Goal: Task Accomplishment & Management: Complete application form

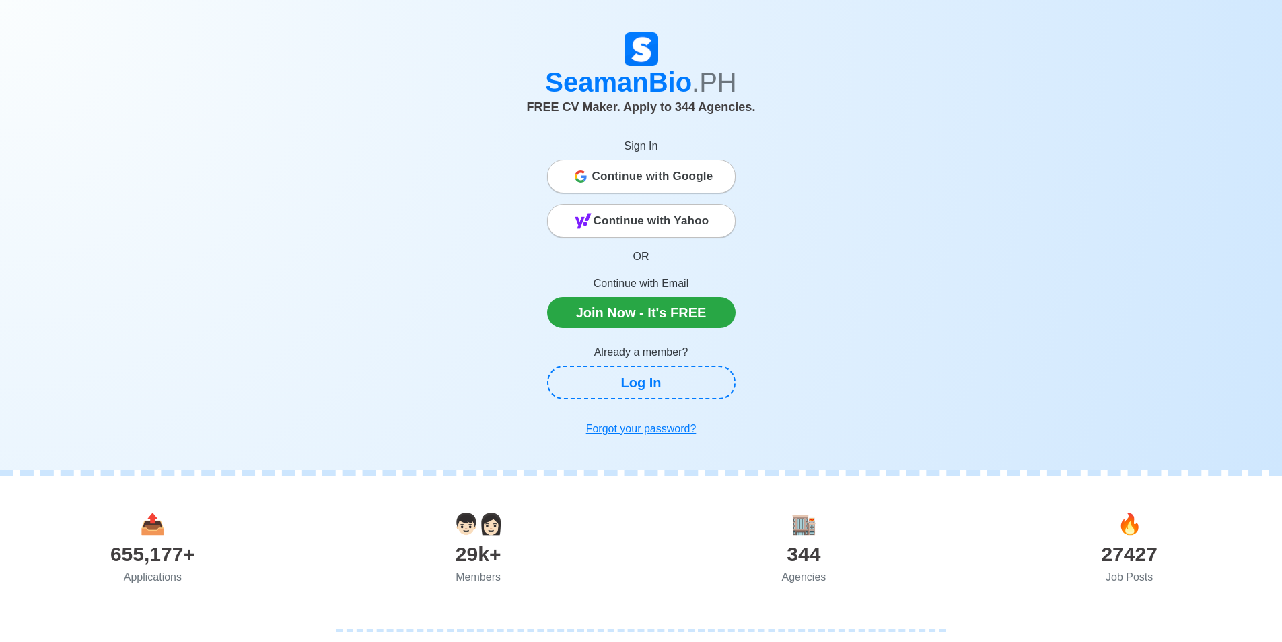
click at [688, 174] on span "Continue with Google" at bounding box center [652, 176] width 121 height 27
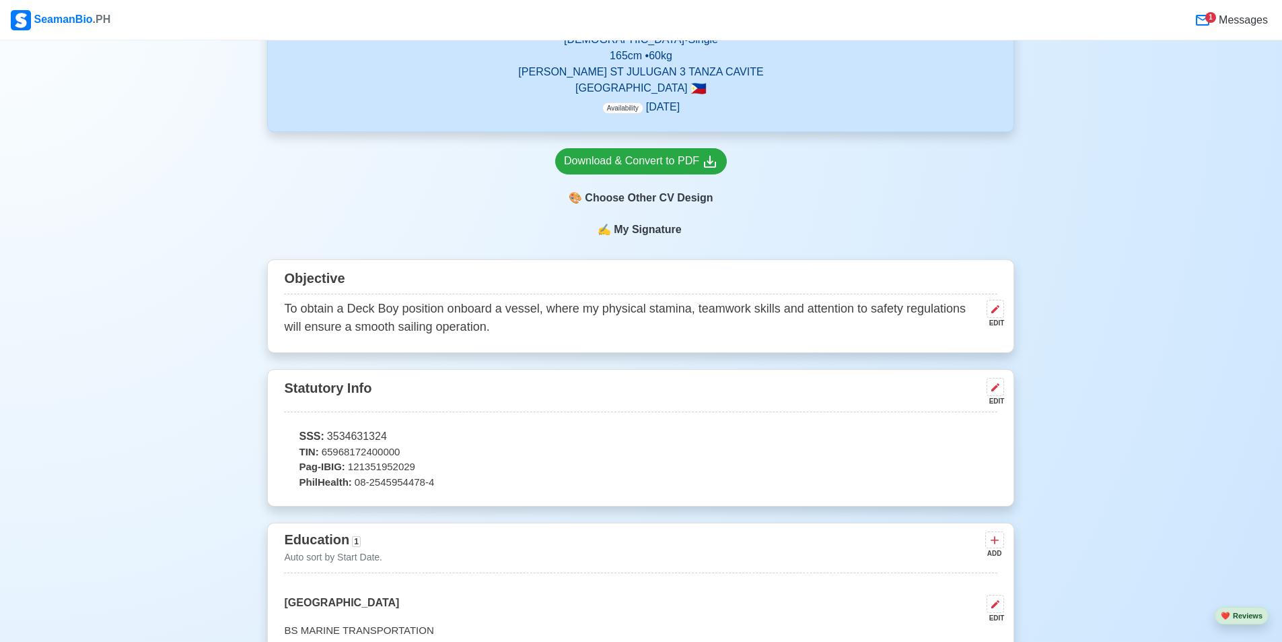
scroll to position [471, 0]
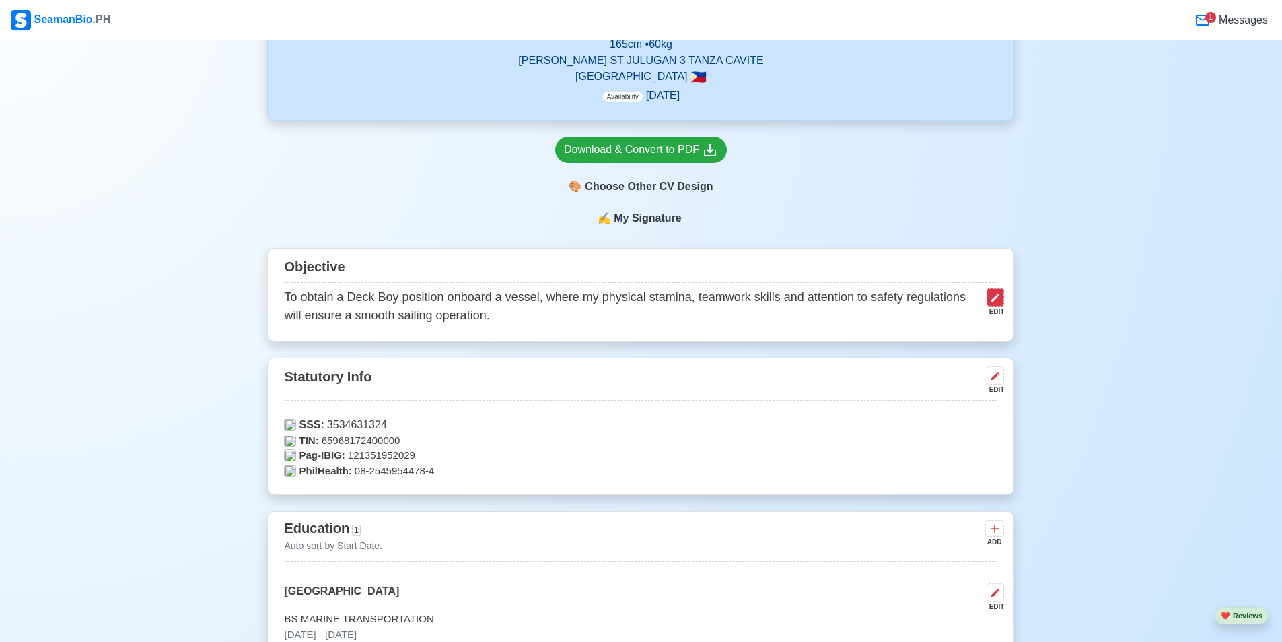
click at [992, 302] on icon at bounding box center [995, 297] width 11 height 11
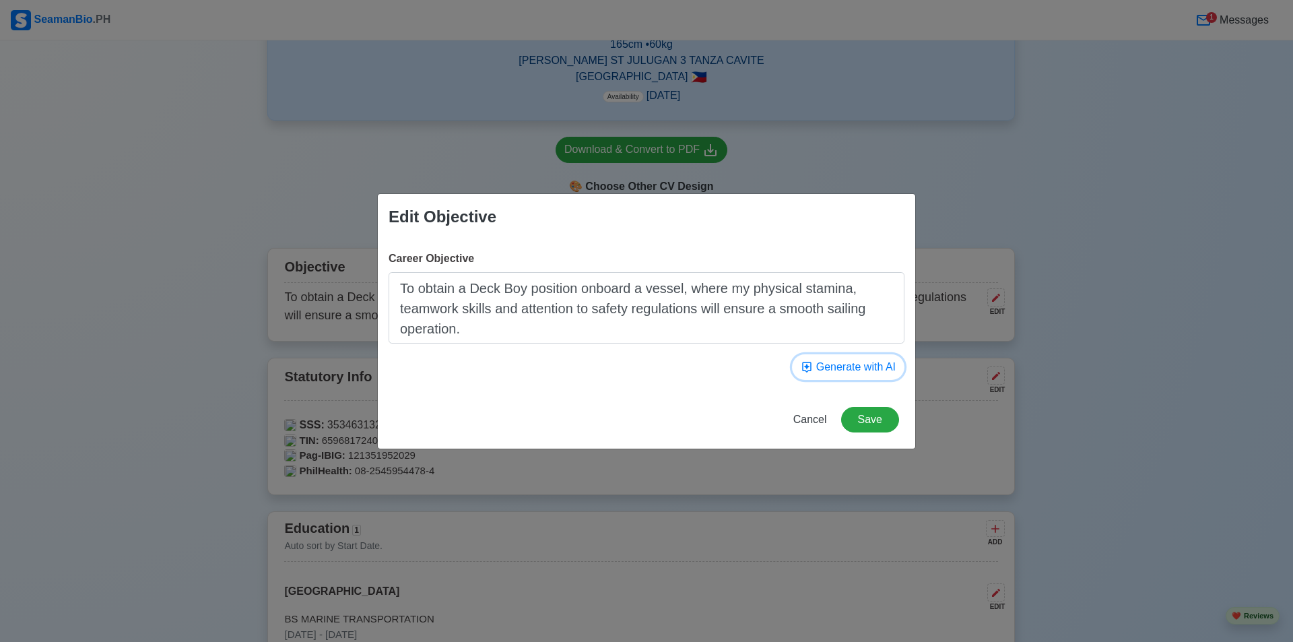
click at [858, 366] on button "Generate with AI" at bounding box center [848, 367] width 112 height 26
type textarea "To seek a challenging and dynamic O/S Deck Boy role where I can utilize my seam…"
click at [857, 417] on button "Save" at bounding box center [870, 420] width 58 height 26
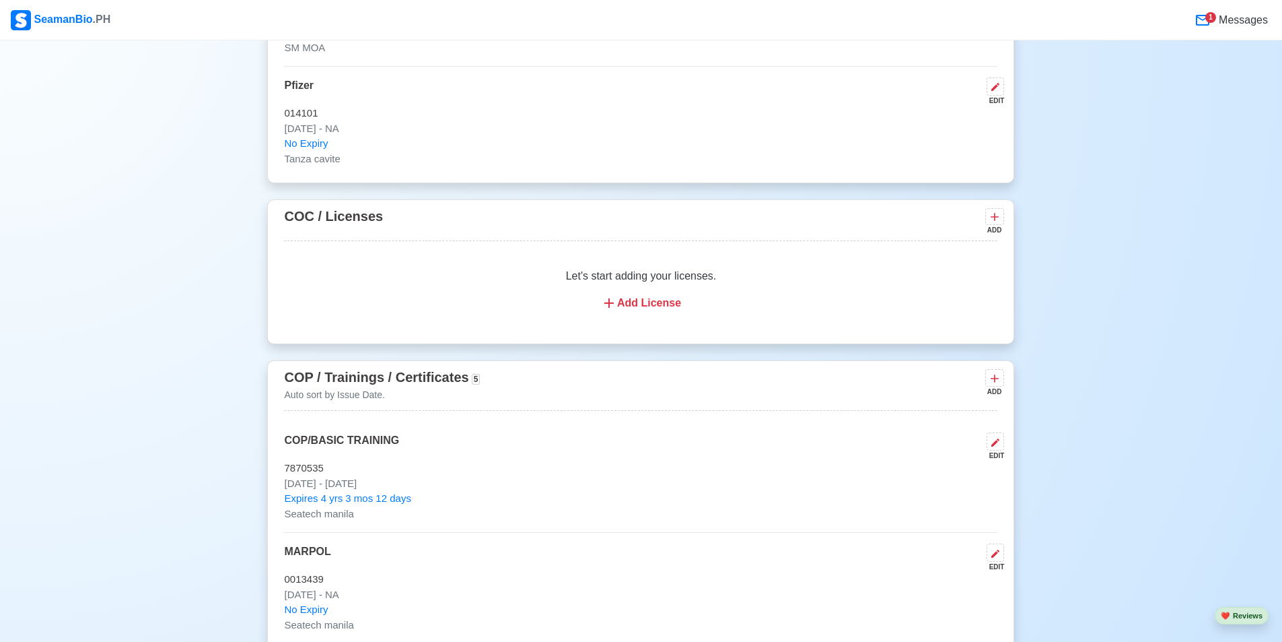
scroll to position [1885, 0]
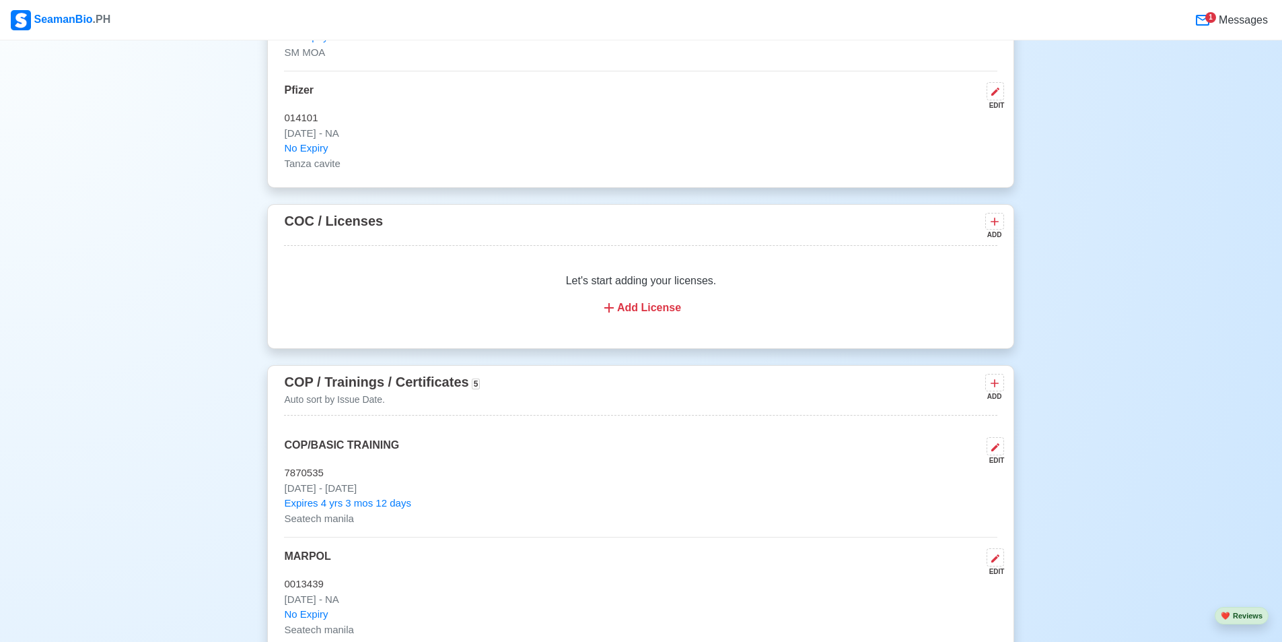
click at [1241, 21] on span "Messages" at bounding box center [1242, 20] width 52 height 16
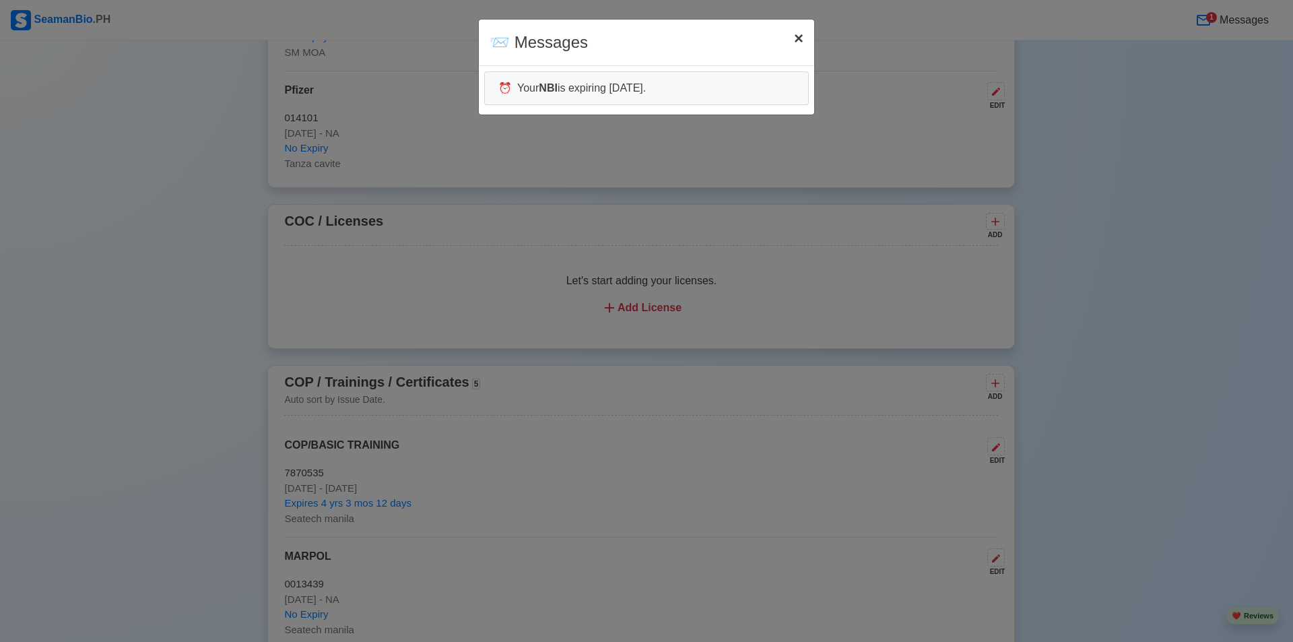
click at [794, 37] on span "×" at bounding box center [798, 38] width 9 height 18
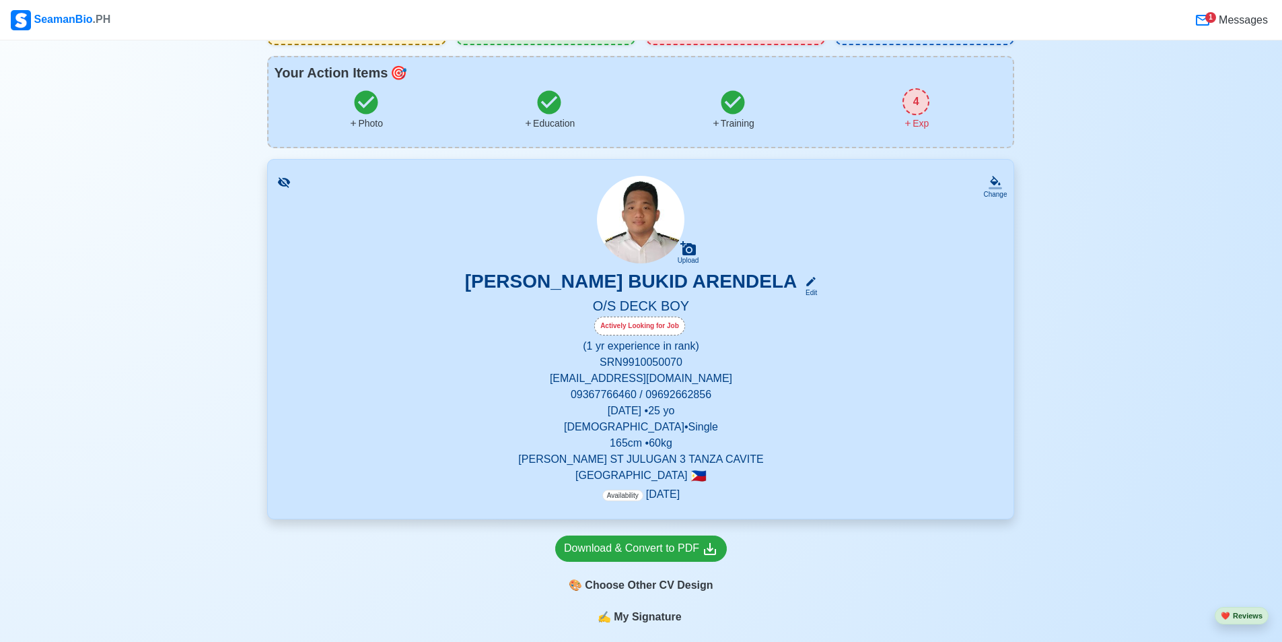
scroll to position [0, 0]
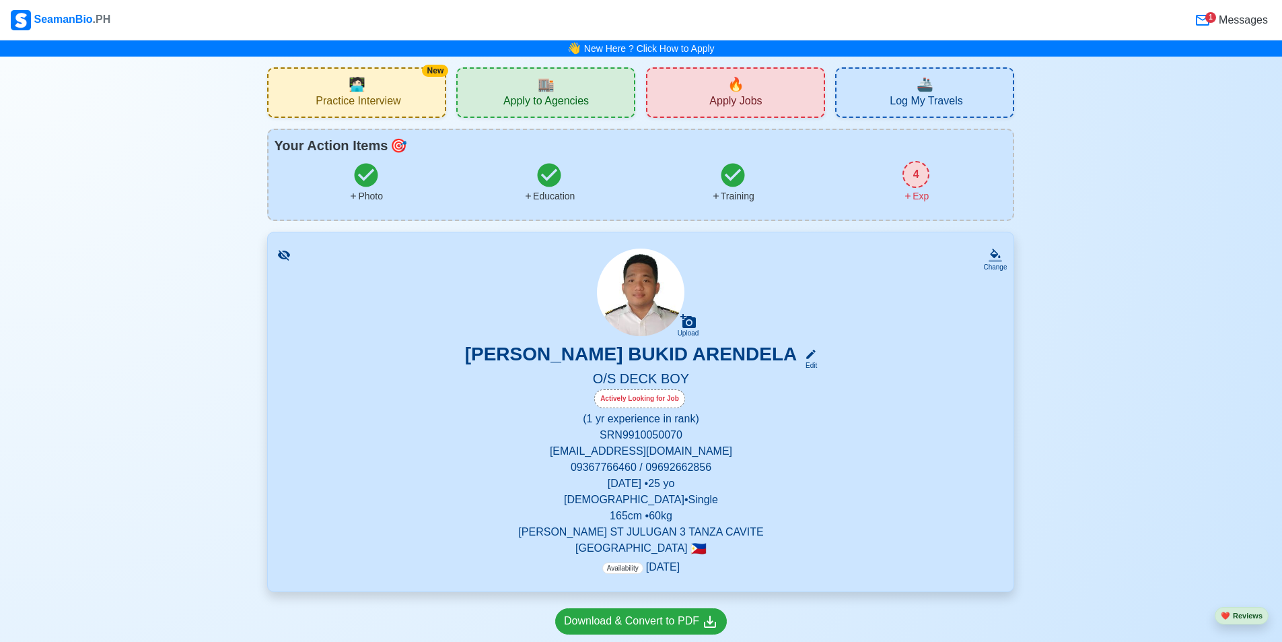
click at [575, 91] on div "🏬 Apply to Agencies" at bounding box center [545, 92] width 179 height 50
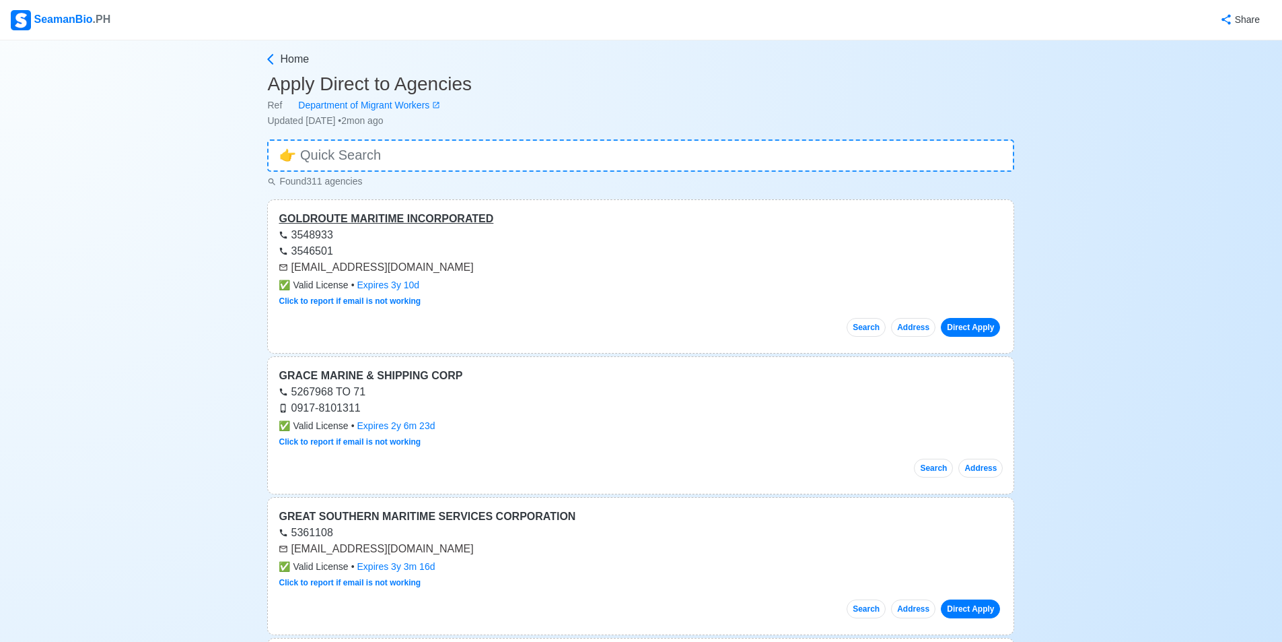
click at [385, 220] on div "GOLDROUTE MARITIME INCORPORATED" at bounding box center [641, 219] width 724 height 16
click at [522, 149] on input at bounding box center [640, 155] width 747 height 32
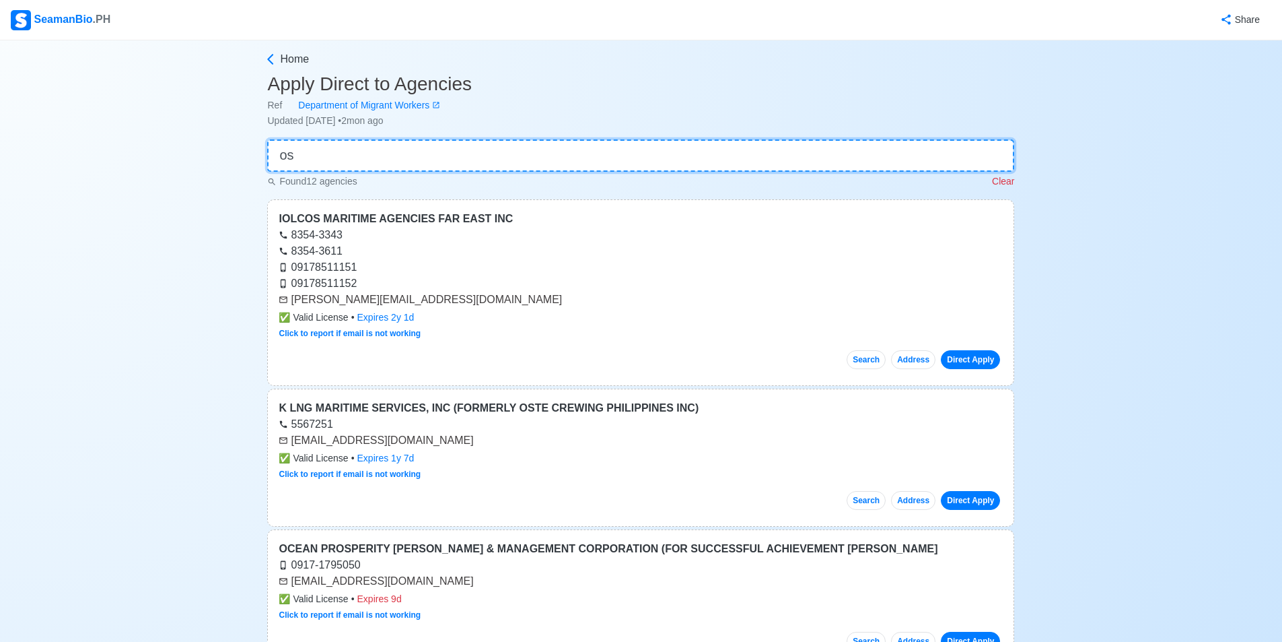
type input "os"
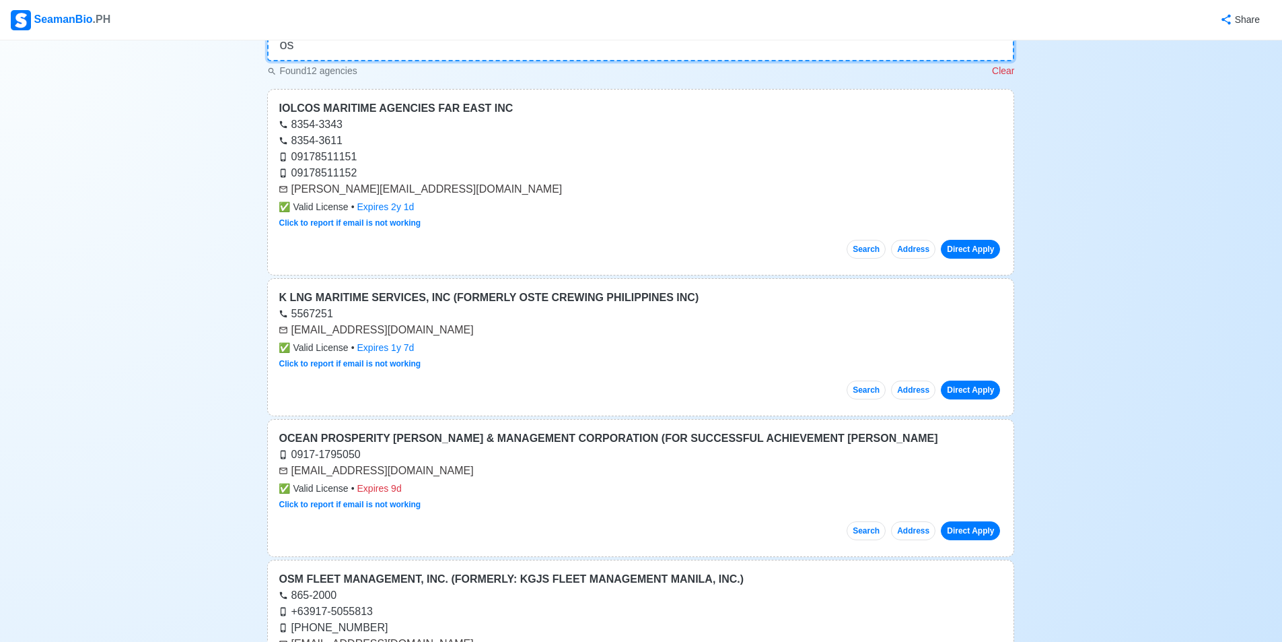
scroll to position [135, 0]
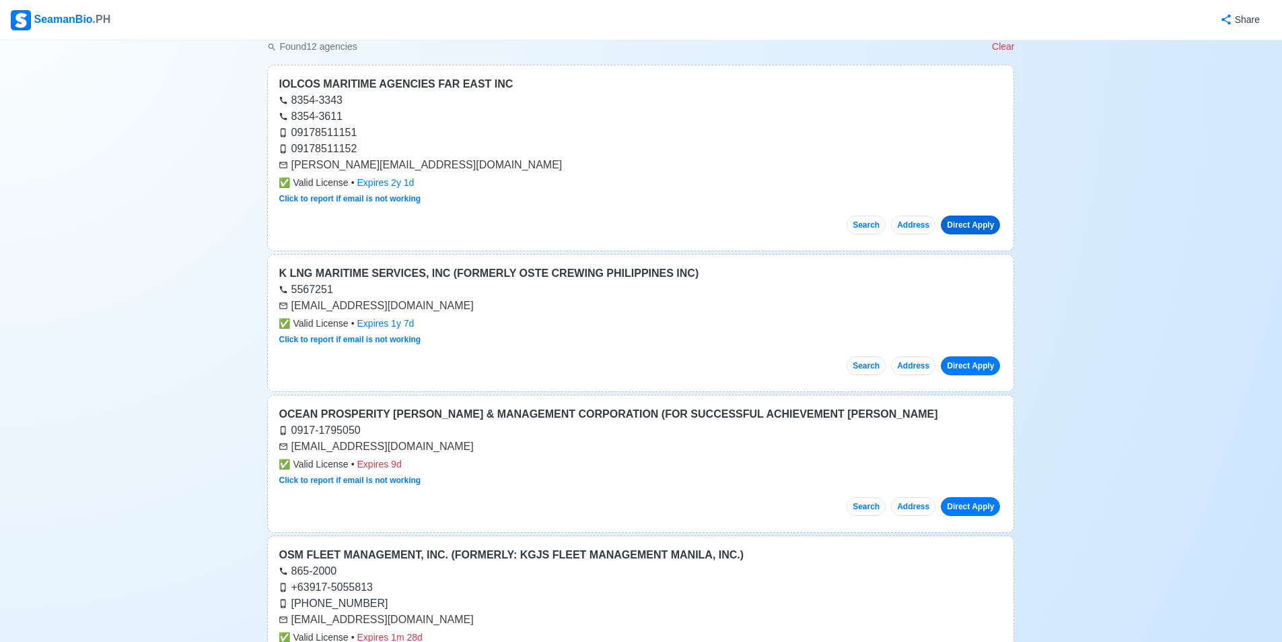
click at [982, 229] on link "Direct Apply" at bounding box center [970, 224] width 59 height 19
click at [972, 362] on link "Direct Apply" at bounding box center [970, 365] width 59 height 19
click at [380, 85] on div "IOLCOS MARITIME AGENCIES FAR EAST INC" at bounding box center [641, 84] width 724 height 16
click at [982, 510] on link "Direct Apply" at bounding box center [970, 506] width 59 height 19
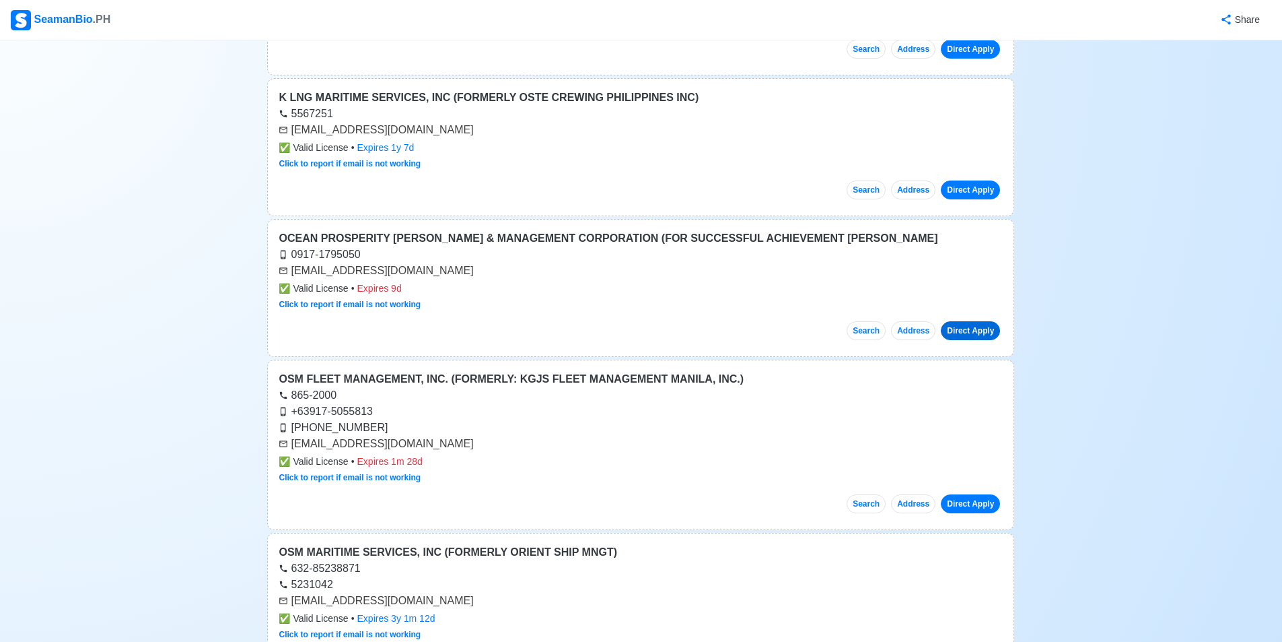
scroll to position [337, 0]
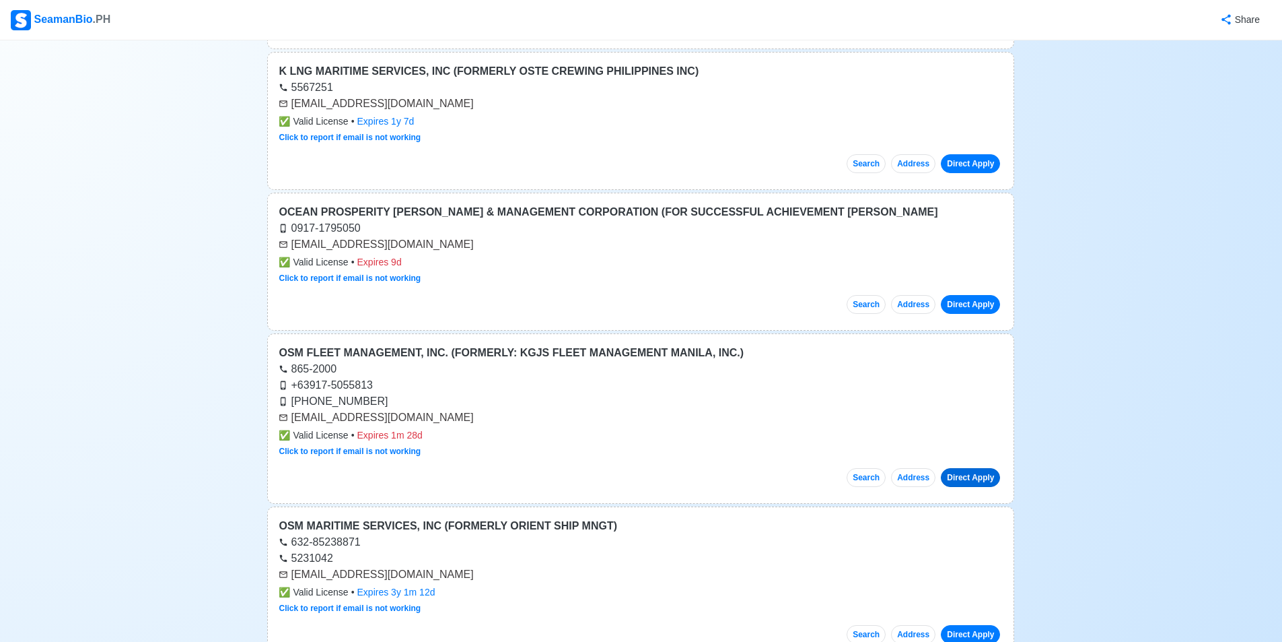
click at [978, 479] on link "Direct Apply" at bounding box center [970, 477] width 59 height 19
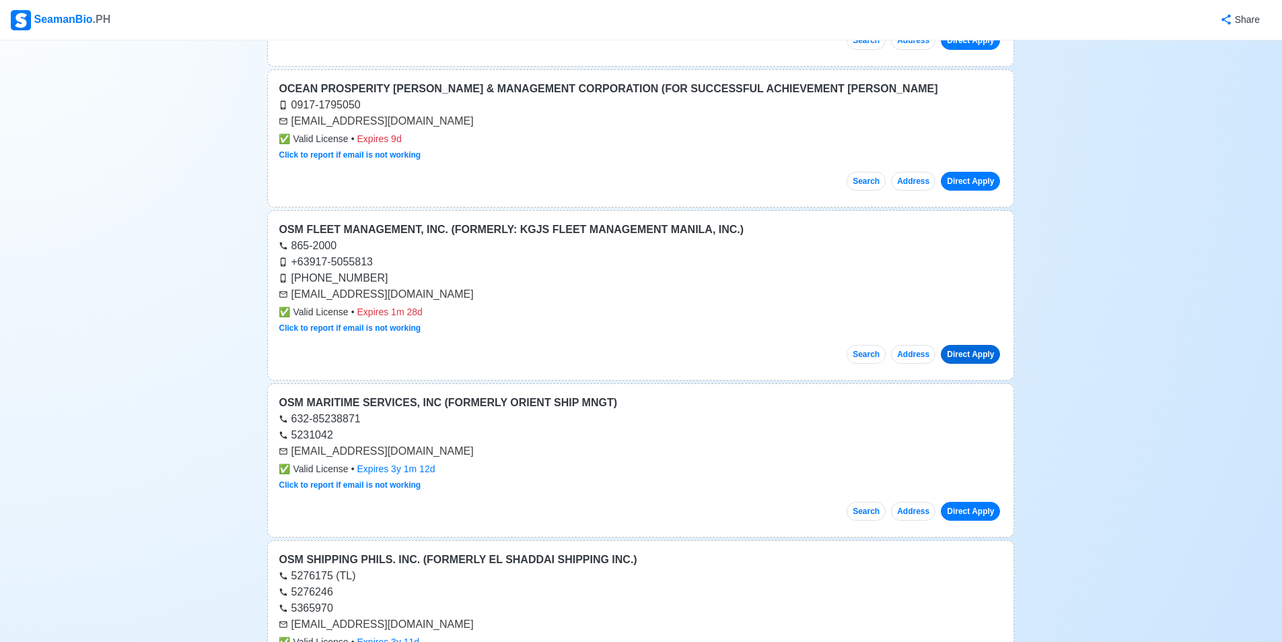
scroll to position [471, 0]
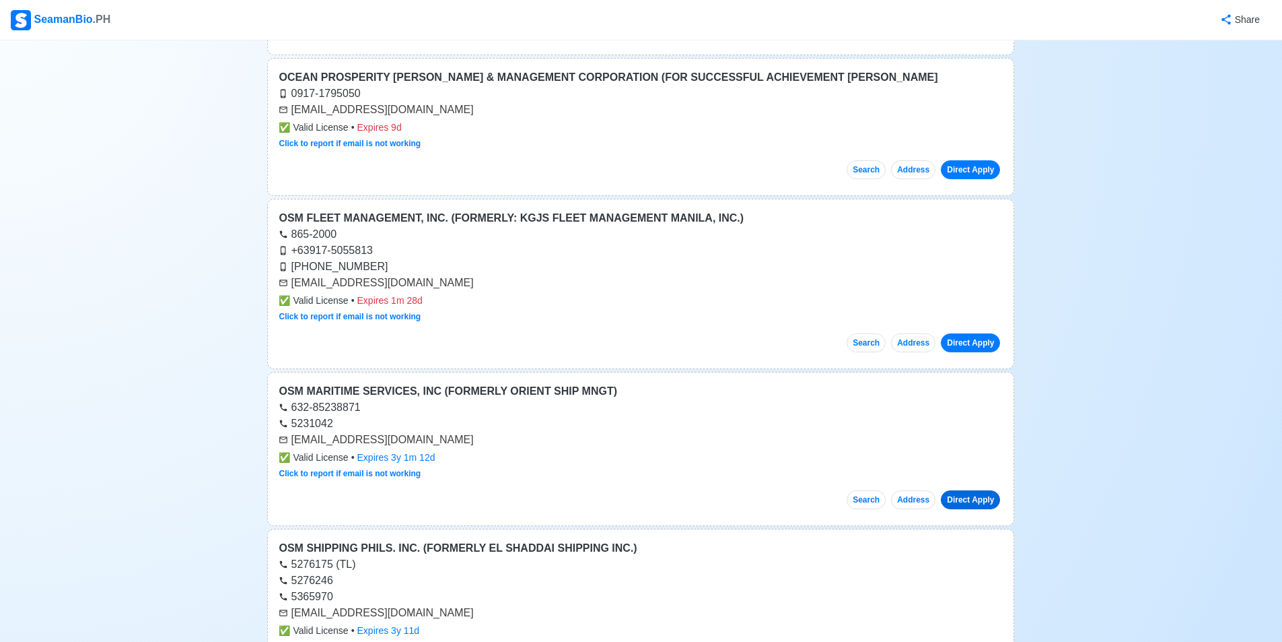
click at [977, 500] on link "Direct Apply" at bounding box center [970, 499] width 59 height 19
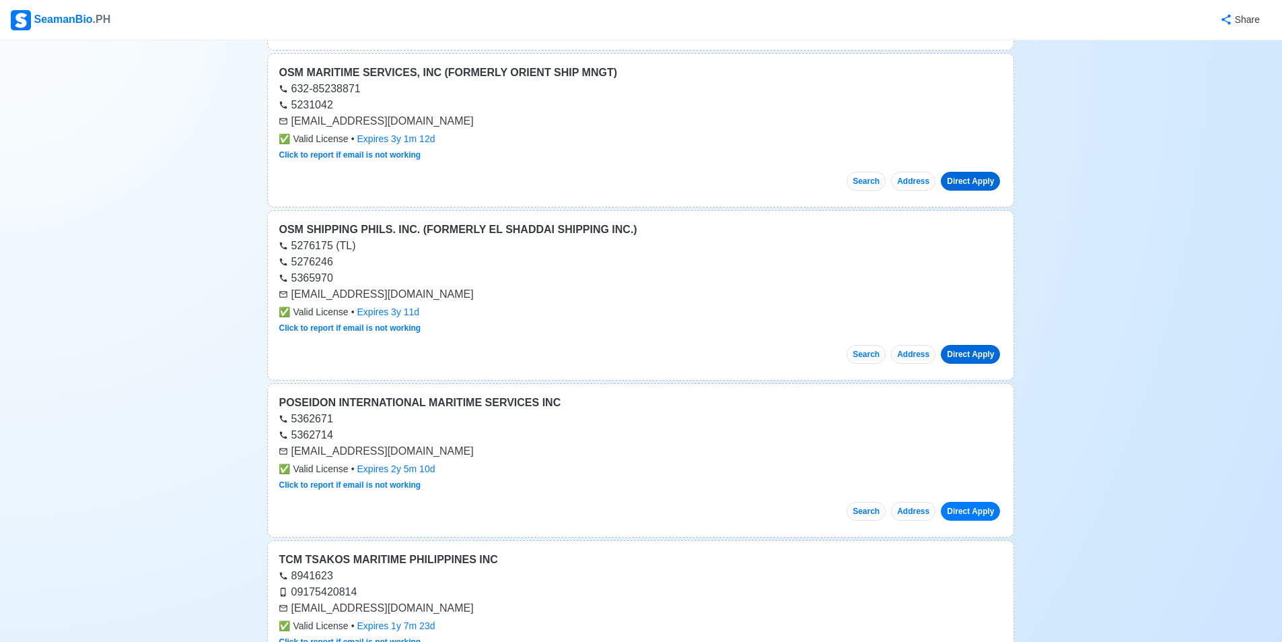
scroll to position [808, 0]
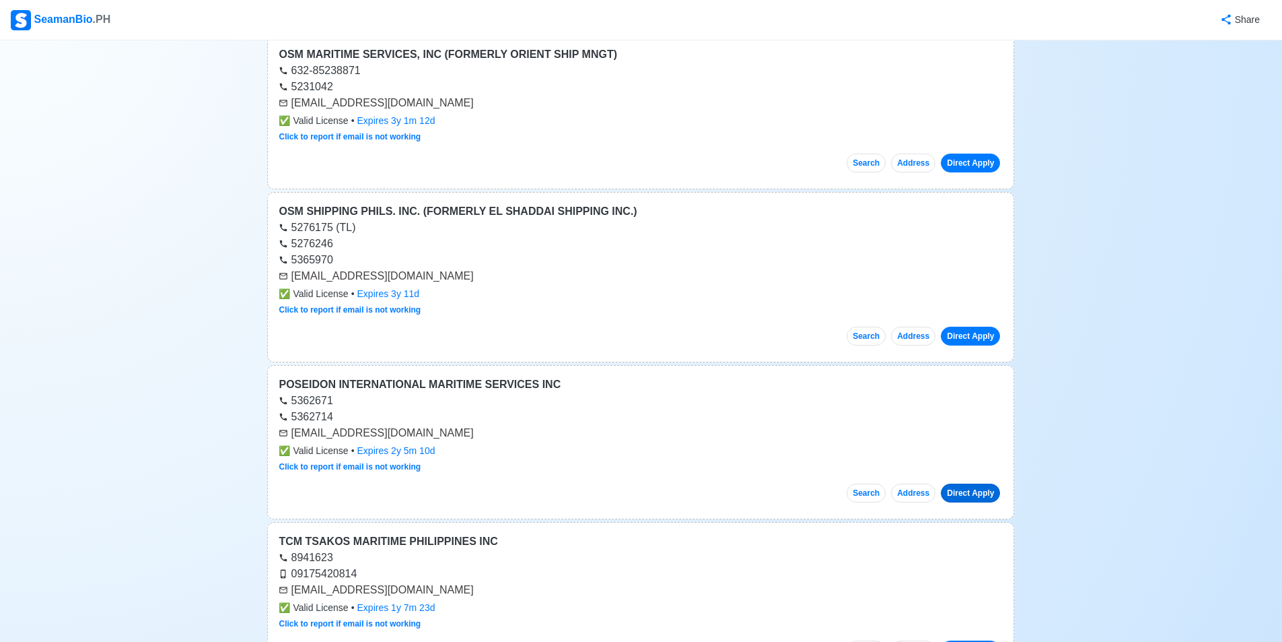
click at [981, 493] on link "Direct Apply" at bounding box center [970, 492] width 59 height 19
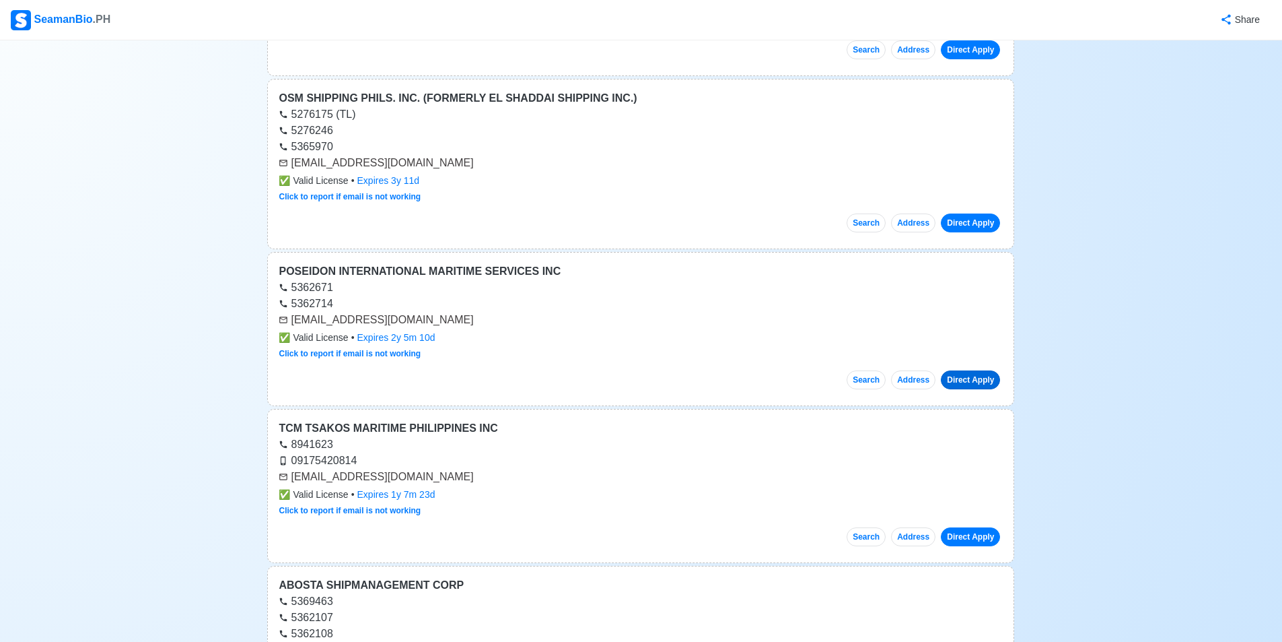
scroll to position [1010, 0]
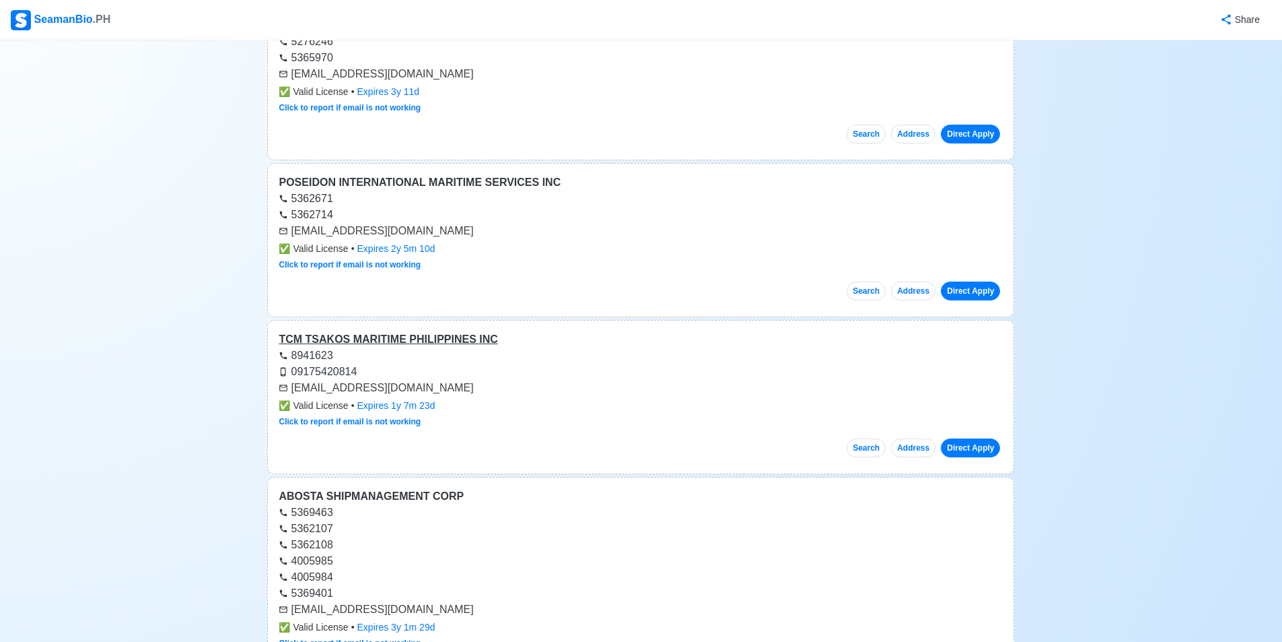
click at [430, 342] on div "TCM TSAKOS MARITIME PHILIPPINES INC" at bounding box center [641, 339] width 724 height 16
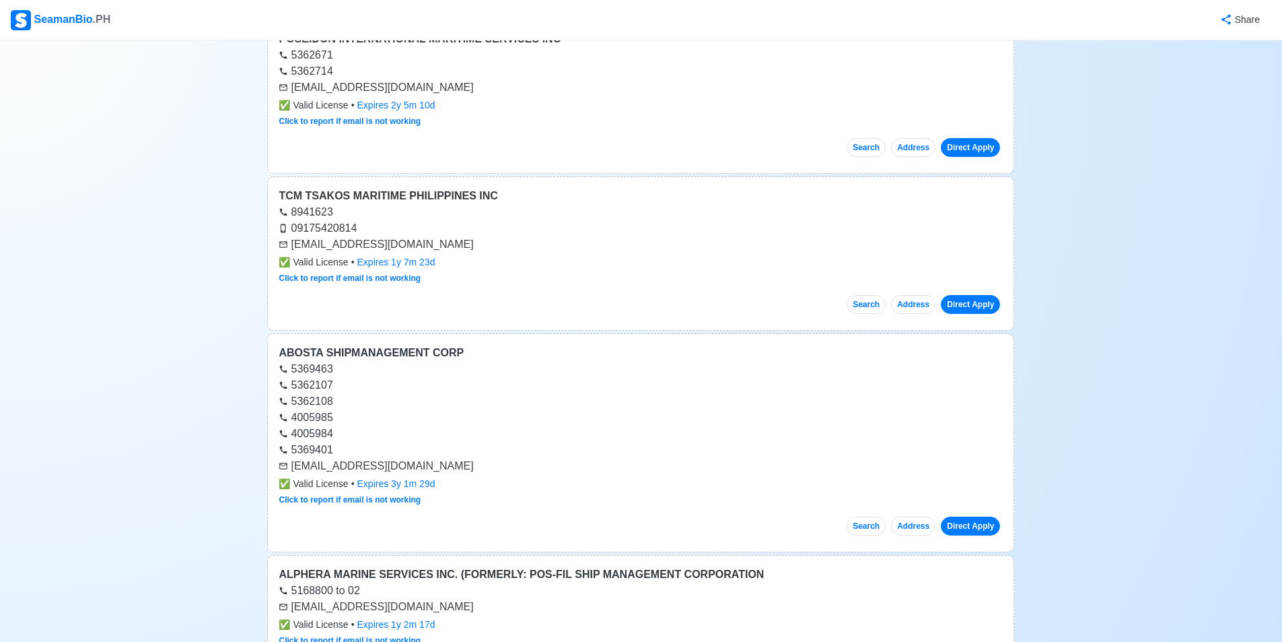
scroll to position [1212, 0]
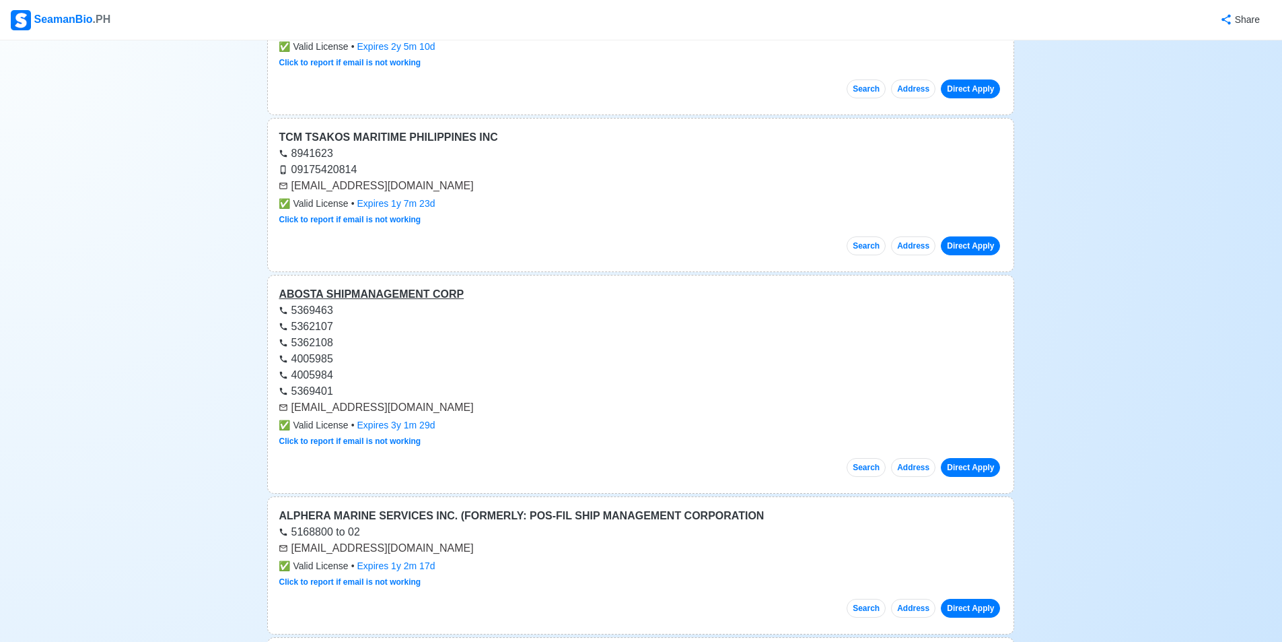
click at [343, 287] on div "ABOSTA SHIPMANAGEMENT CORP" at bounding box center [641, 294] width 724 height 16
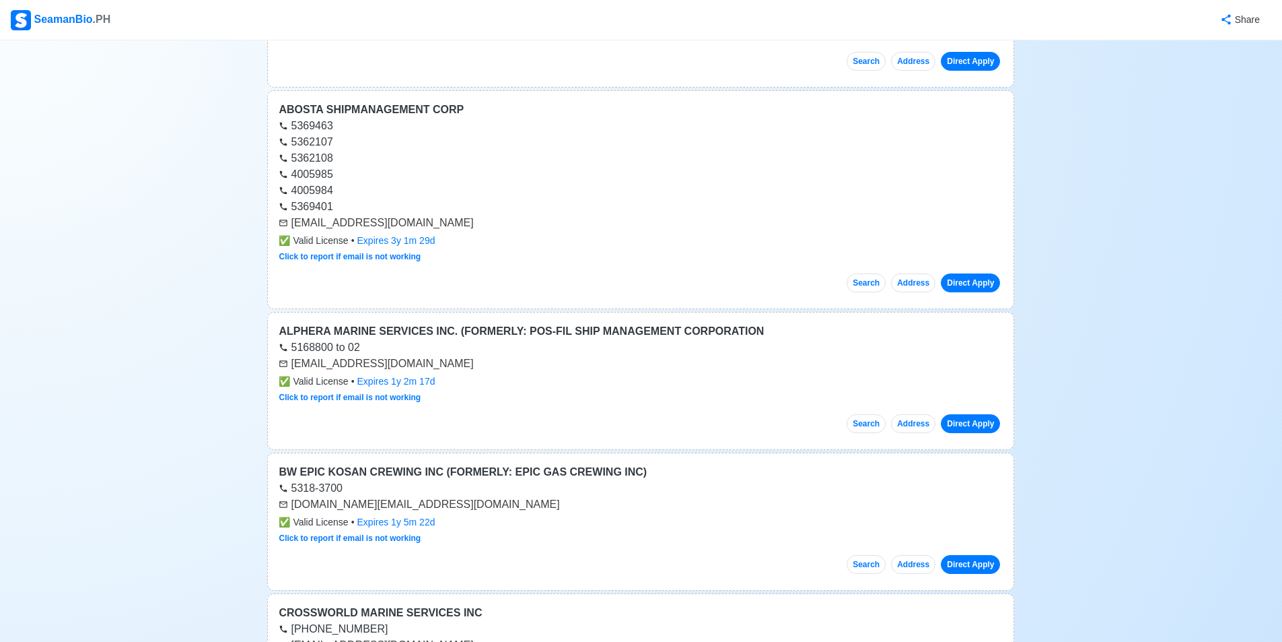
scroll to position [1414, 0]
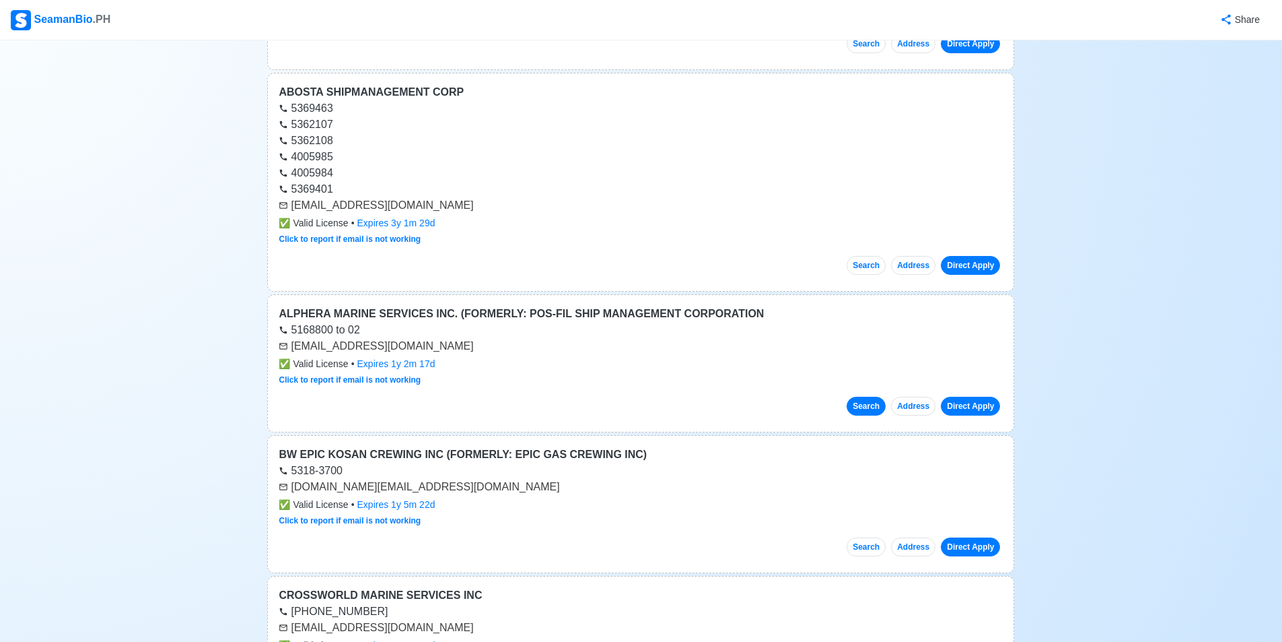
click at [881, 406] on button "Search" at bounding box center [866, 406] width 39 height 19
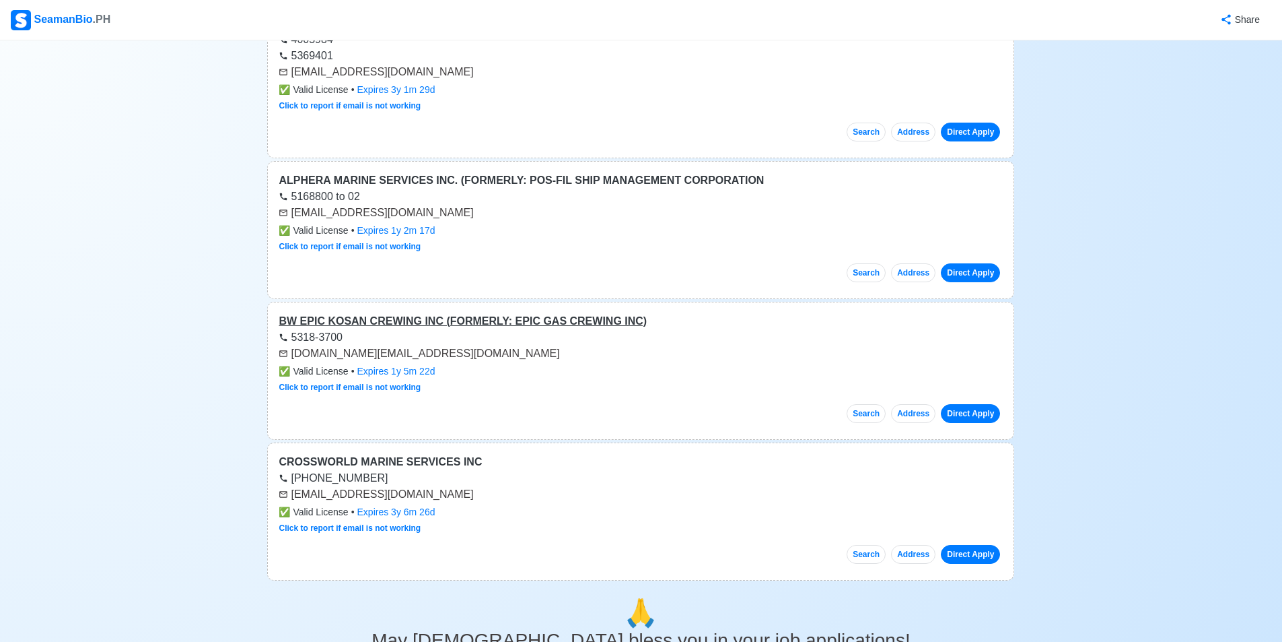
scroll to position [1548, 0]
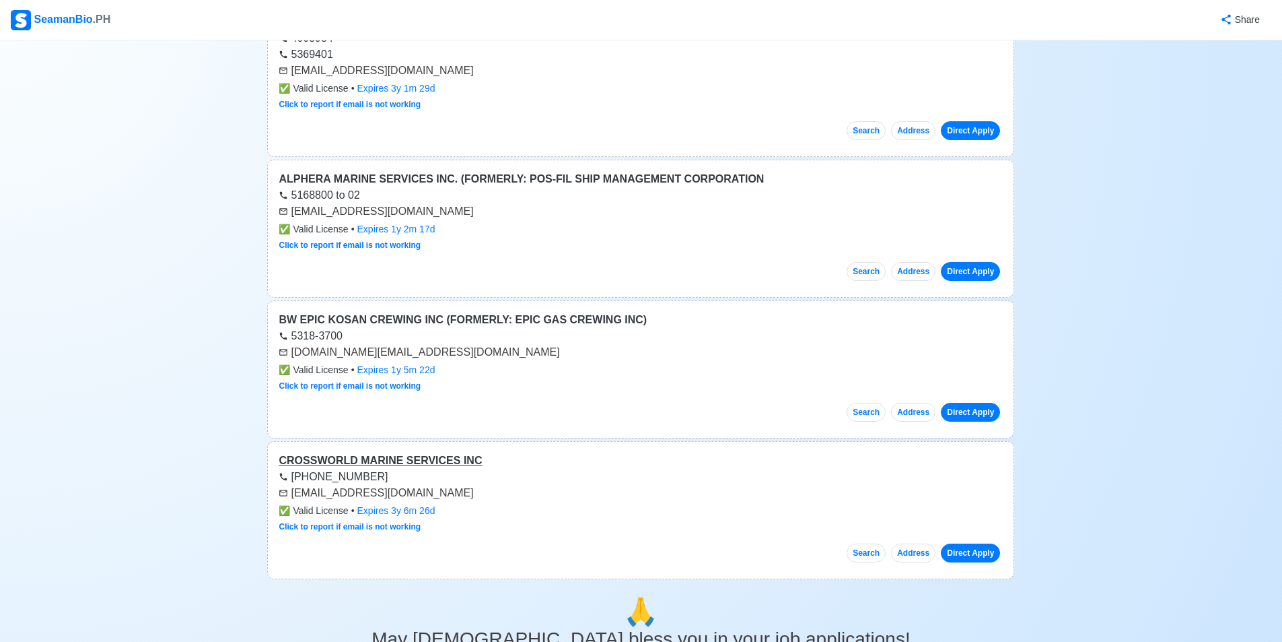
click at [442, 459] on div "CROSSWORLD MARINE SERVICES INC" at bounding box center [641, 460] width 724 height 16
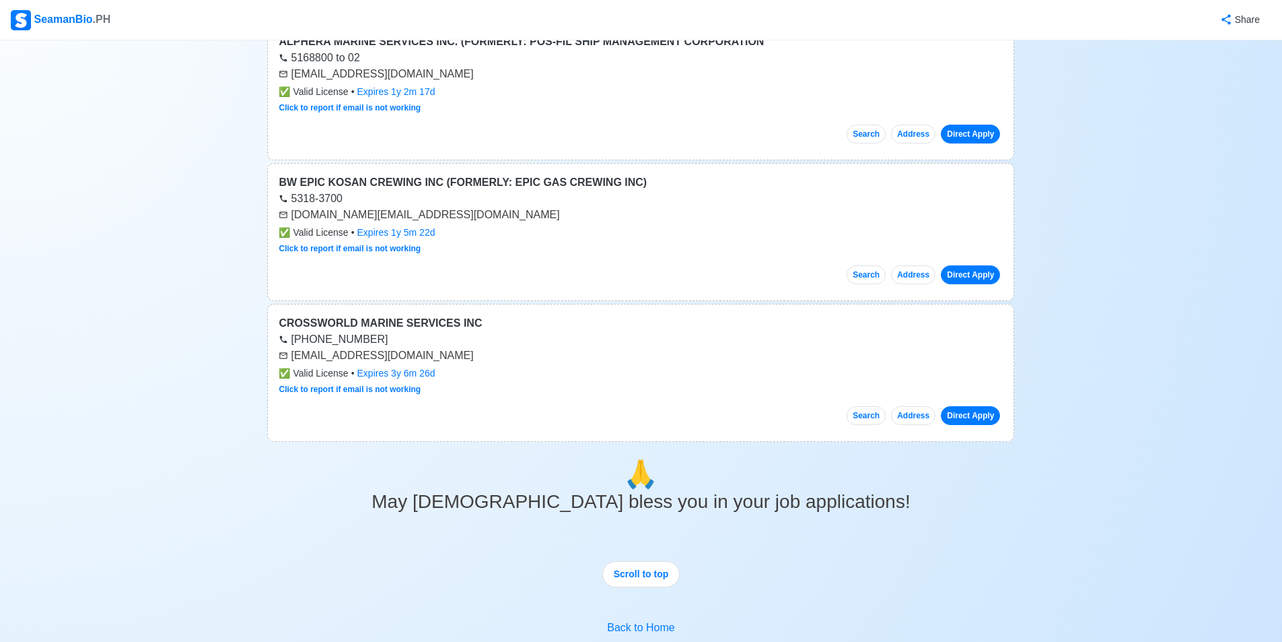
scroll to position [1677, 0]
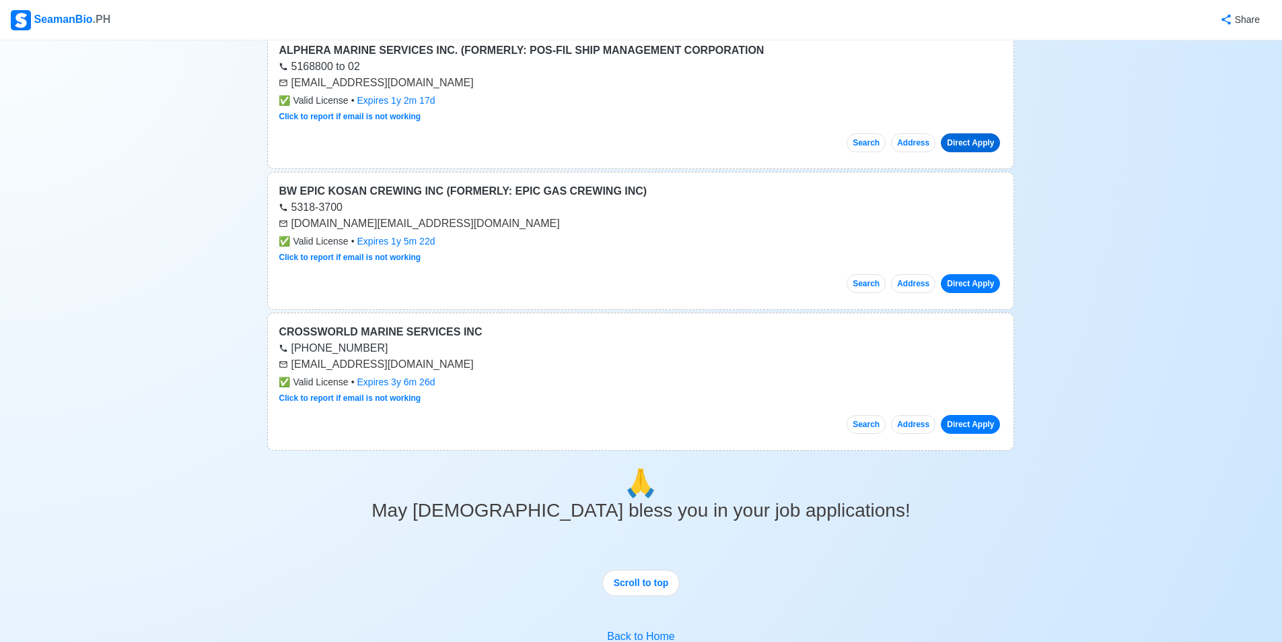
click at [977, 147] on link "Direct Apply" at bounding box center [970, 142] width 59 height 19
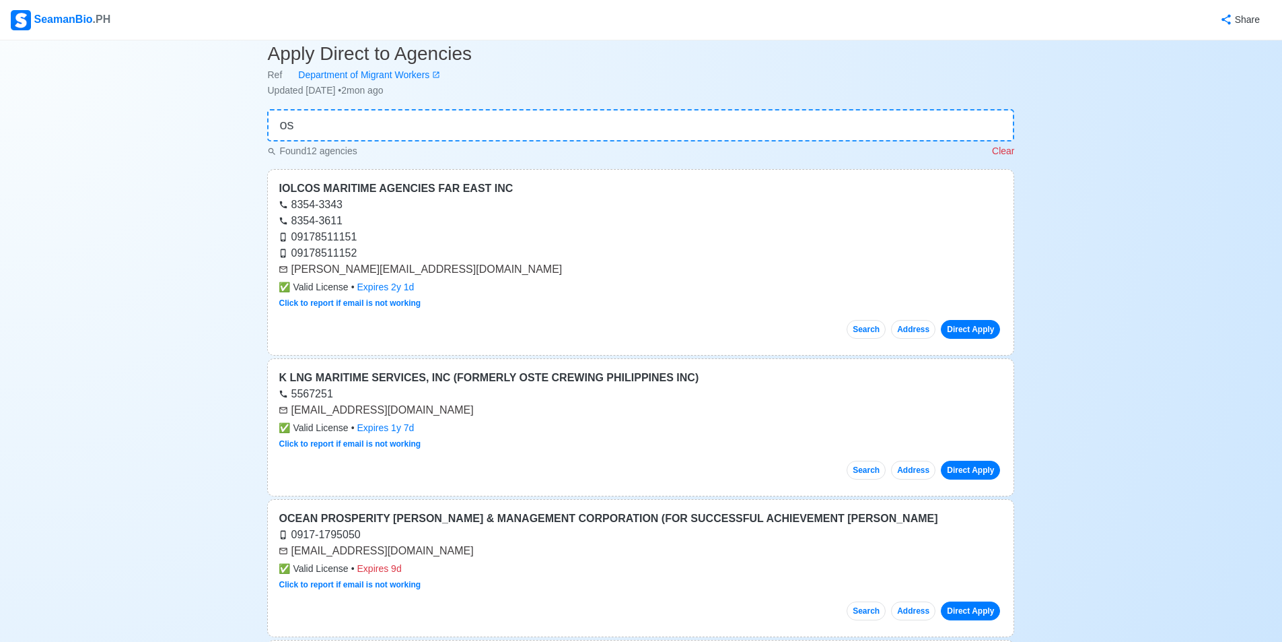
scroll to position [0, 0]
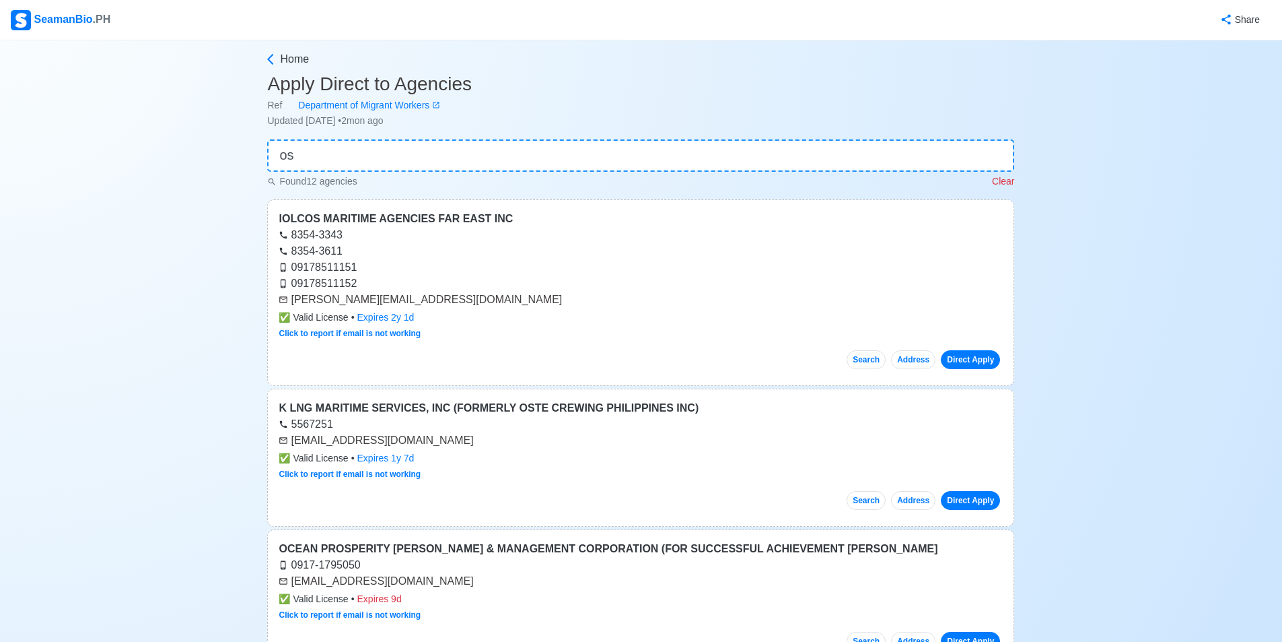
click at [1011, 182] on p "Clear" at bounding box center [1003, 181] width 22 height 14
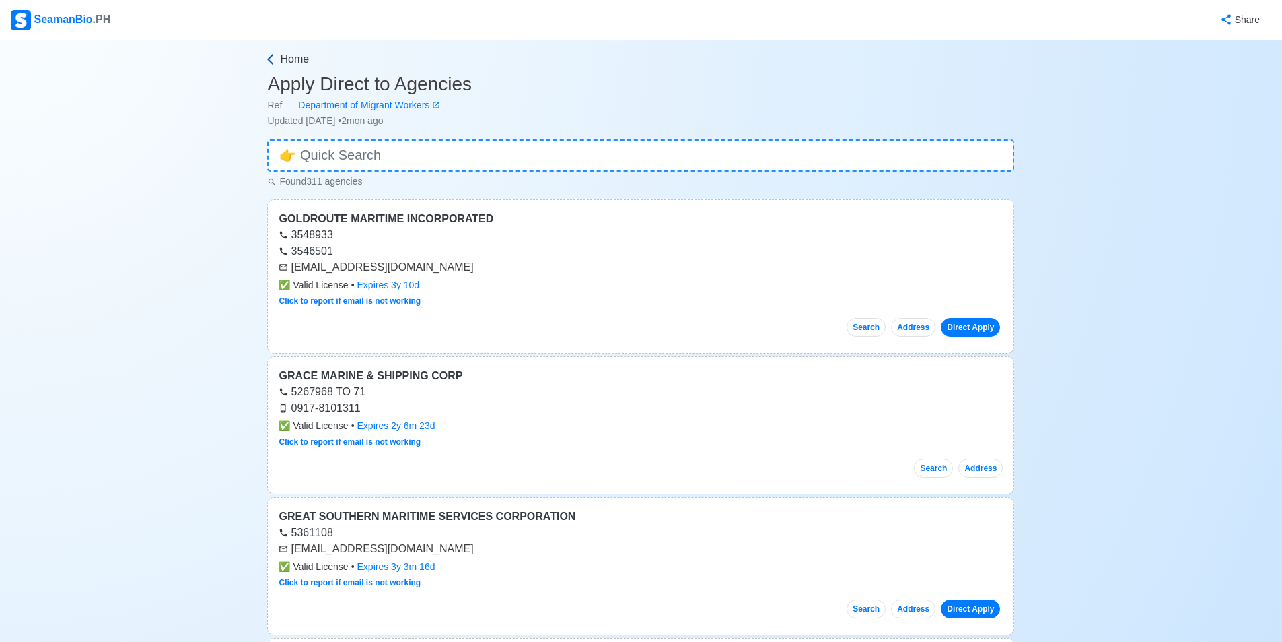
click at [294, 61] on span "Home" at bounding box center [294, 59] width 29 height 16
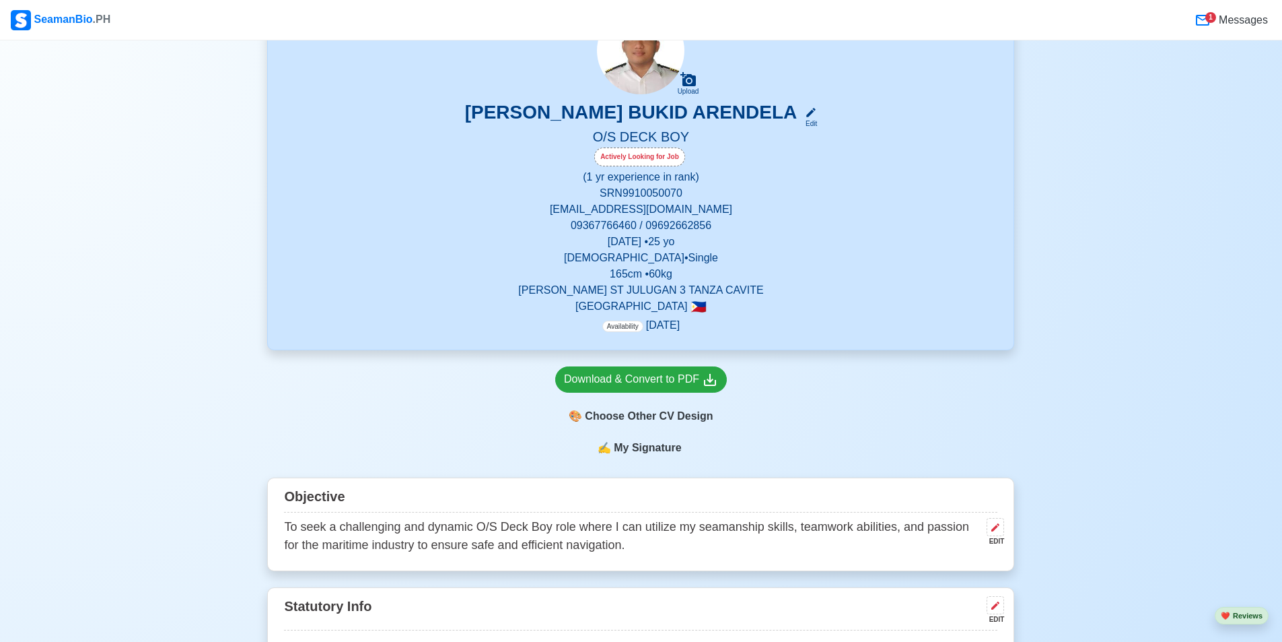
scroll to position [269, 0]
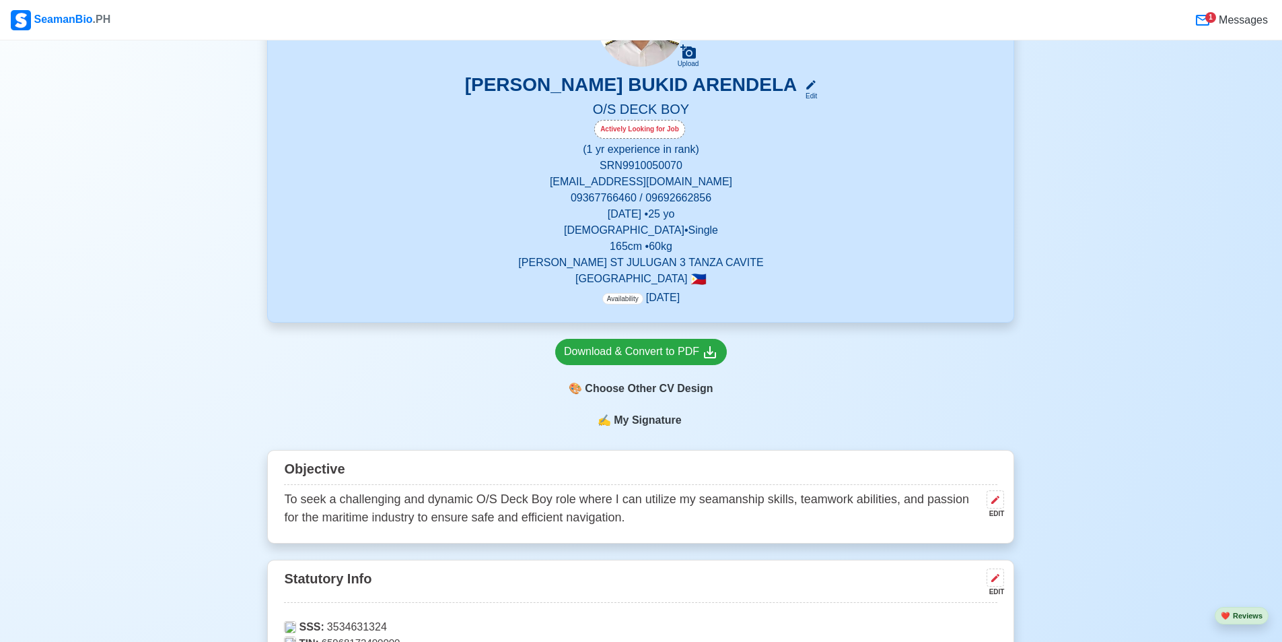
click at [660, 299] on p "Availability Sep 2025" at bounding box center [641, 297] width 77 height 16
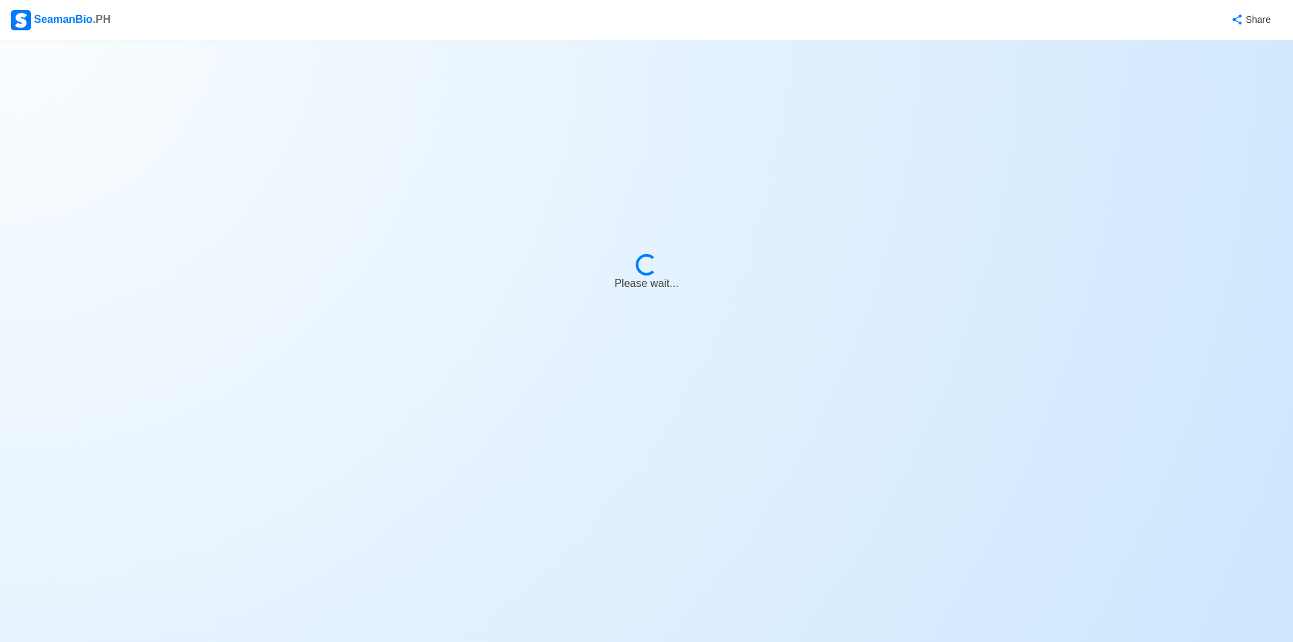
select select "Actively Looking for Job"
select select "Visible for Hiring"
select select "Single"
select select "Male"
select select "PH"
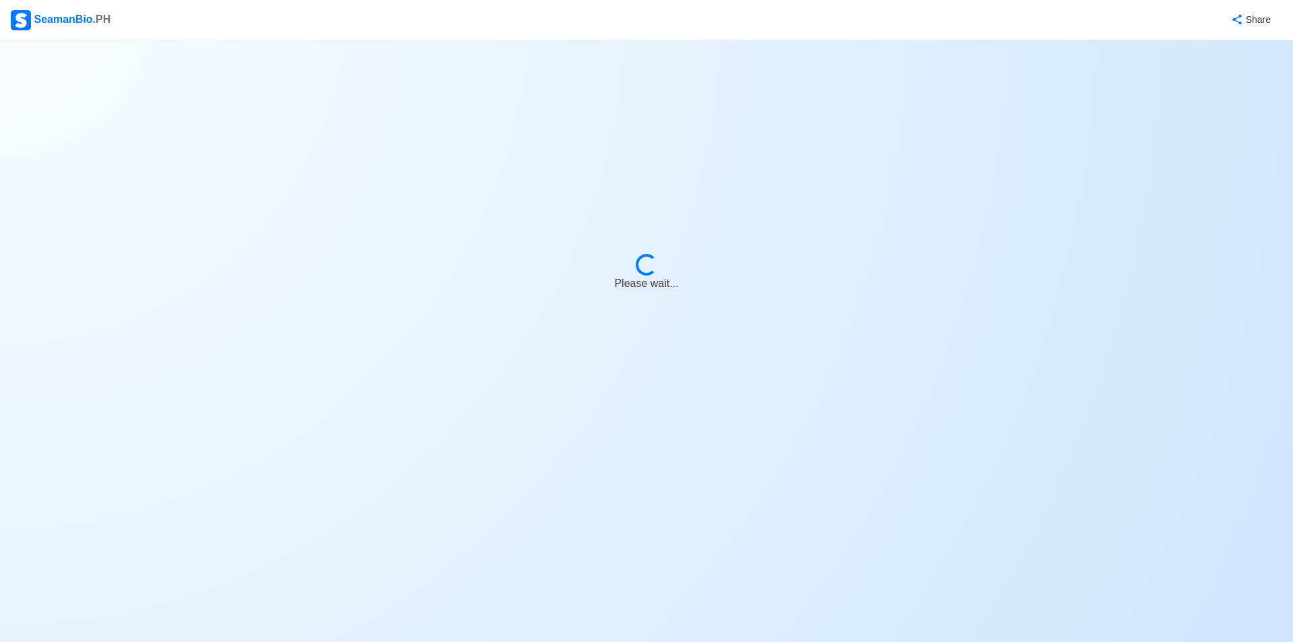
select select "1"
select select "0"
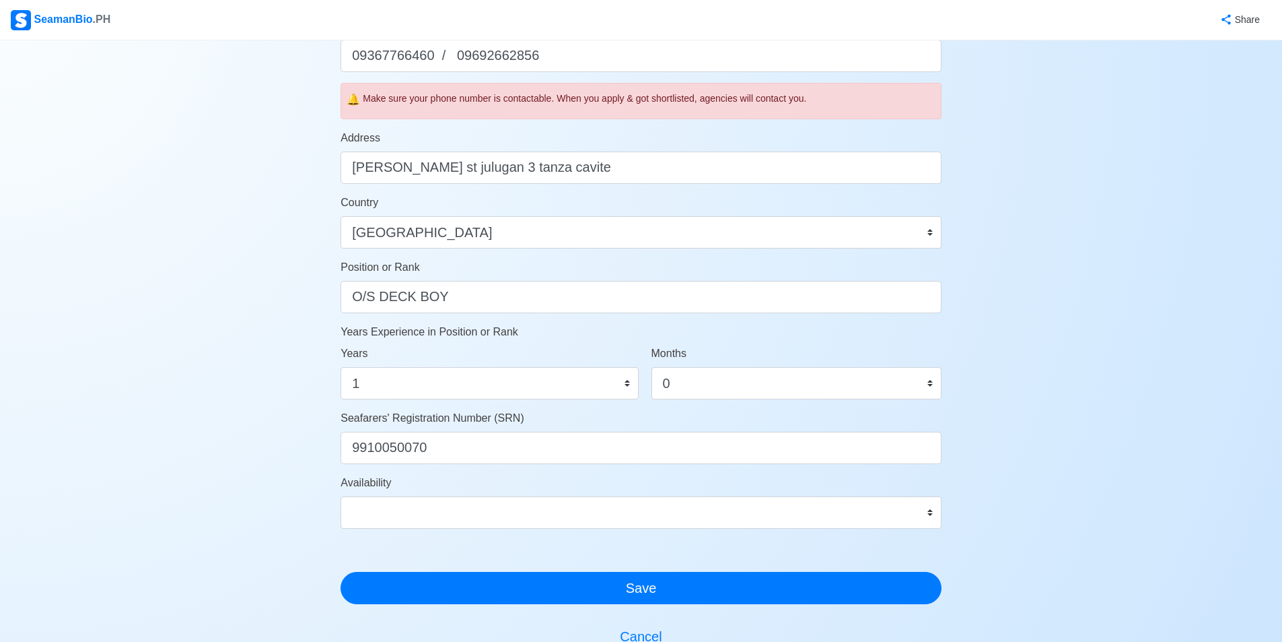
scroll to position [471, 0]
click at [894, 526] on select "Immediate Oct 2025 Nov 2025 Dec 2025 Jan 2026 Feb 2026 Mar 2026 Apr 2026 May 20…" at bounding box center [641, 511] width 601 height 32
select select "4102416000000"
click at [341, 495] on select "Immediate Oct 2025 Nov 2025 Dec 2025 Jan 2026 Feb 2026 Mar 2026 Apr 2026 May 20…" at bounding box center [641, 511] width 601 height 32
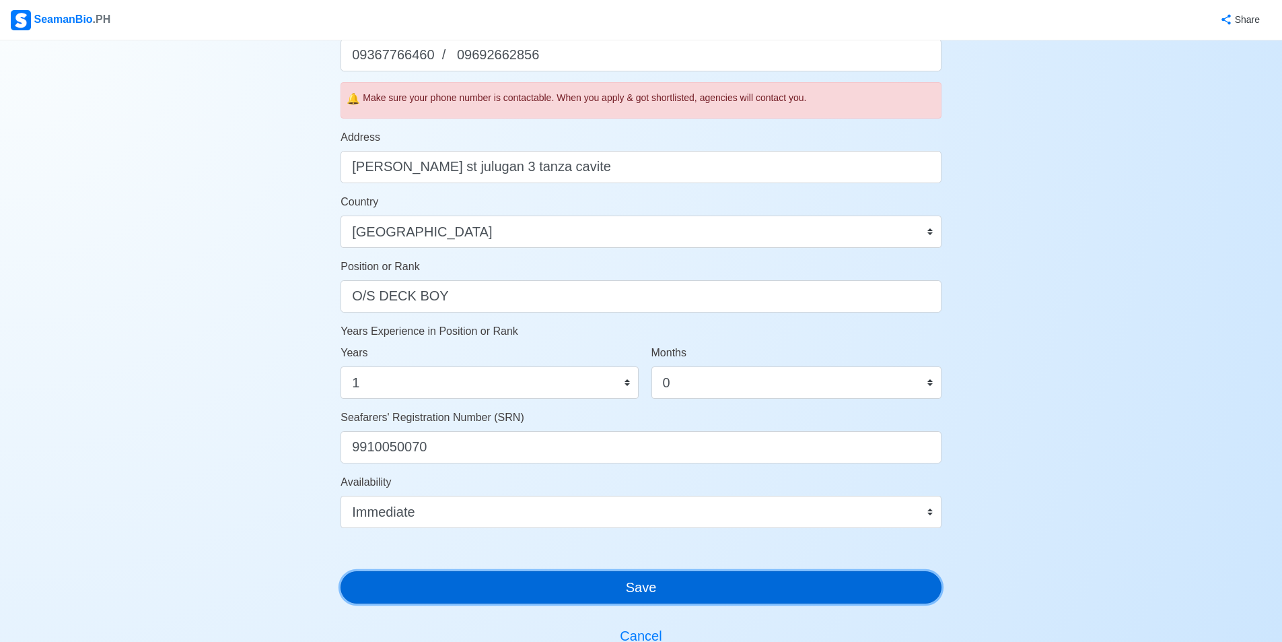
click at [650, 587] on button "Save" at bounding box center [641, 587] width 601 height 32
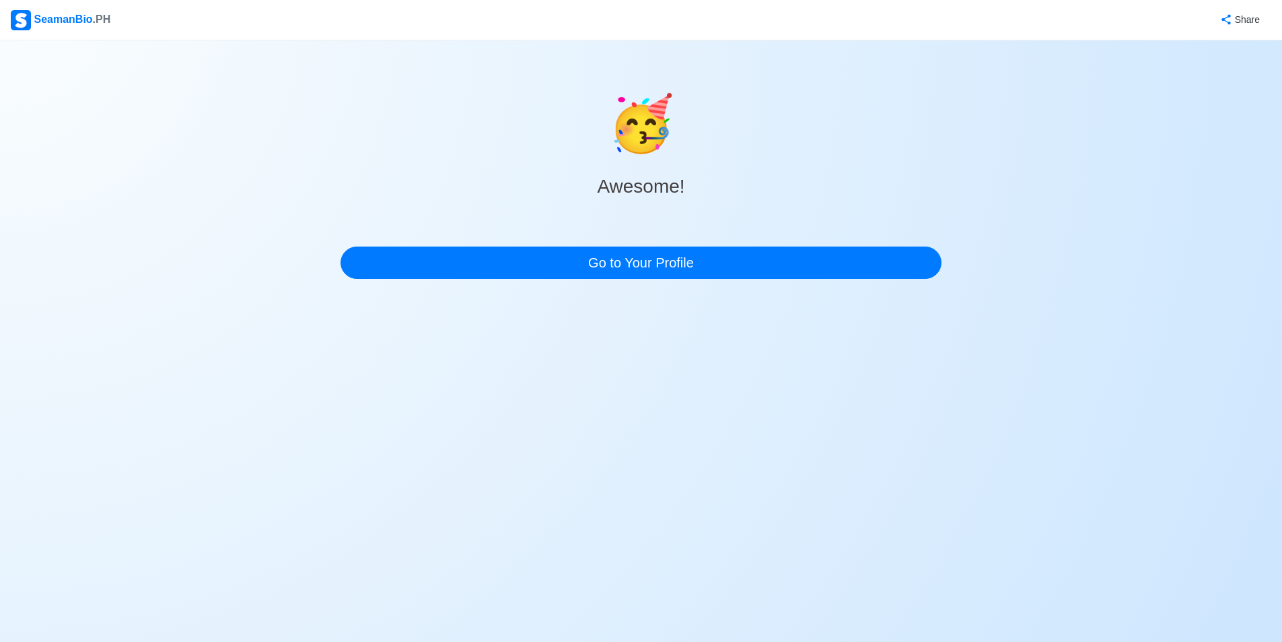
scroll to position [0, 0]
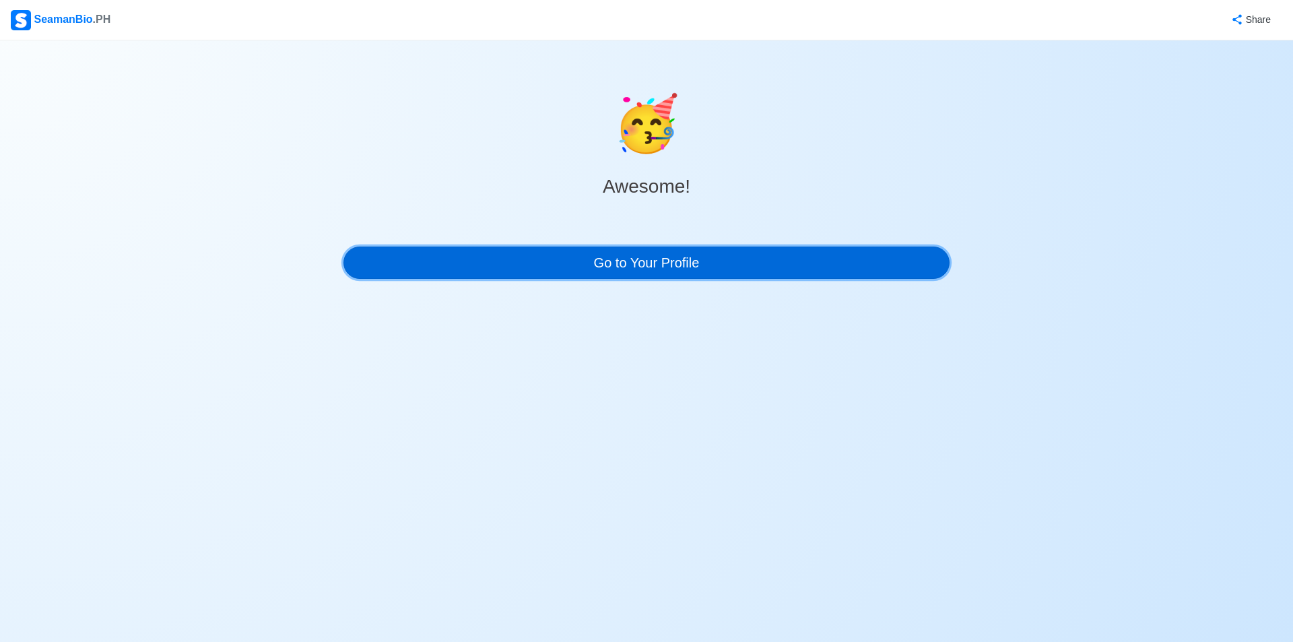
click at [661, 258] on link "Go to Your Profile" at bounding box center [646, 262] width 606 height 32
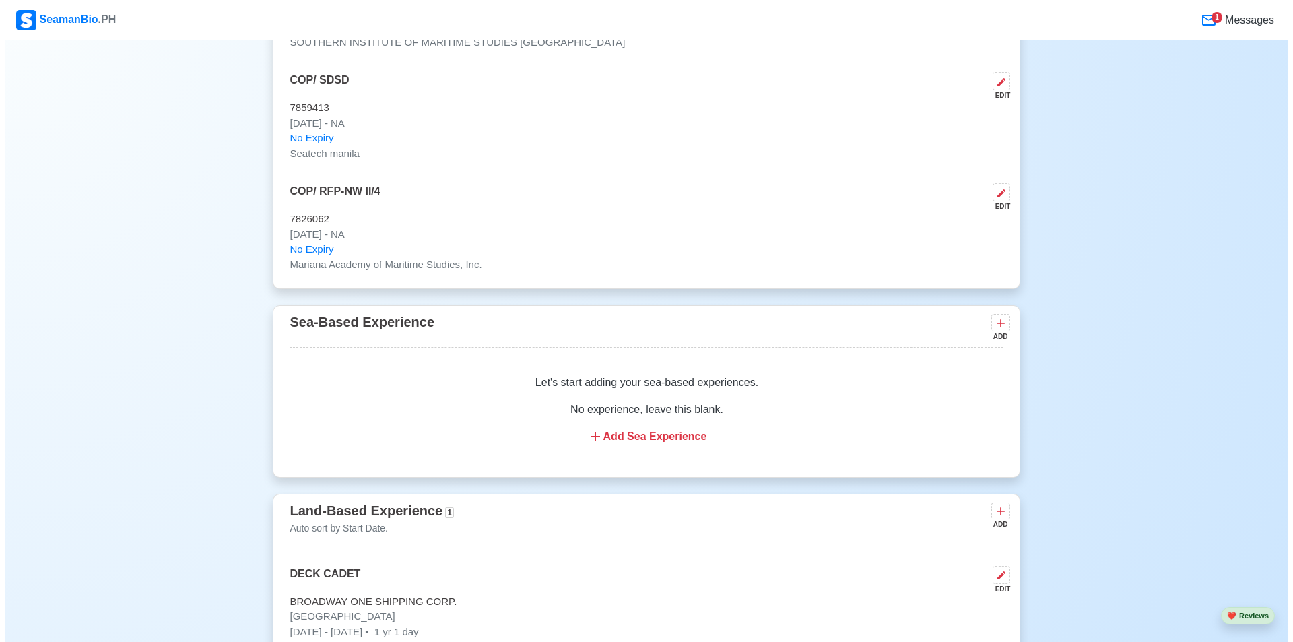
scroll to position [2580, 0]
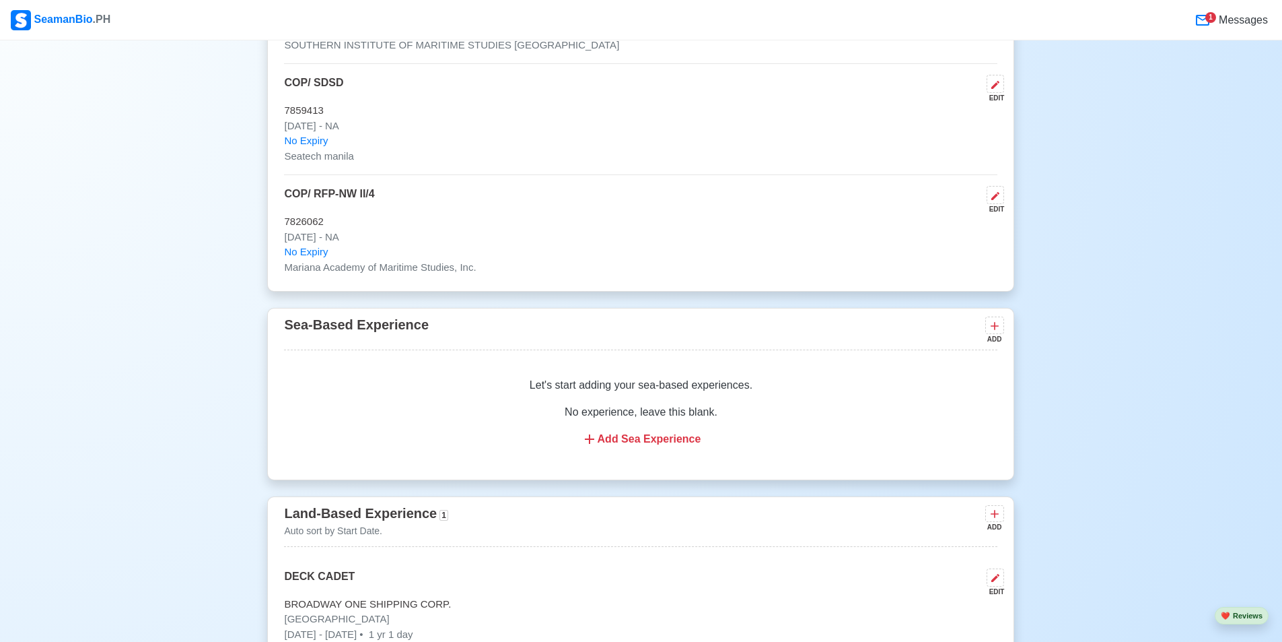
click at [652, 442] on div "Add Sea Experience" at bounding box center [640, 439] width 681 height 16
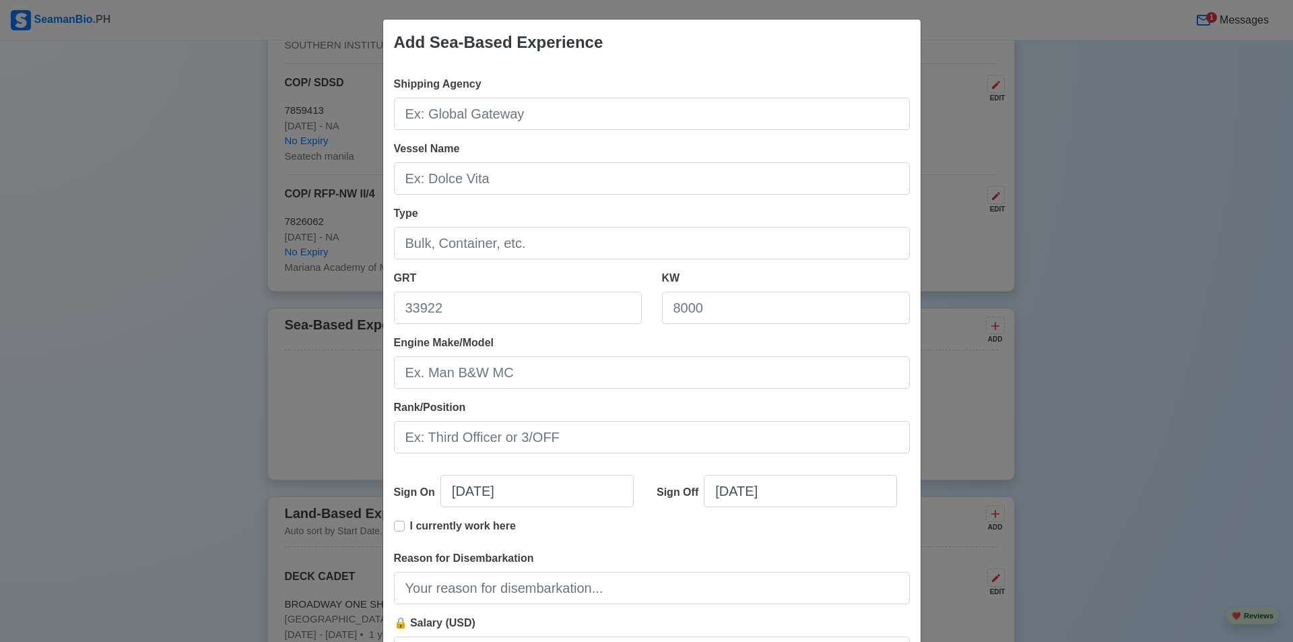
click at [1140, 431] on div "Add Sea-Based Experience Shipping Agency Vessel Name Type GRT KW Engine Make/Mo…" at bounding box center [646, 321] width 1293 height 642
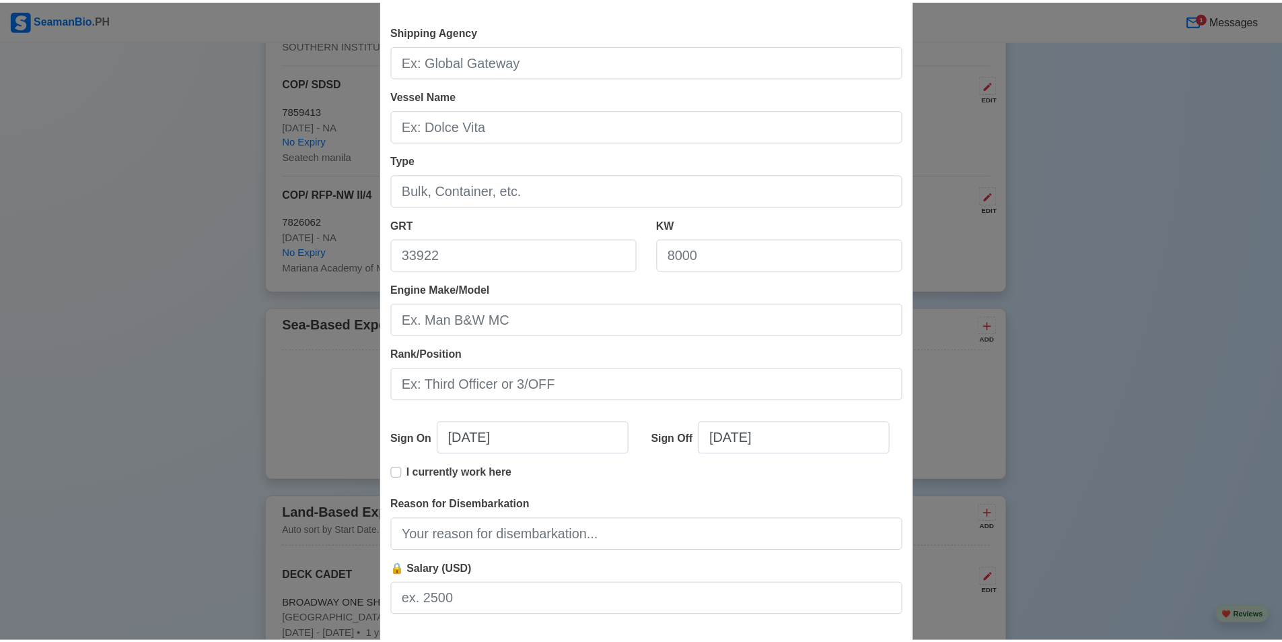
scroll to position [126, 0]
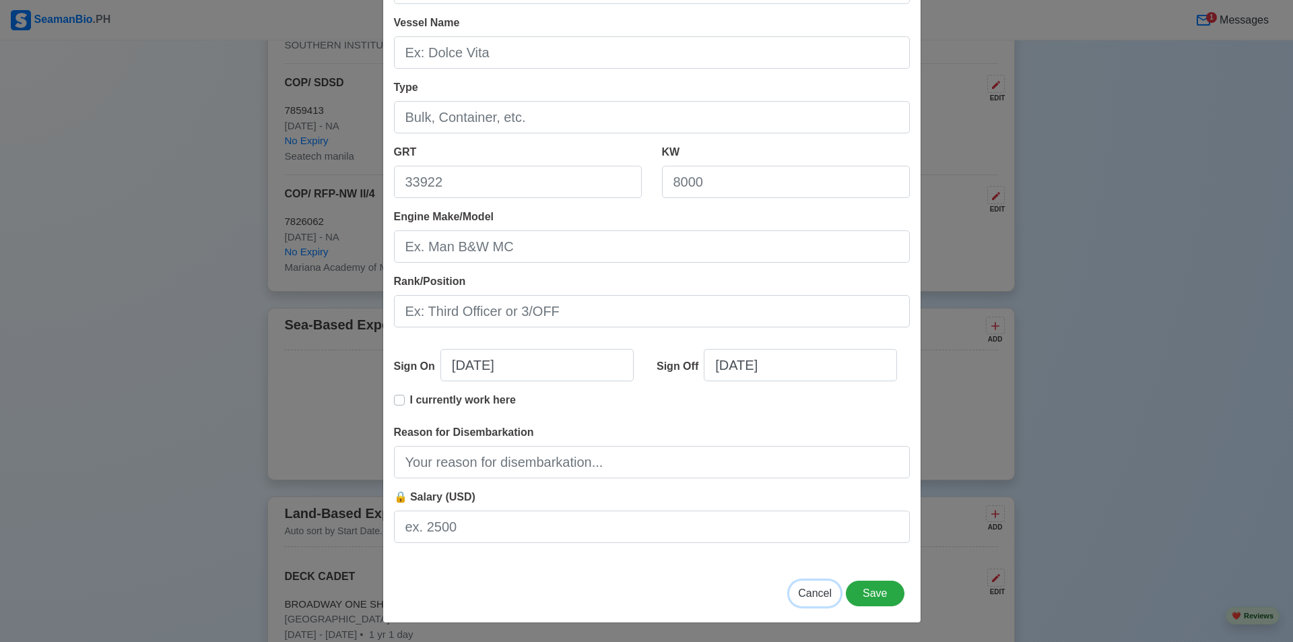
click at [811, 595] on span "Cancel" at bounding box center [815, 592] width 34 height 11
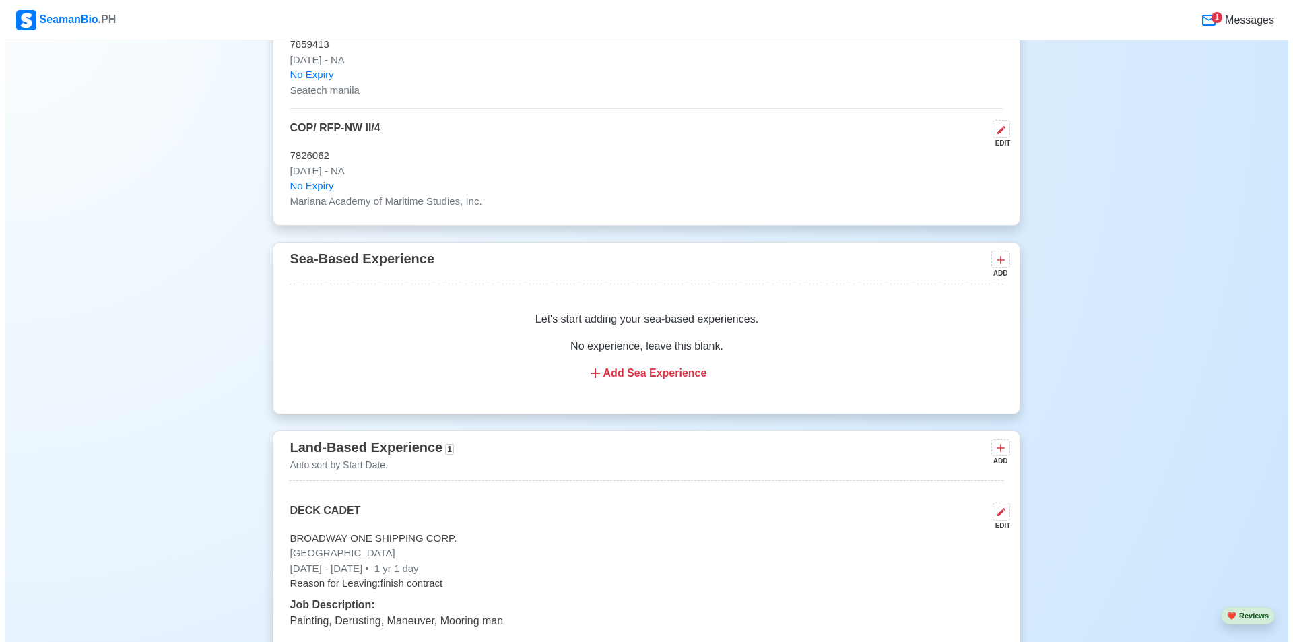
scroll to position [2782, 0]
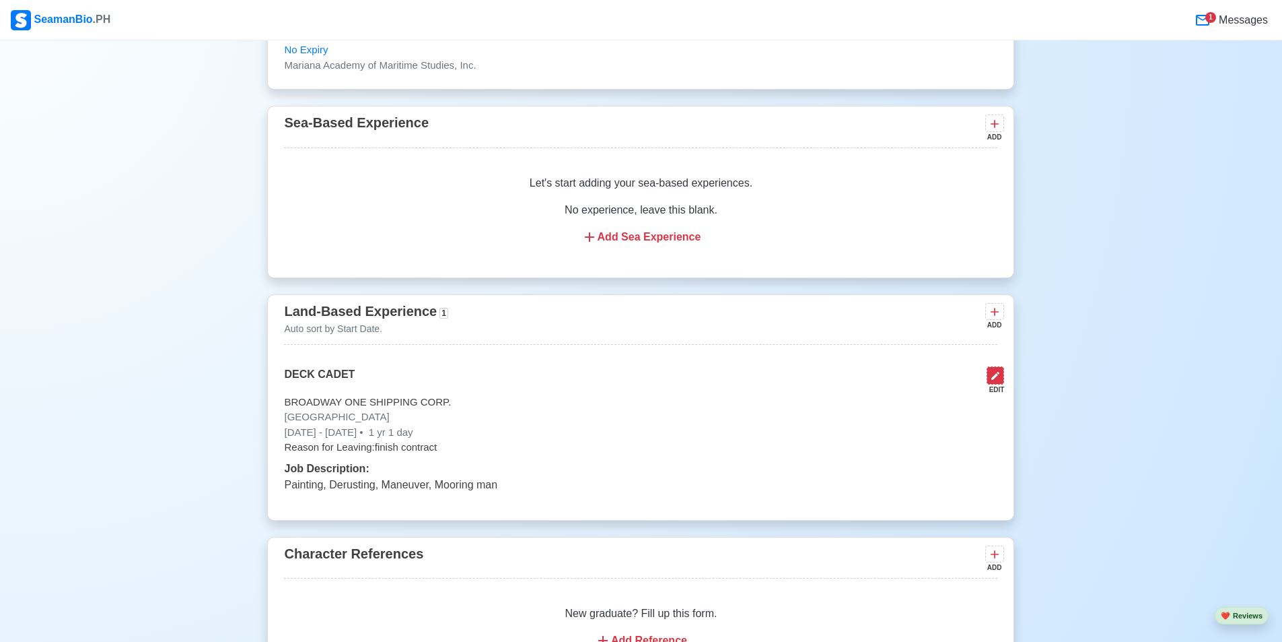
click at [990, 384] on button at bounding box center [996, 375] width 18 height 18
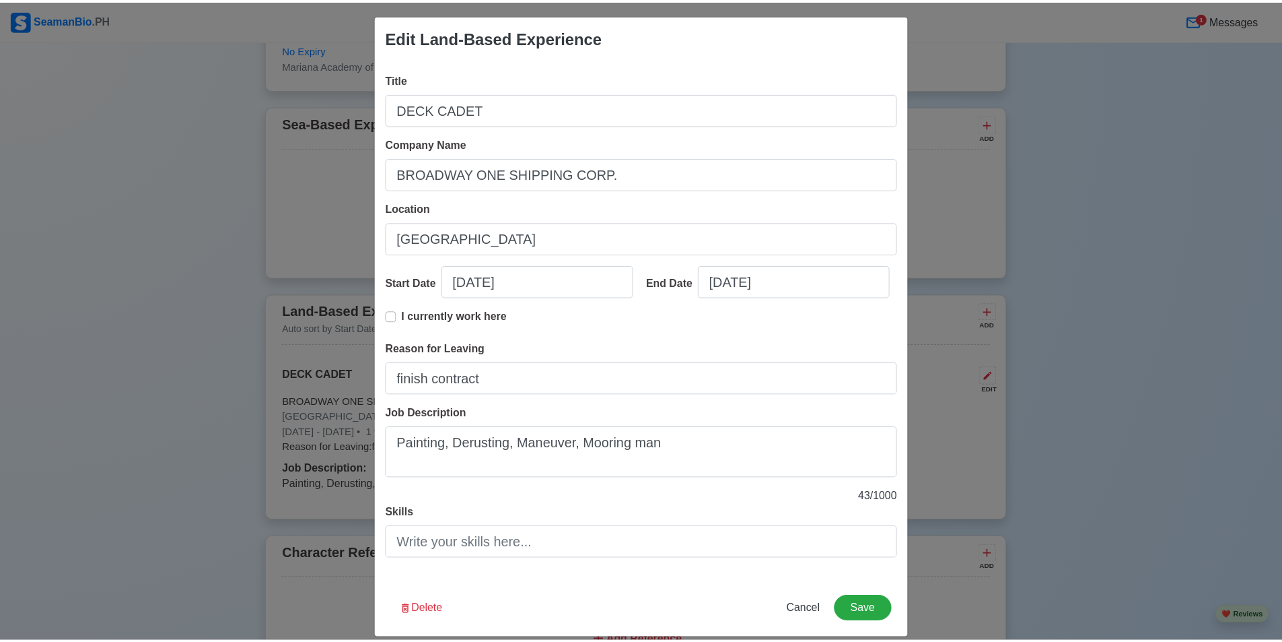
scroll to position [0, 0]
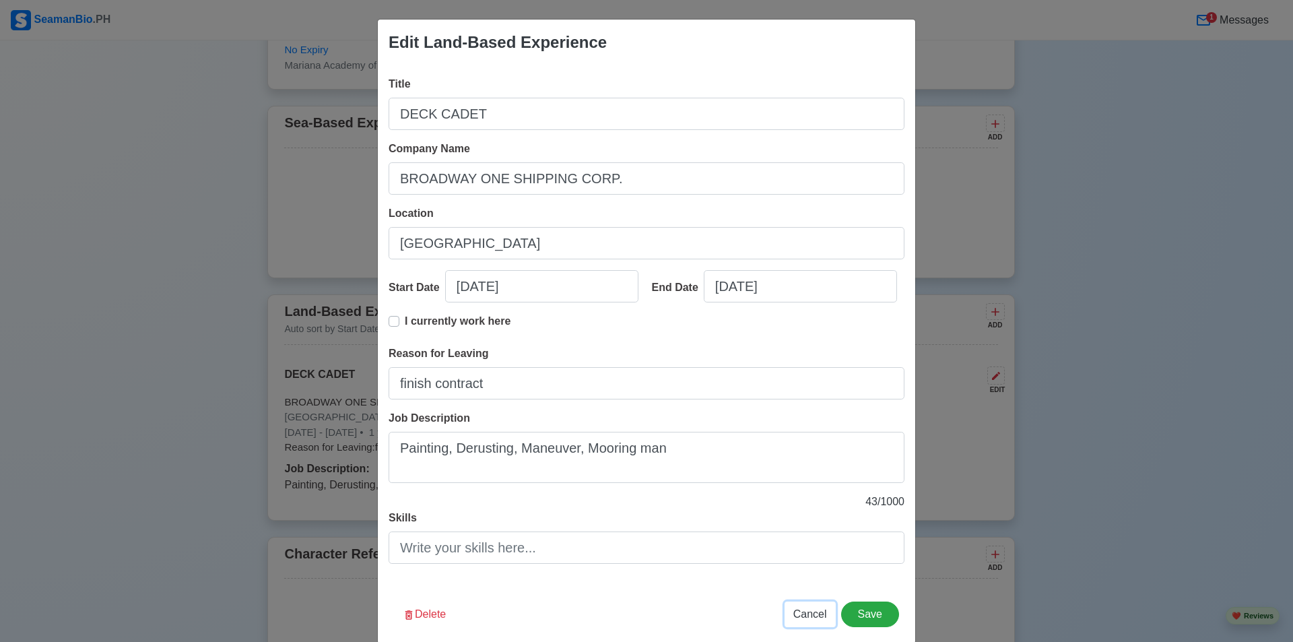
click at [806, 615] on span "Cancel" at bounding box center [810, 613] width 34 height 11
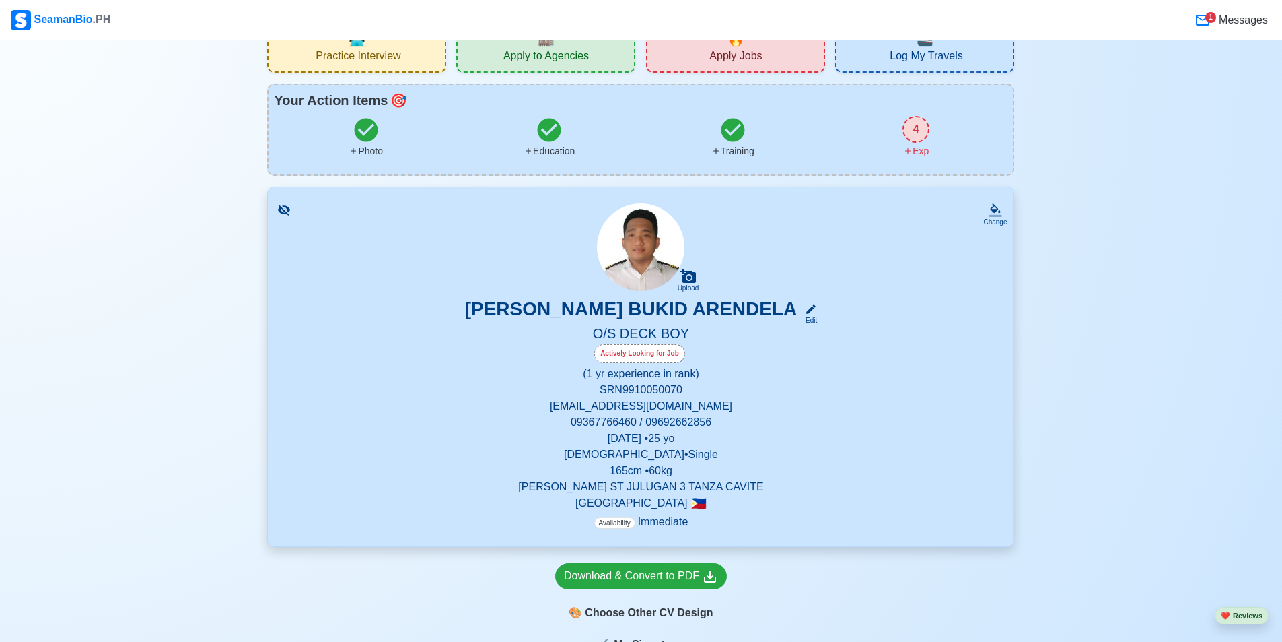
scroll to position [22, 0]
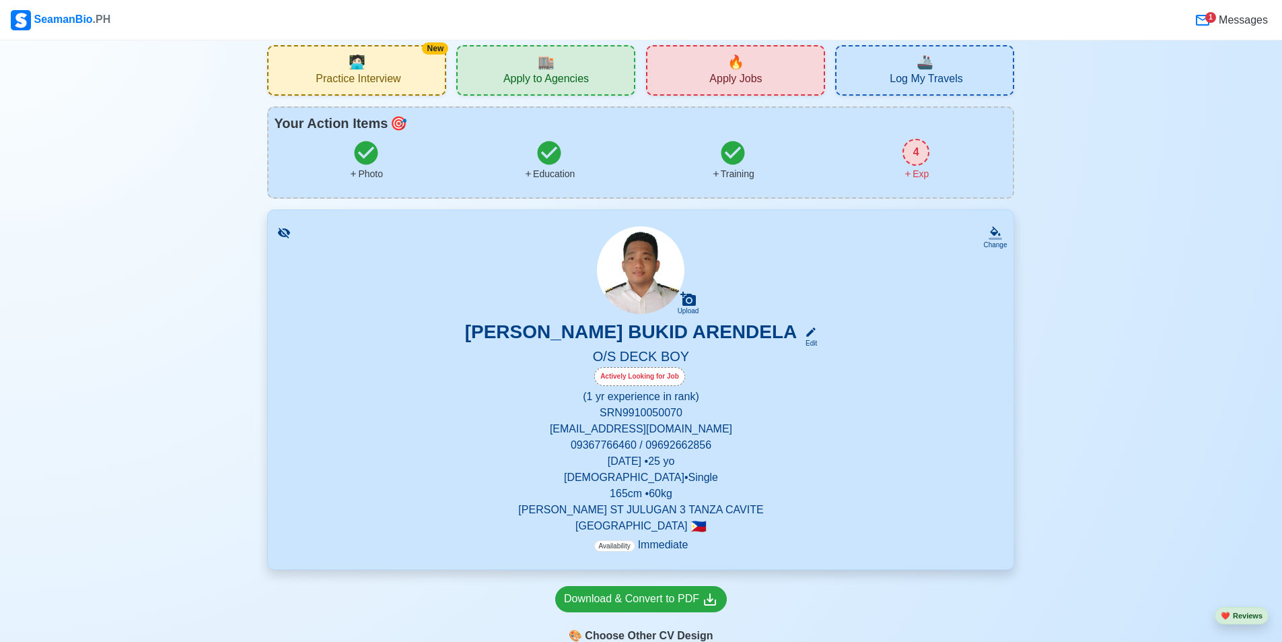
click at [918, 162] on div "4" at bounding box center [916, 152] width 27 height 27
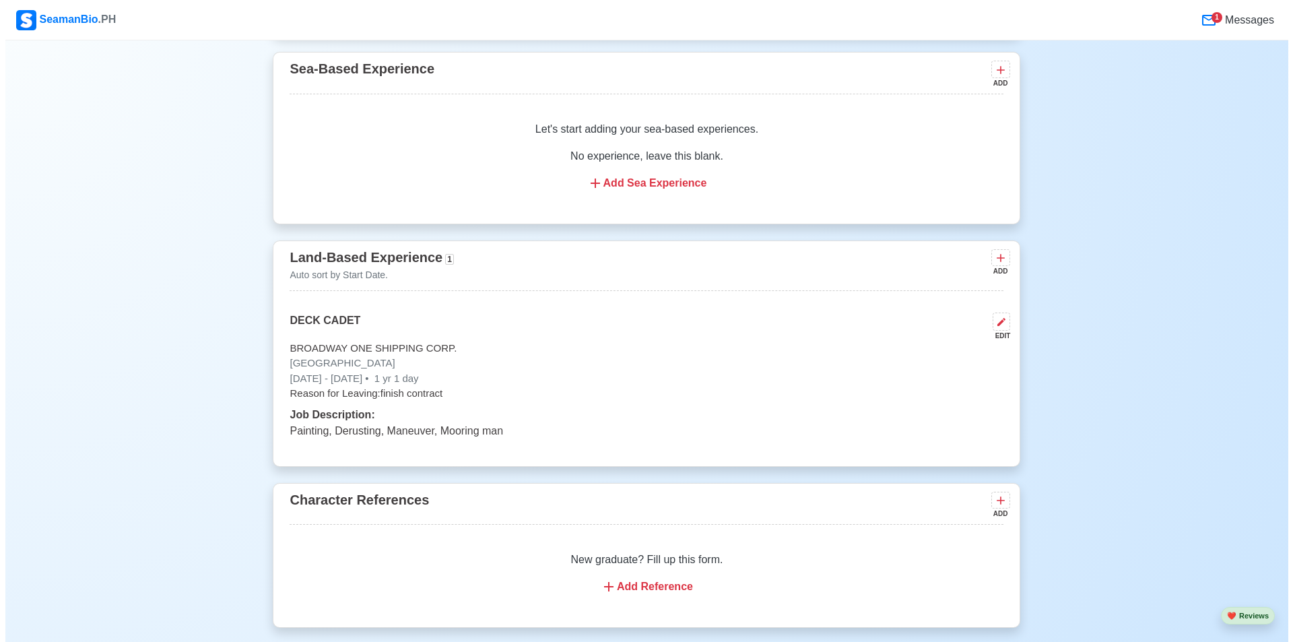
scroll to position [2838, 0]
click at [621, 190] on div "Add Sea Experience" at bounding box center [640, 182] width 681 height 16
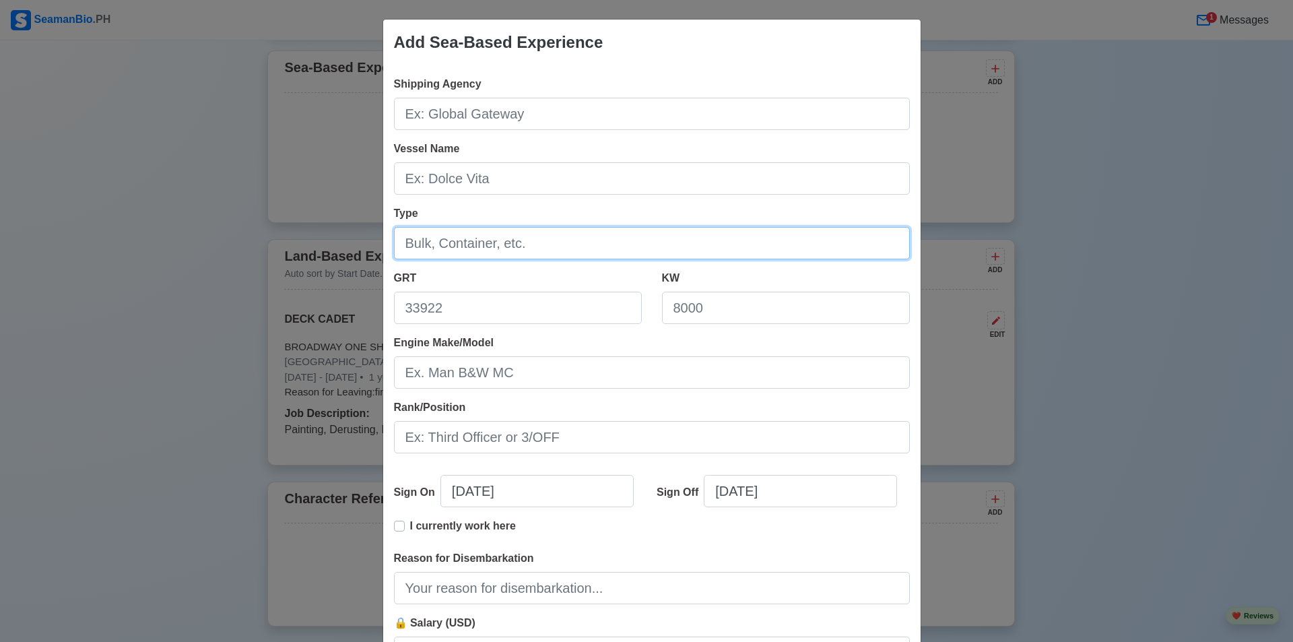
click at [543, 250] on input "Type" at bounding box center [652, 243] width 516 height 32
type input "LANDING CRAFT TRANSPORT"
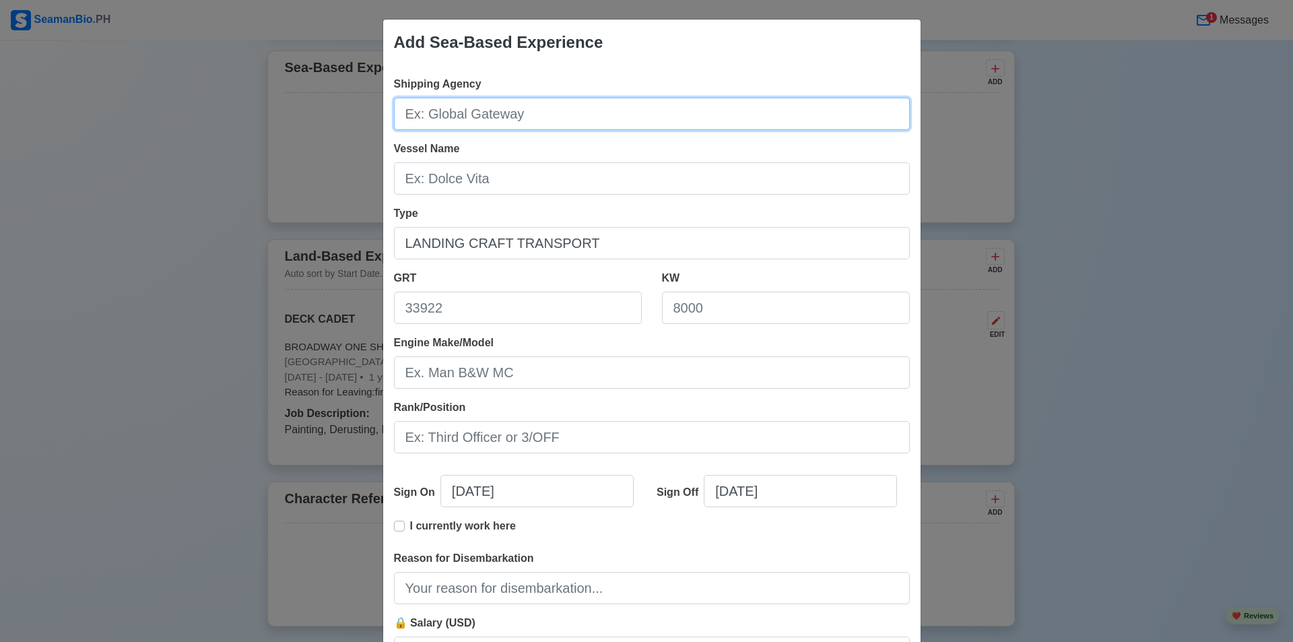
click at [512, 118] on input "Shipping Agency" at bounding box center [652, 114] width 516 height 32
type input "BROADWAY ONE SHIPPING CORP."
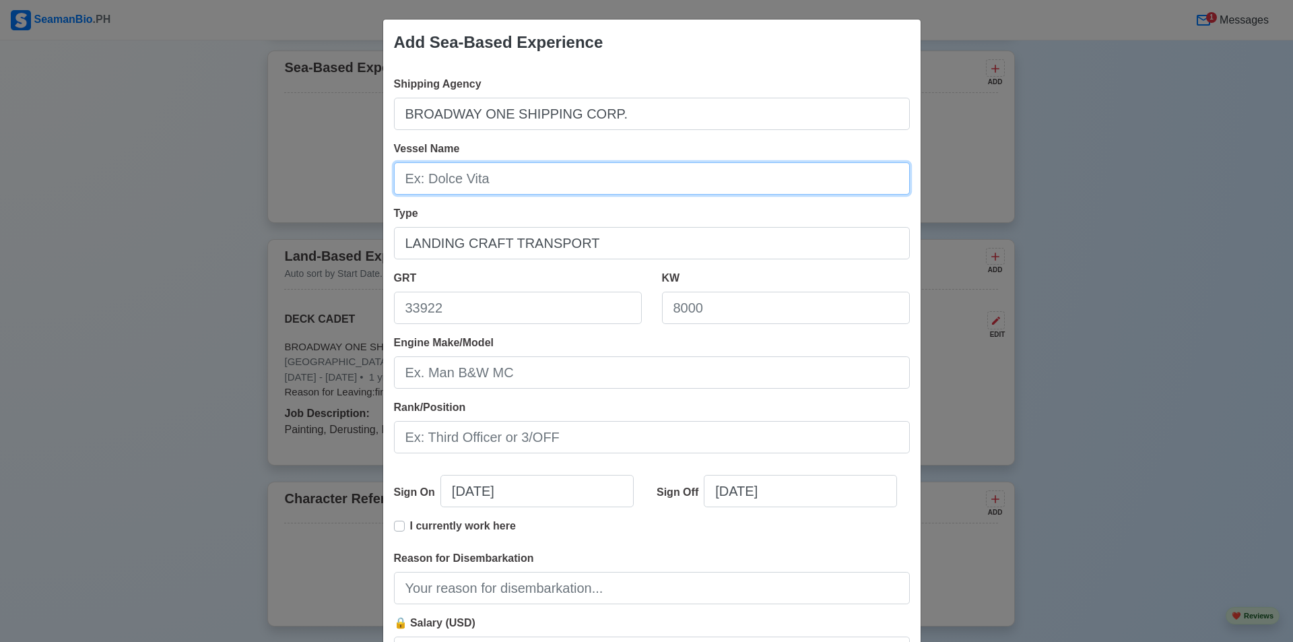
click at [495, 181] on input "Vessel Name" at bounding box center [652, 178] width 516 height 32
type input "LCT 855"
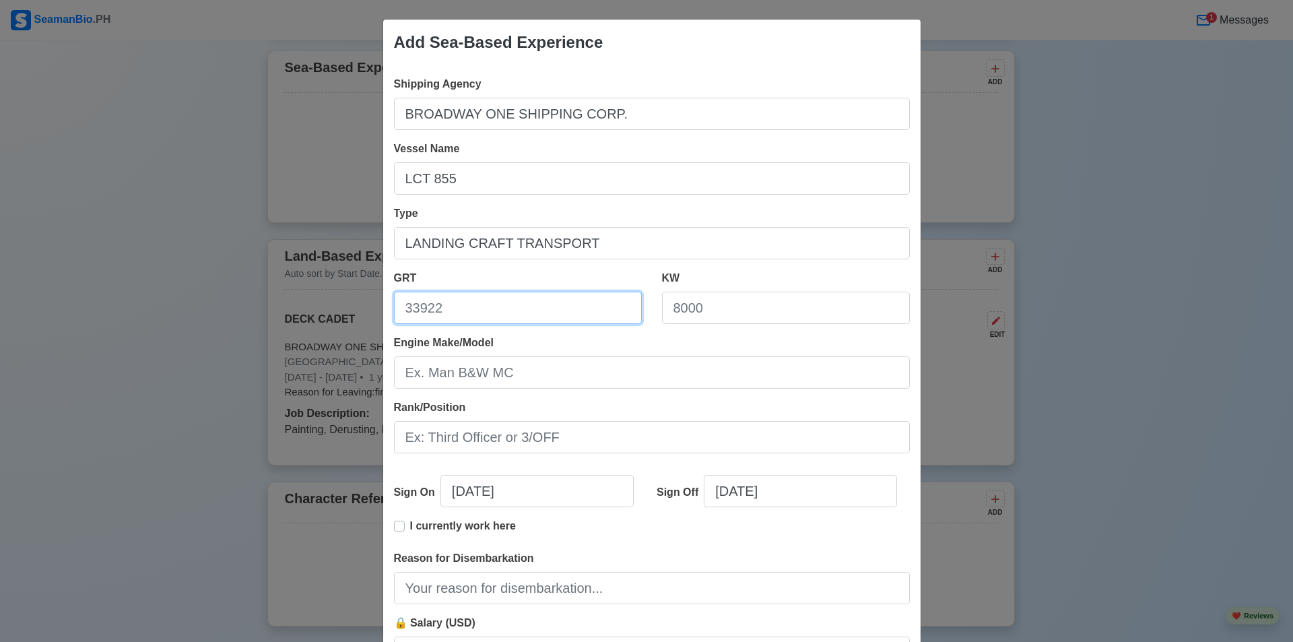
click at [476, 307] on input "GRT" at bounding box center [518, 307] width 248 height 32
type input "518"
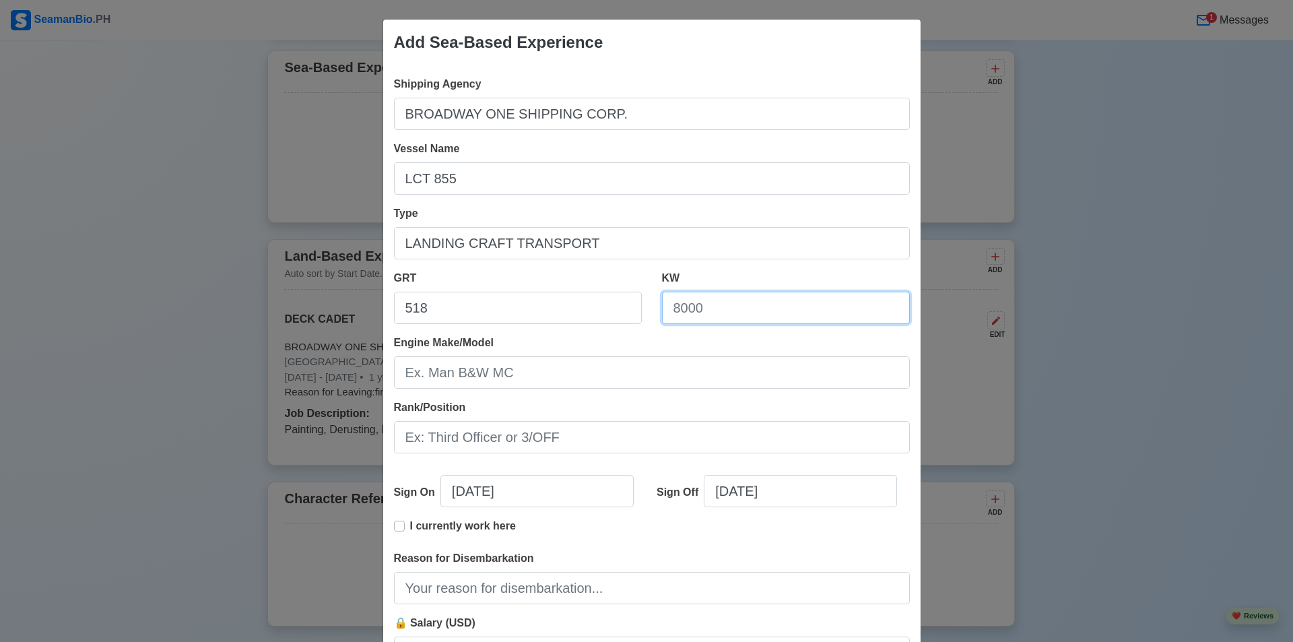
click at [699, 308] on input "KW" at bounding box center [786, 307] width 248 height 32
type input "872"
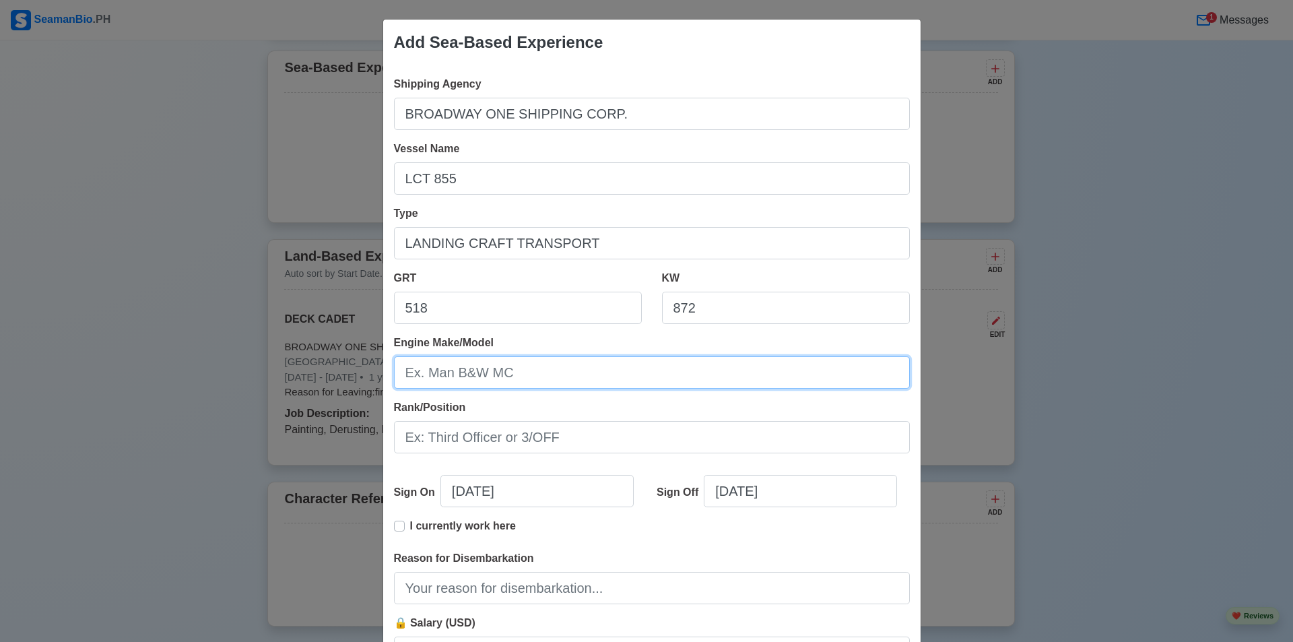
click at [477, 378] on input "Engine Make/Model" at bounding box center [652, 372] width 516 height 32
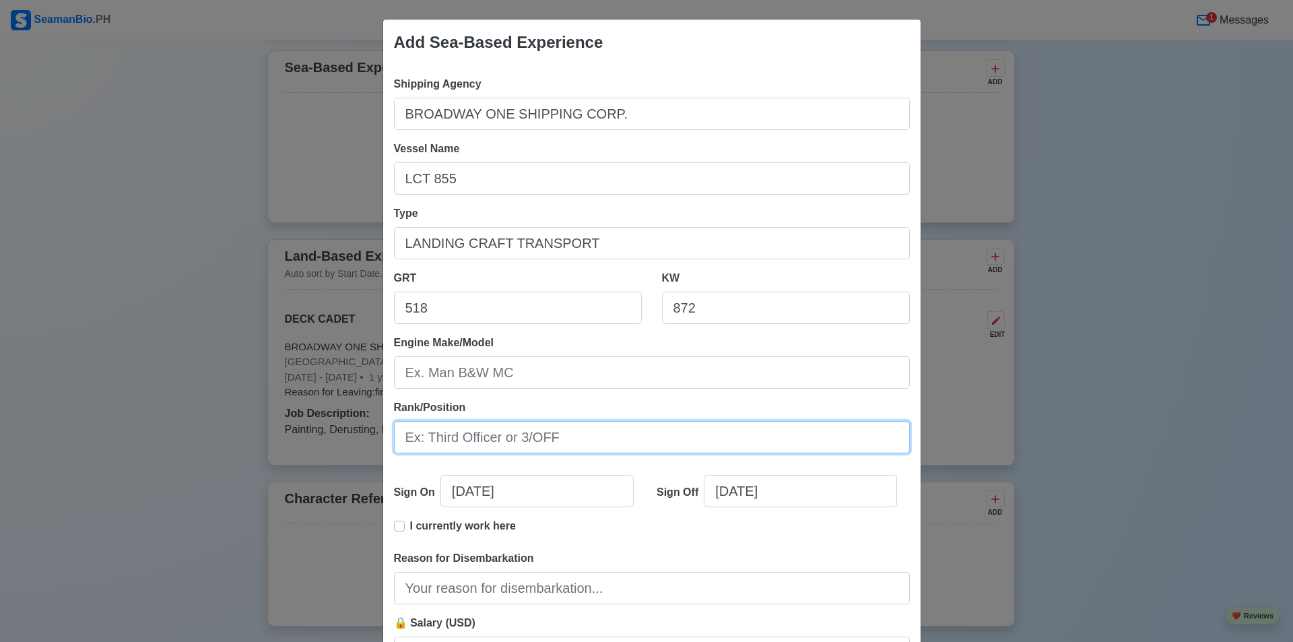
click at [481, 440] on input "Rank/Position" at bounding box center [652, 437] width 516 height 32
click at [397, 438] on input "cadet" at bounding box center [652, 437] width 516 height 32
type input "Dcadet"
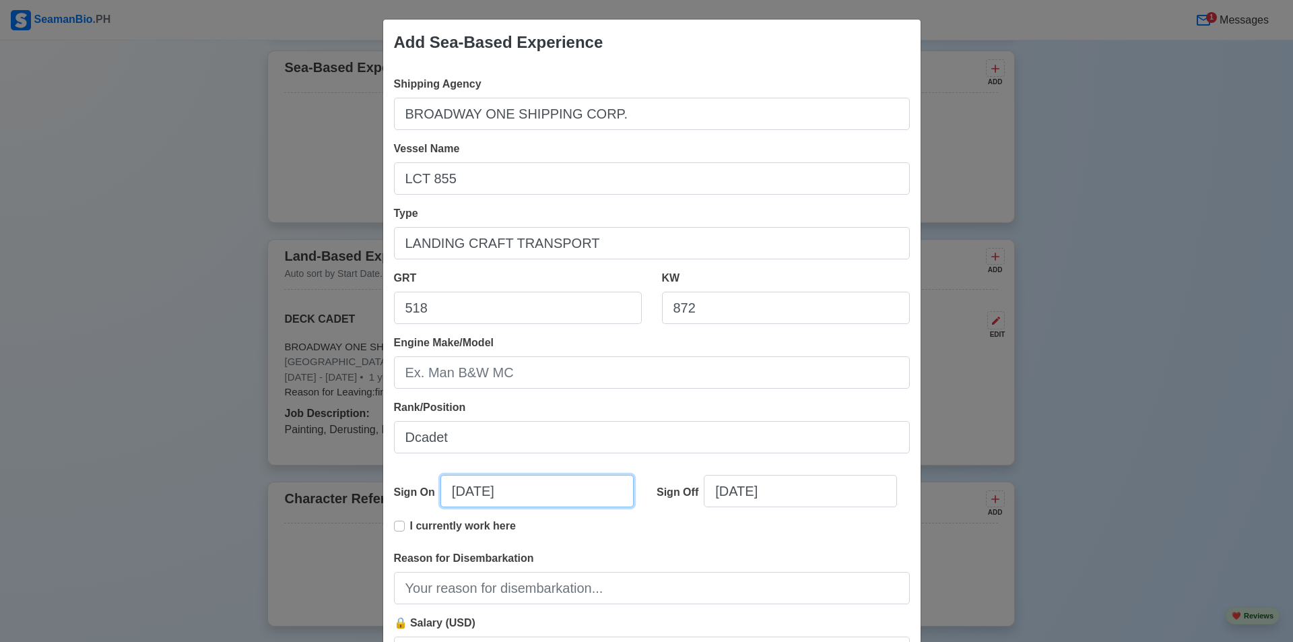
select select "****"
select select "*********"
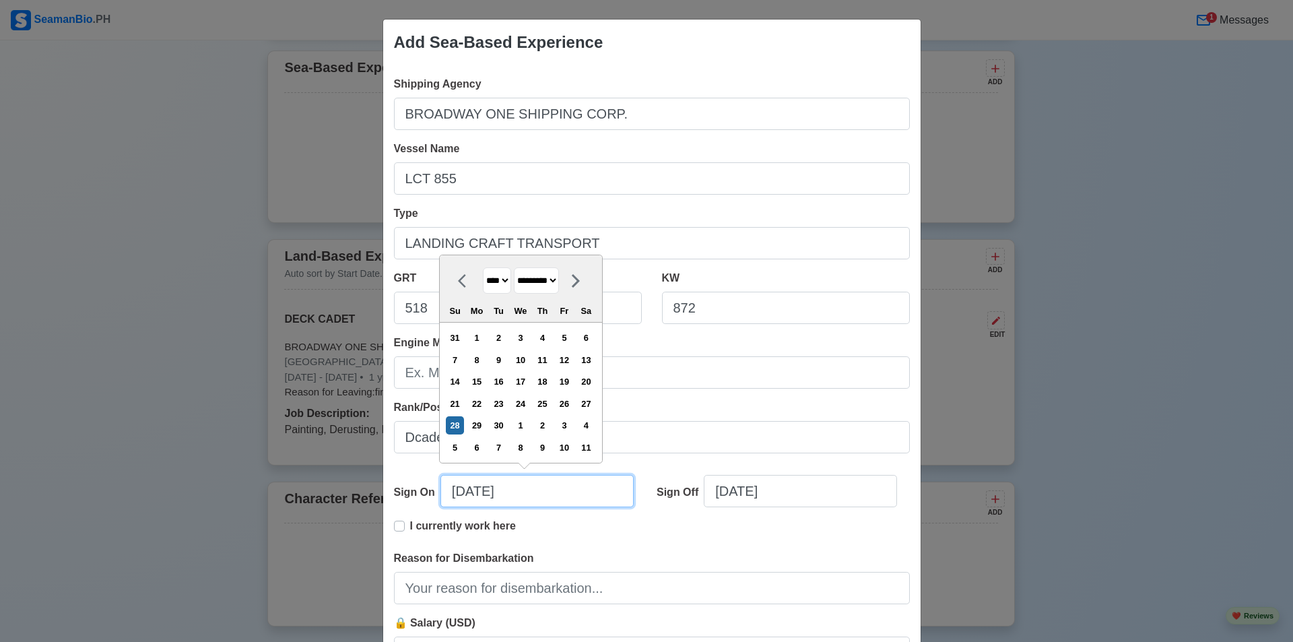
click at [487, 491] on input "09/28/2025" at bounding box center [536, 491] width 193 height 32
click at [497, 276] on select "**** **** **** **** **** **** **** **** **** **** **** **** **** **** **** ****…" at bounding box center [497, 280] width 28 height 26
select select "****"
click at [483, 267] on select "**** **** **** **** **** **** **** **** **** **** **** **** **** **** **** ****…" at bounding box center [497, 280] width 28 height 26
click at [559, 283] on select "******* ******** ***** ***** *** **** **** ****** ********* ******* ******** **…" at bounding box center [536, 280] width 45 height 26
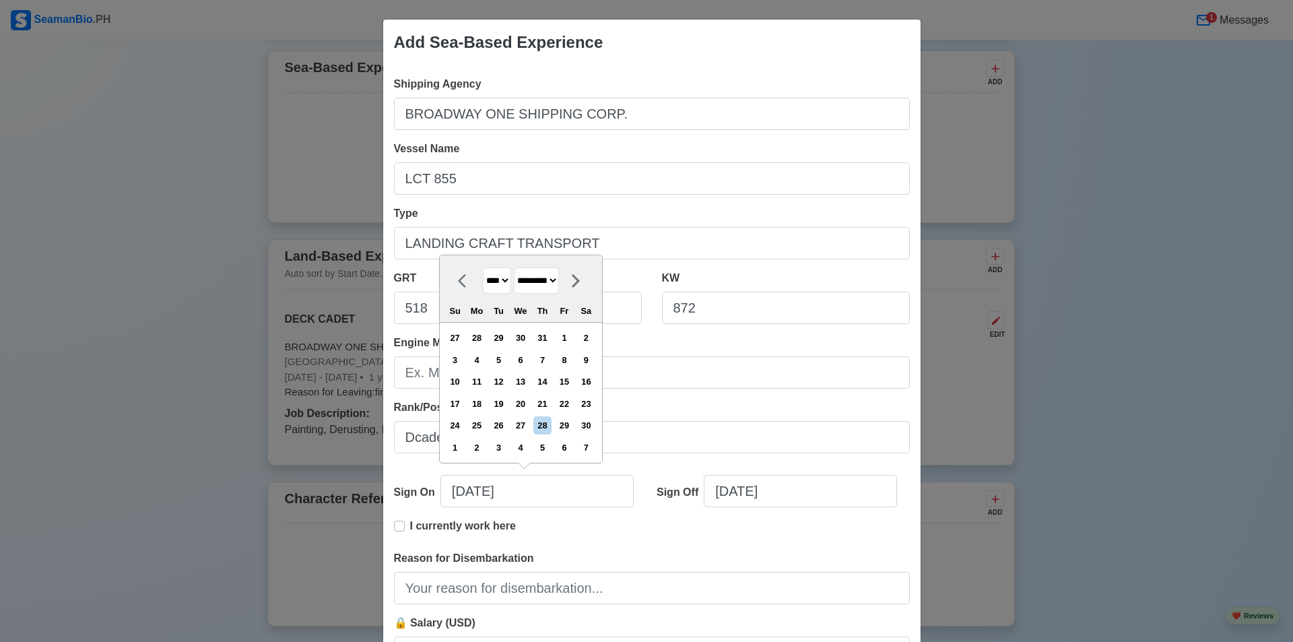
select select "***"
click at [514, 267] on select "******* ******** ***** ***** *** **** **** ****** ********* ******* ******** **…" at bounding box center [536, 280] width 45 height 26
click at [562, 407] on div "26" at bounding box center [564, 403] width 18 height 18
type input "05/26/2023"
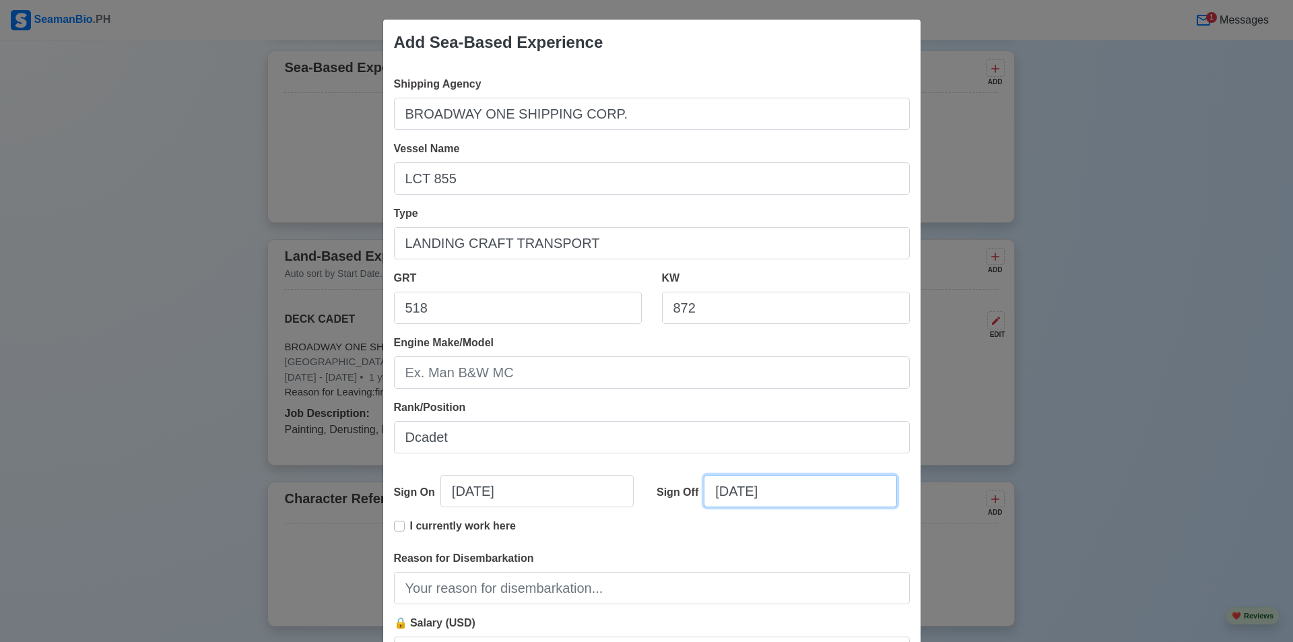
select select "****"
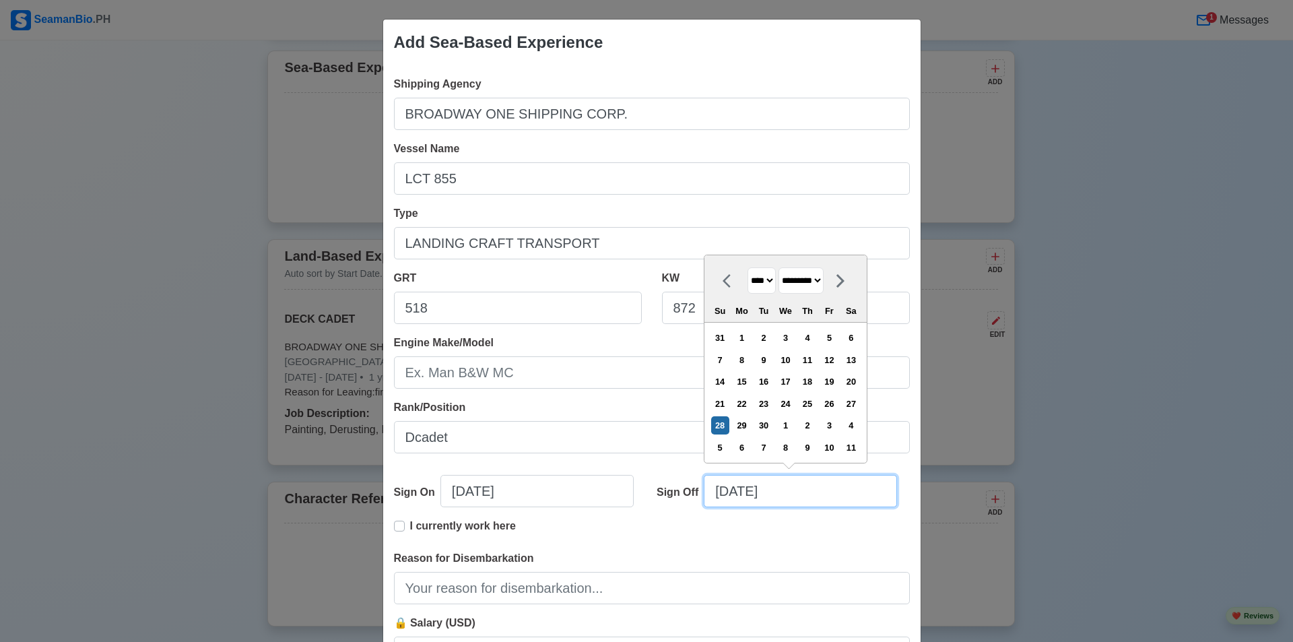
click at [726, 493] on input "09/28/2025" at bounding box center [799, 491] width 193 height 32
click at [811, 286] on select "******* ******** ***** ***** *** **** **** ****** ********* ******* ******** **…" at bounding box center [800, 280] width 45 height 26
select select "***"
click at [779, 267] on select "******* ******** ***** ***** *** **** **** ****** ********* ******* ******** **…" at bounding box center [800, 280] width 45 height 26
click at [764, 287] on select "**** **** **** **** **** **** **** **** **** **** **** **** **** **** **** ****…" at bounding box center [761, 280] width 28 height 26
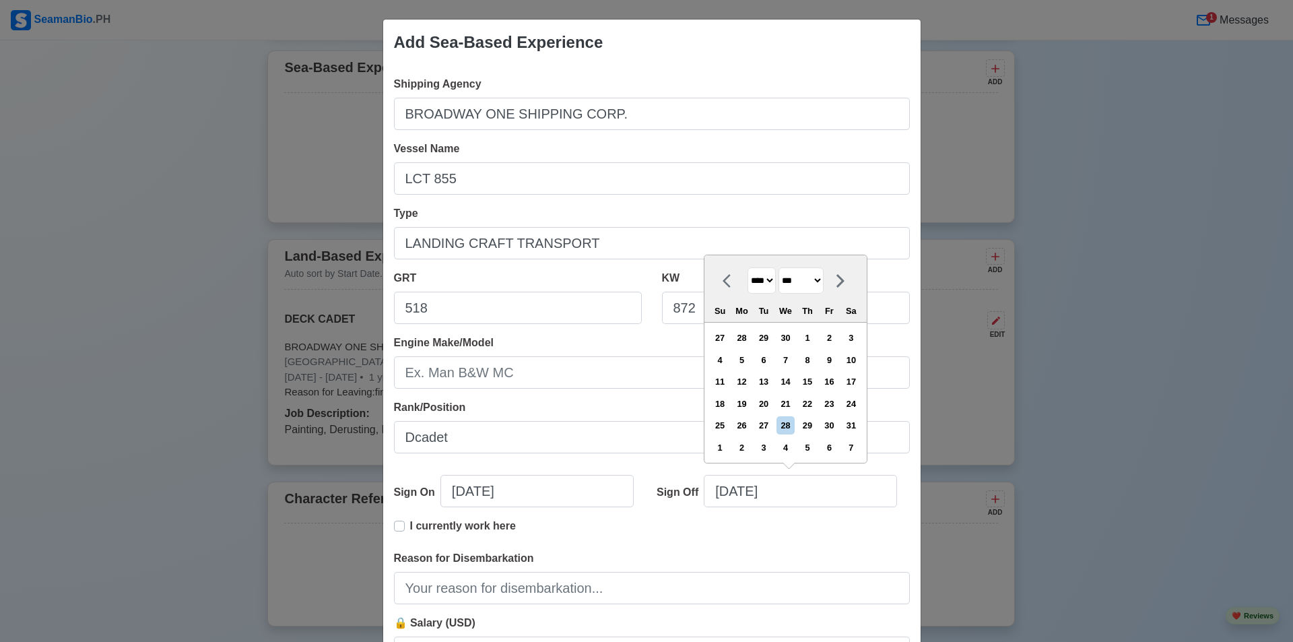
select select "****"
click at [747, 267] on select "**** **** **** **** **** **** **** **** **** **** **** **** **** **** **** ****…" at bounding box center [761, 280] width 28 height 26
click at [748, 423] on div "27" at bounding box center [741, 425] width 18 height 18
type input "05/27/2024"
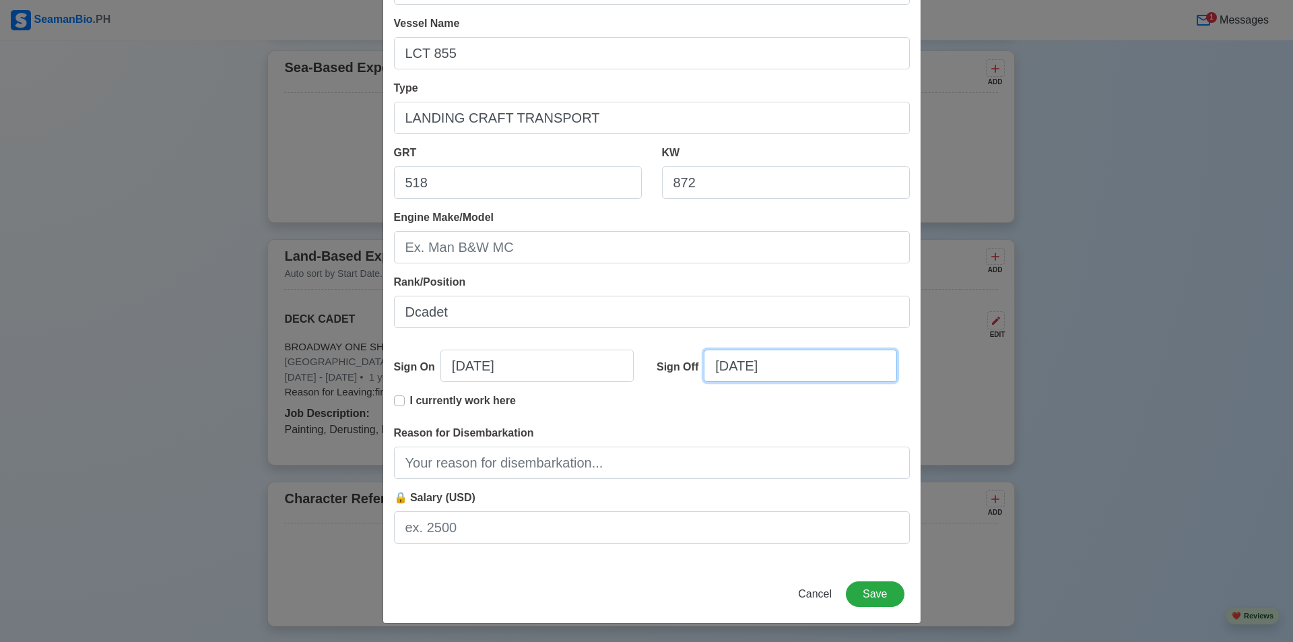
scroll to position [126, 0]
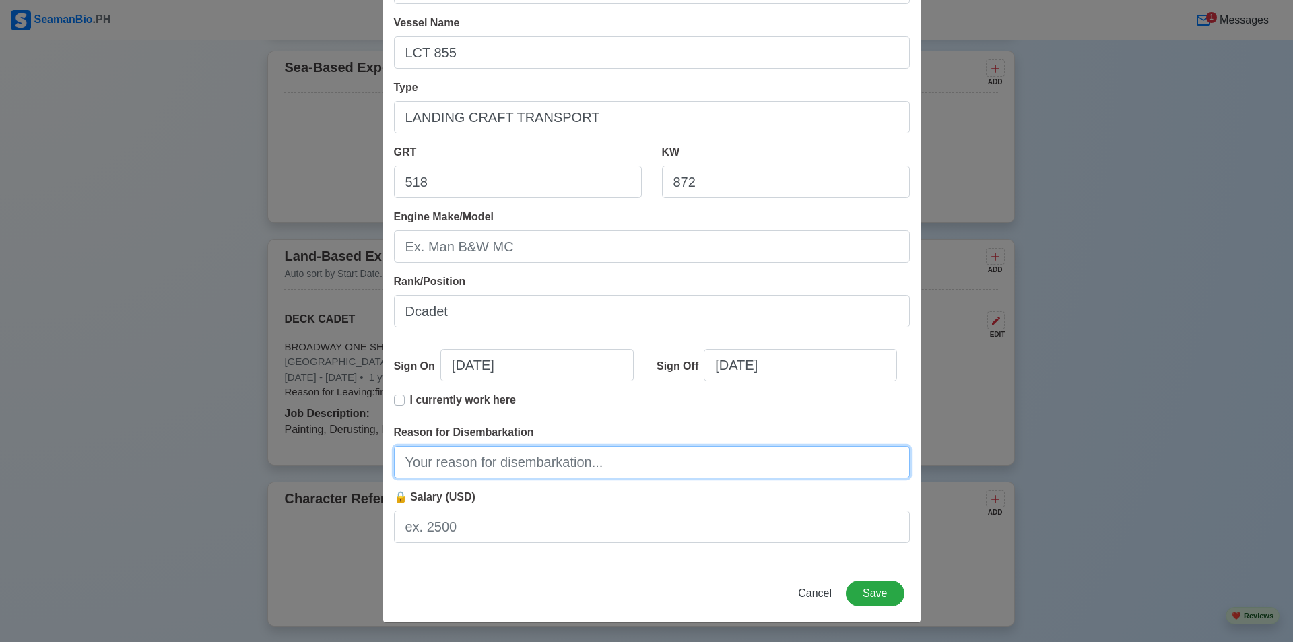
click at [543, 467] on input "Reason for Disembarkation" at bounding box center [652, 462] width 516 height 32
type input "finish contract"
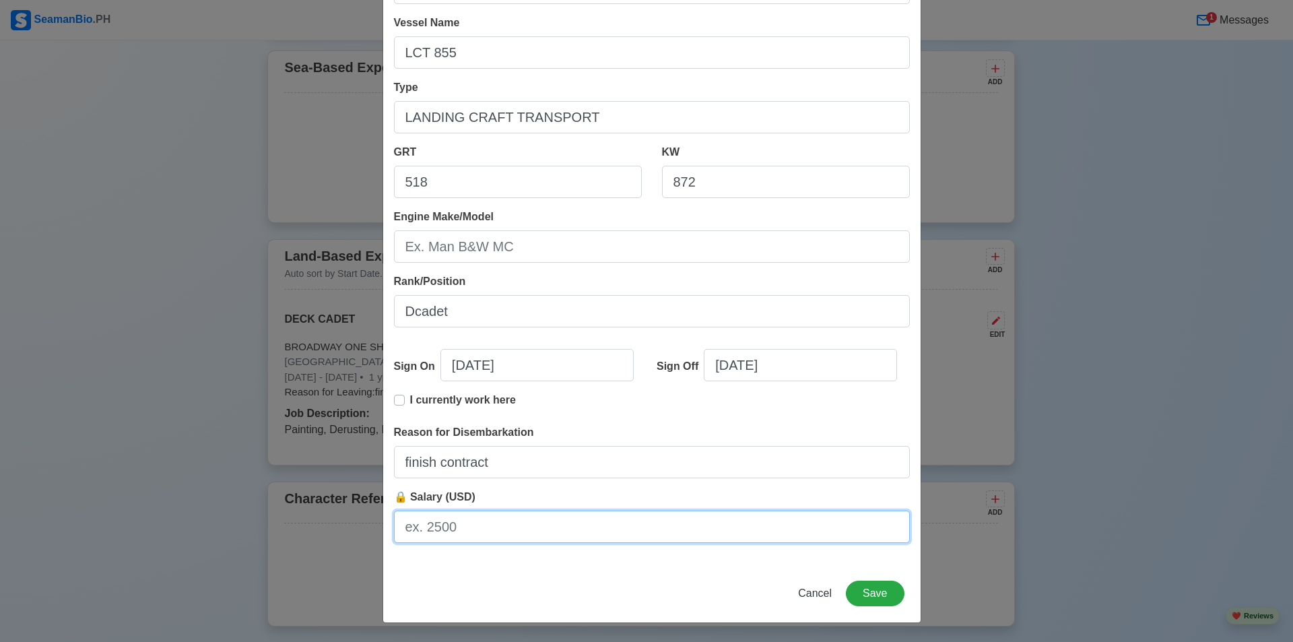
click at [504, 526] on input "🔒 Salary (USD)" at bounding box center [652, 526] width 516 height 32
type input "allowance"
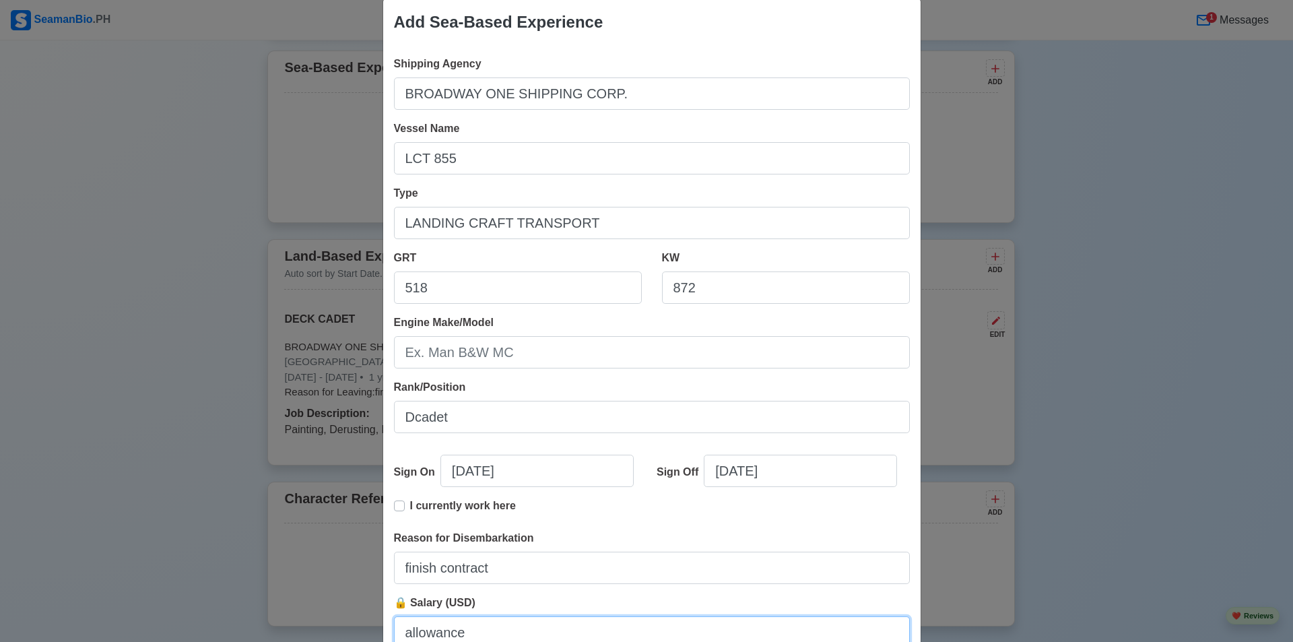
scroll to position [0, 0]
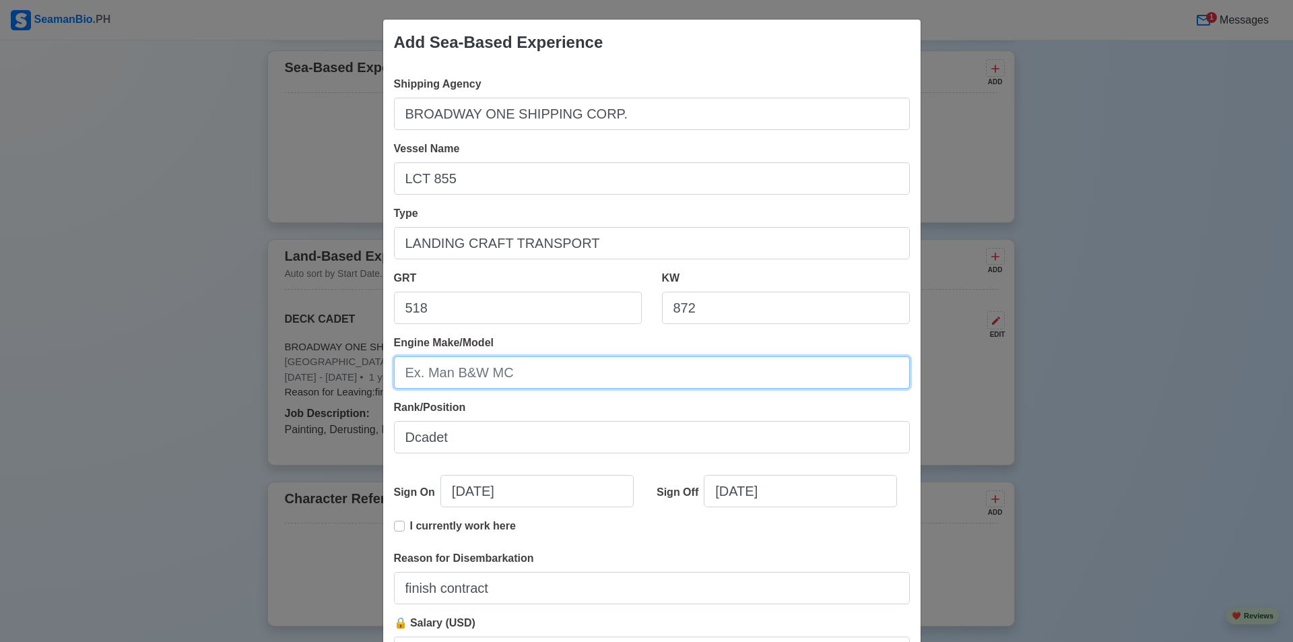
click at [617, 370] on input "Engine Make/Model" at bounding box center [652, 372] width 516 height 32
click at [500, 374] on input "2" at bounding box center [652, 372] width 516 height 32
type input "2"
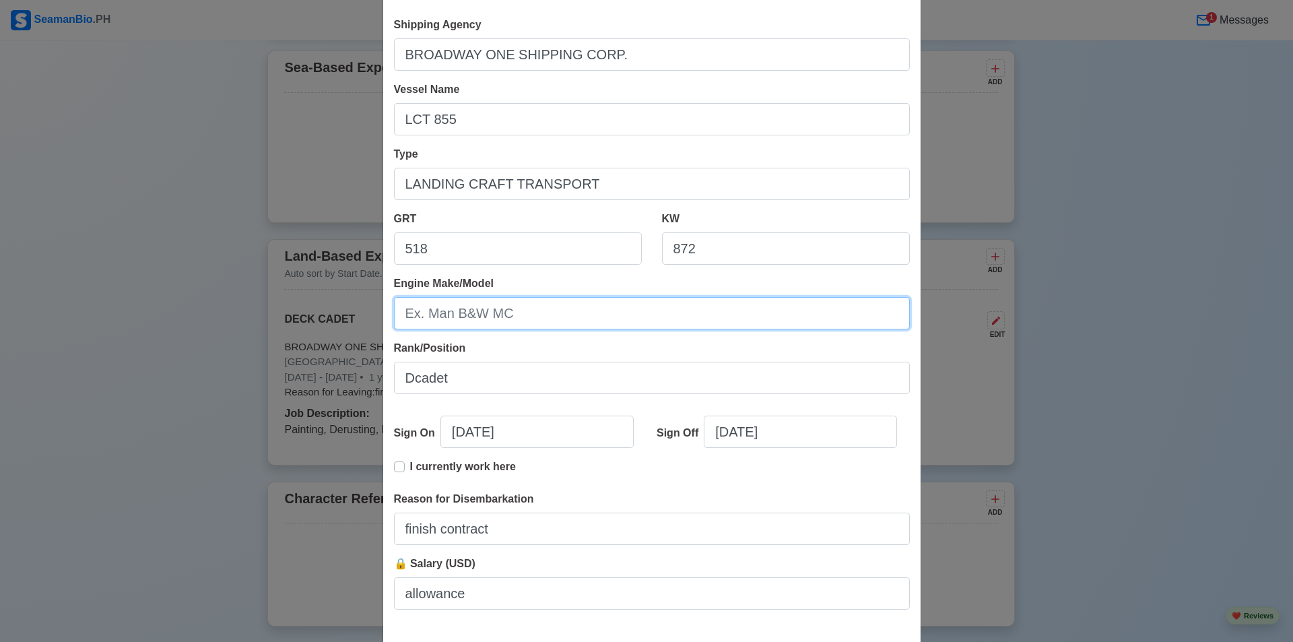
scroll to position [126, 0]
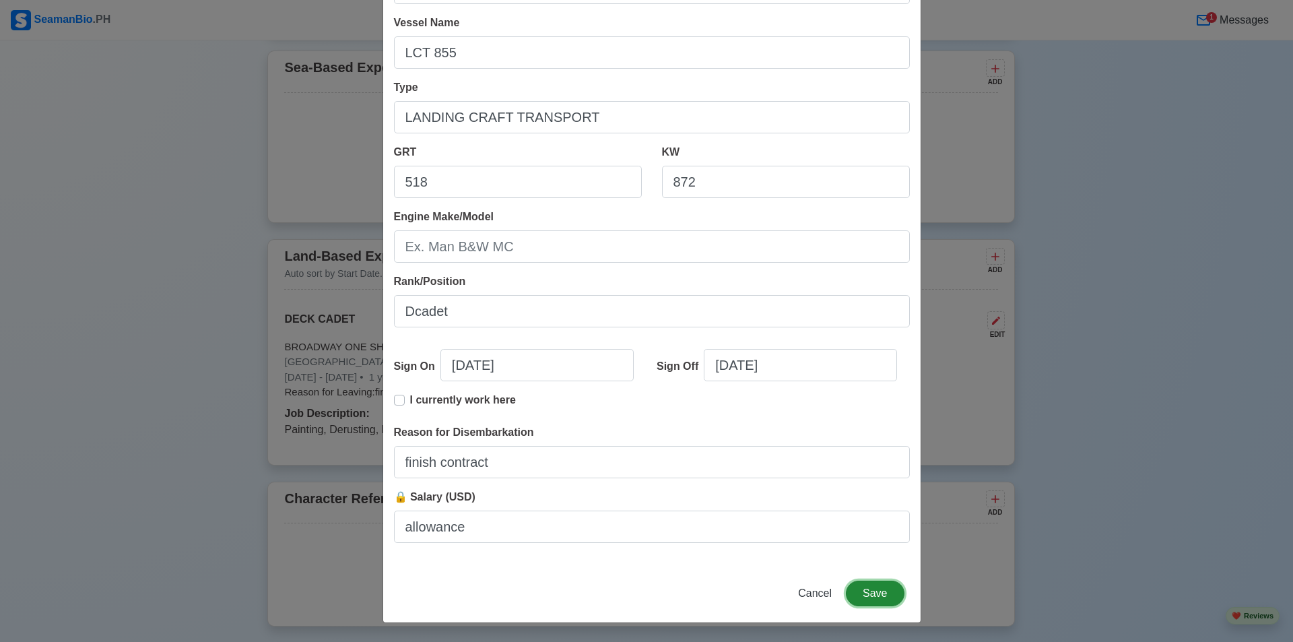
click at [882, 589] on button "Save" at bounding box center [875, 593] width 58 height 26
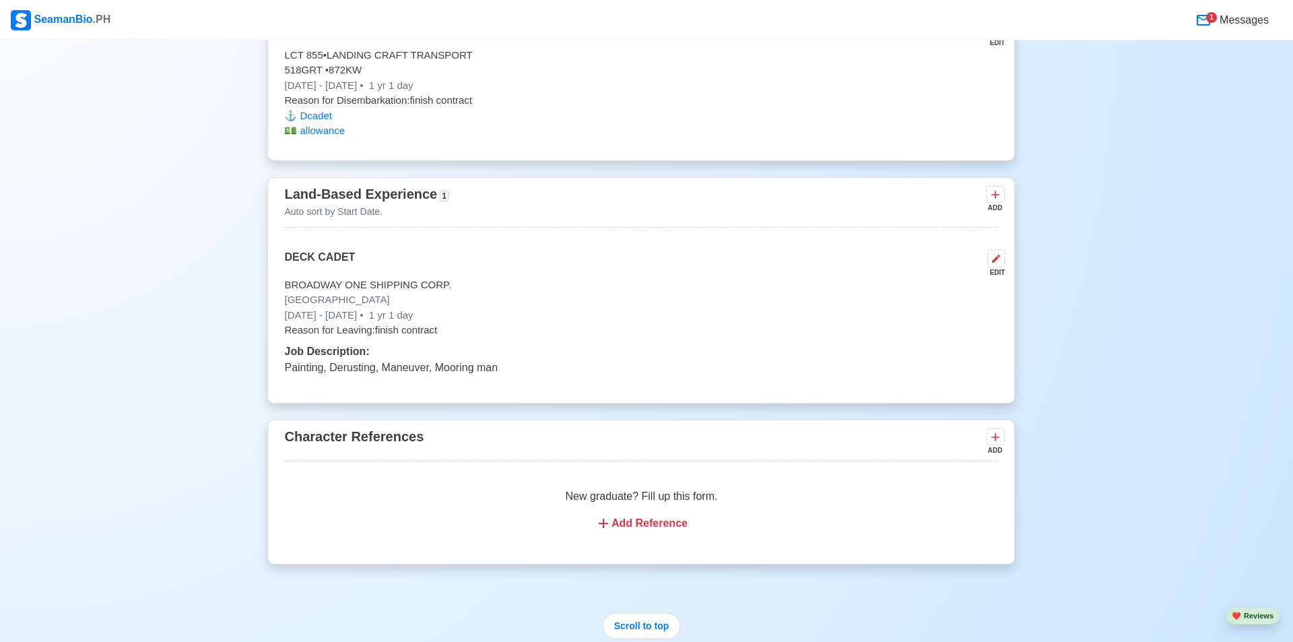
scroll to position [2735, 0]
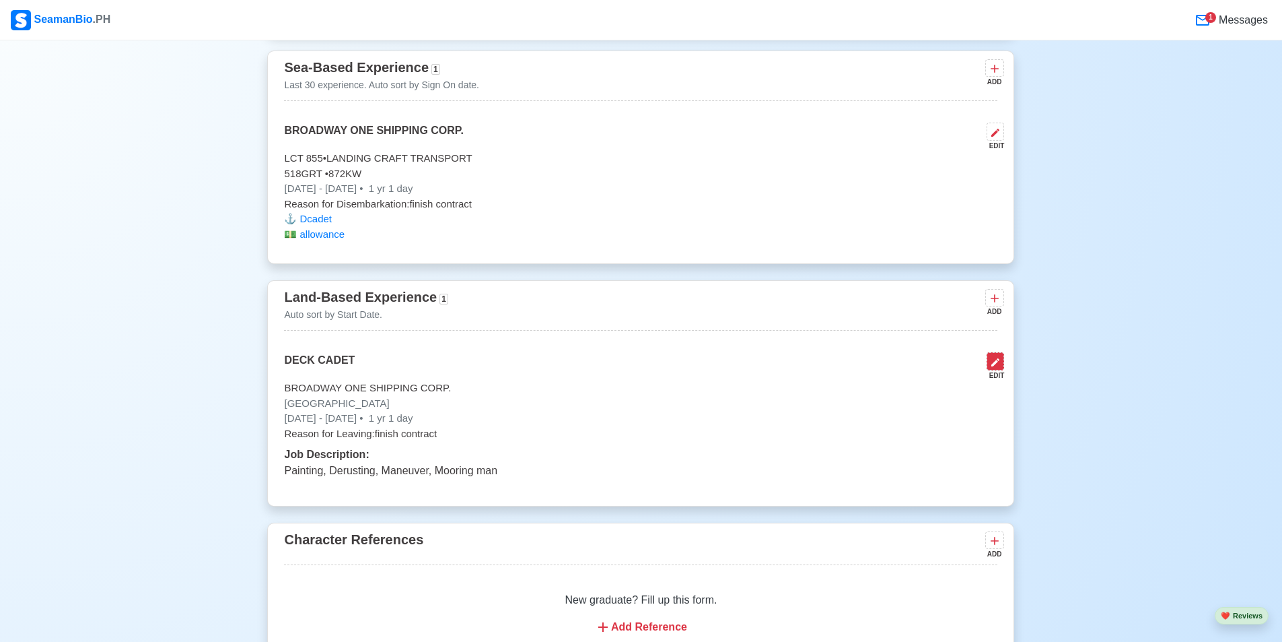
click at [996, 368] on icon at bounding box center [995, 362] width 11 height 11
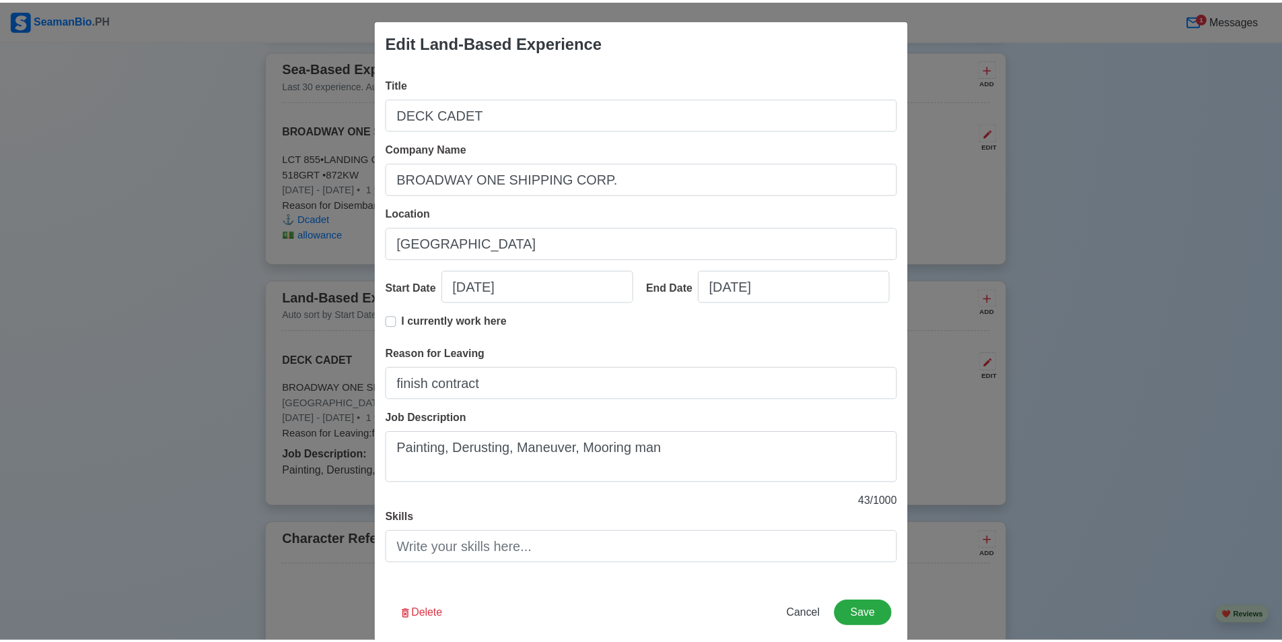
scroll to position [21, 0]
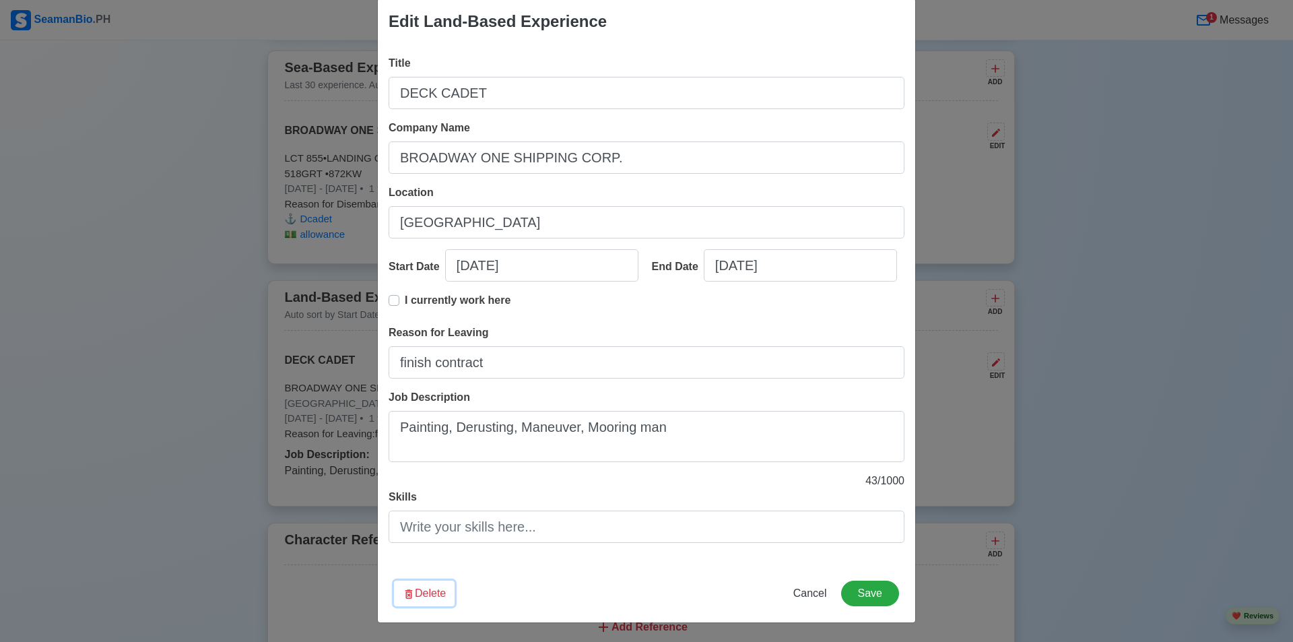
click at [423, 592] on button "Delete" at bounding box center [424, 593] width 61 height 26
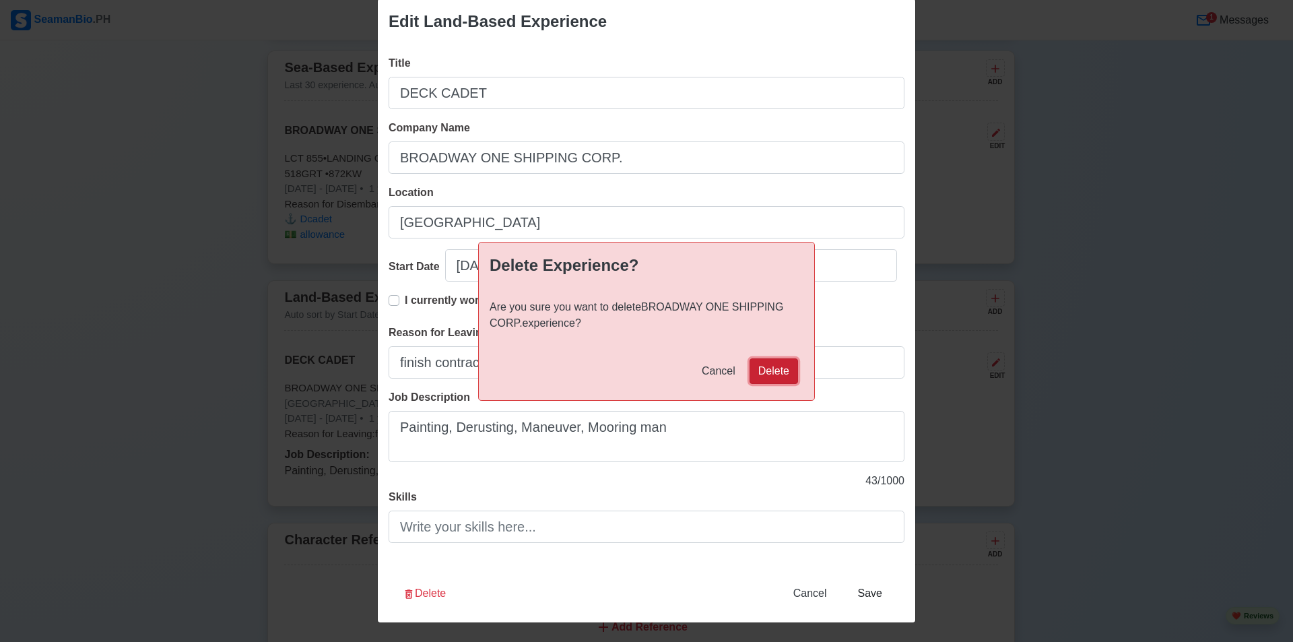
click at [794, 374] on button "Delete" at bounding box center [773, 371] width 48 height 26
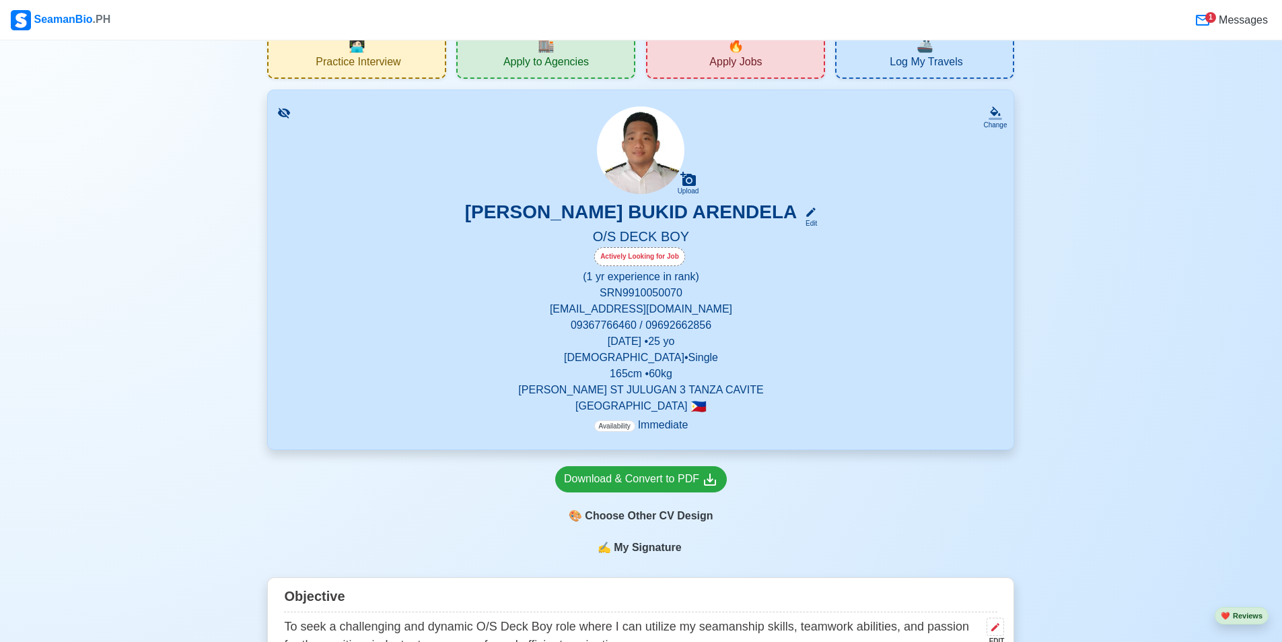
scroll to position [0, 0]
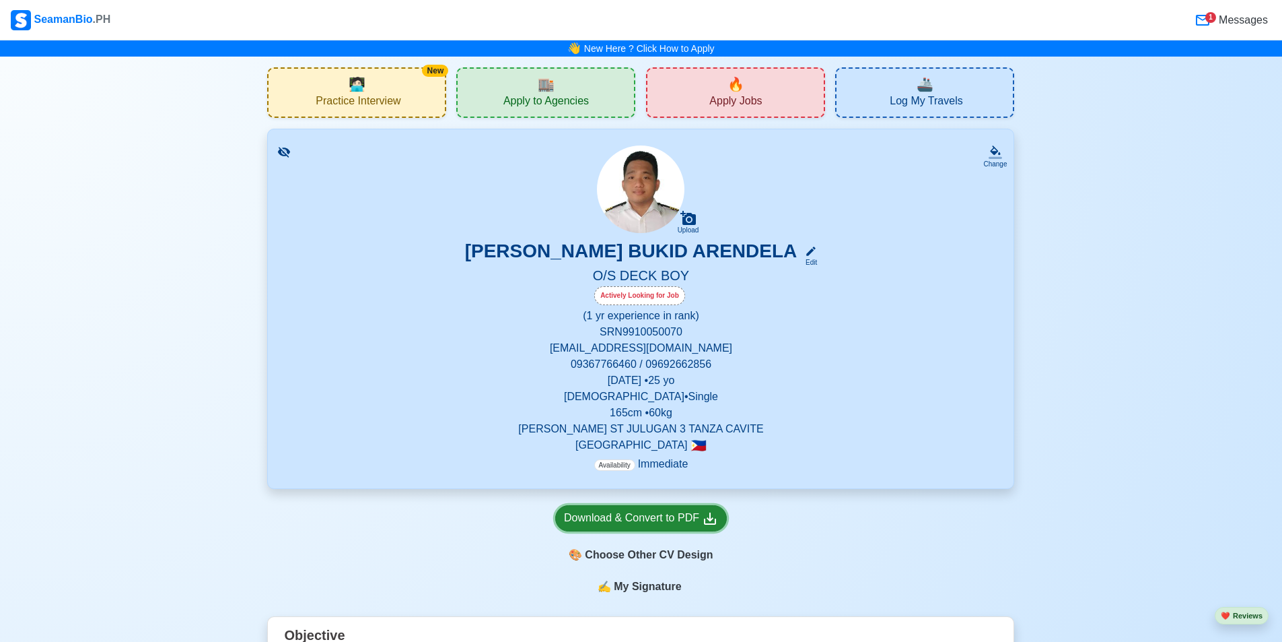
click at [601, 524] on div "Download & Convert to PDF" at bounding box center [641, 518] width 154 height 17
click at [681, 45] on link "New Here ? Click How to Apply" at bounding box center [649, 48] width 131 height 11
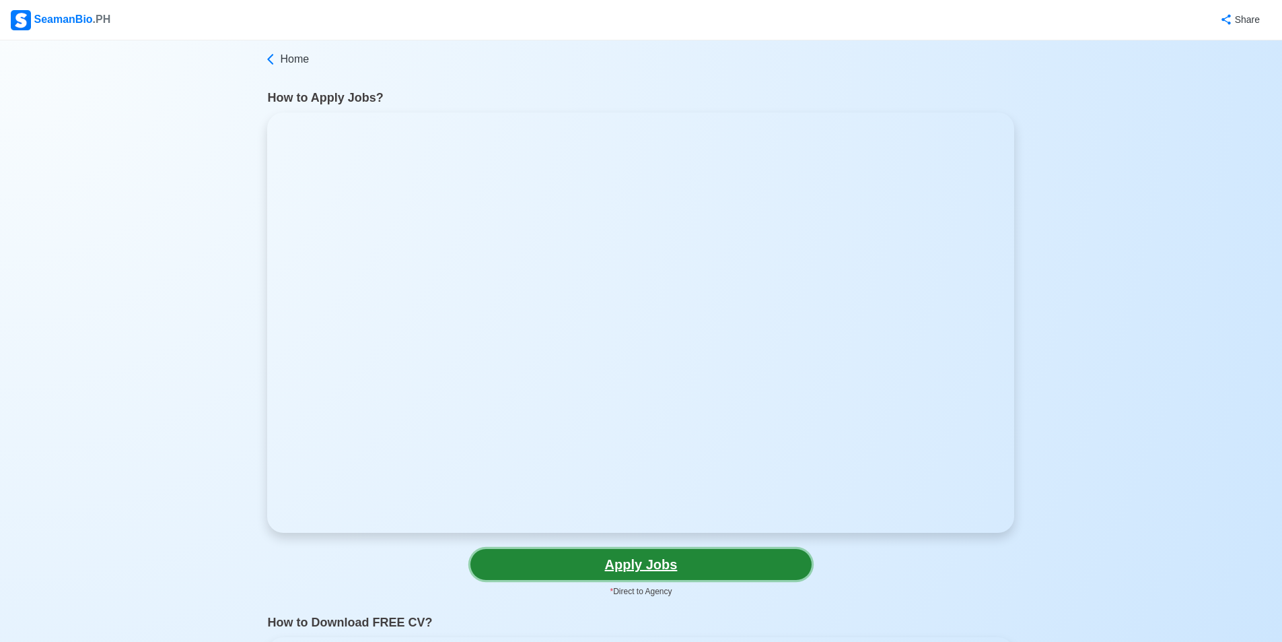
click at [652, 565] on link "Apply Jobs" at bounding box center [641, 564] width 341 height 31
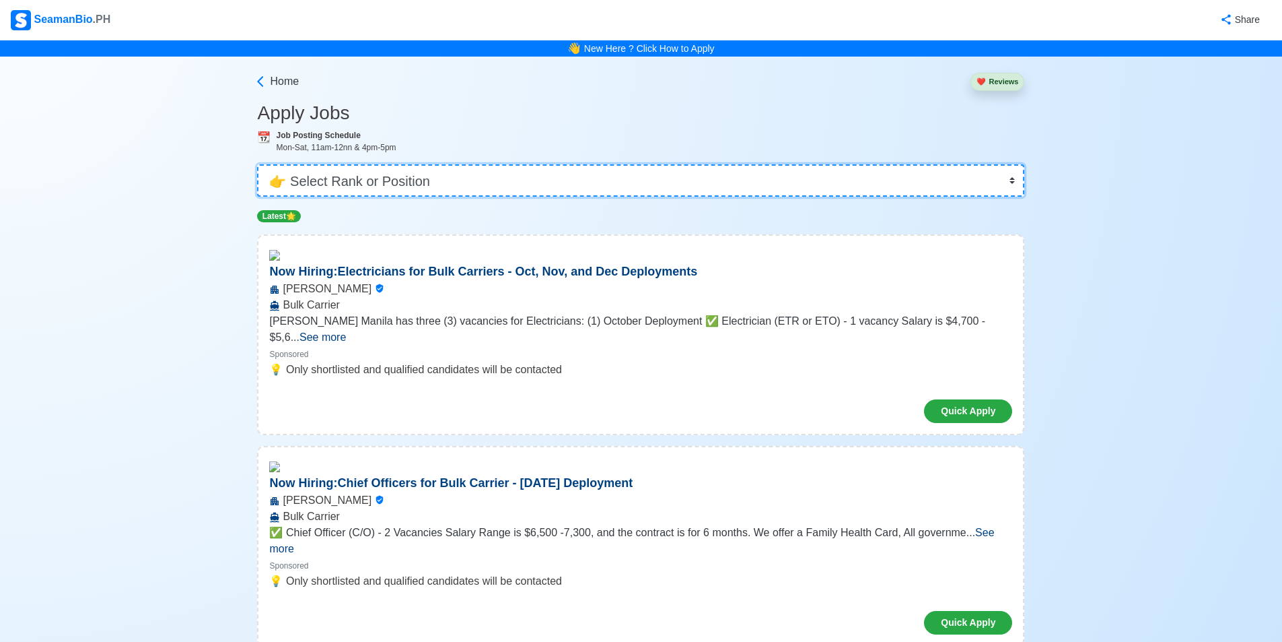
click at [446, 180] on select "👉 Select Rank or Position Master Chief Officer 2nd Officer 3rd Officer Junior O…" at bounding box center [640, 180] width 767 height 32
select select "Ordinary Seaman"
click at [262, 164] on select "👉 Select Rank or Position Master Chief Officer 2nd Officer 3rd Officer Junior O…" at bounding box center [640, 180] width 767 height 32
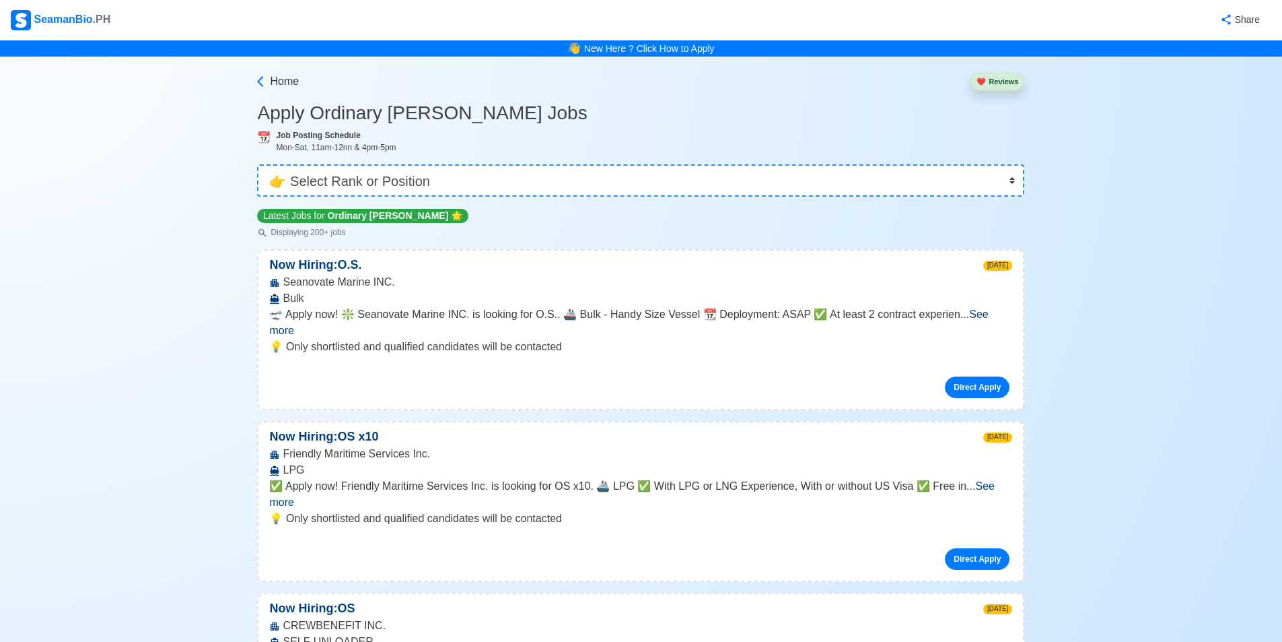
click at [988, 316] on span "See more" at bounding box center [628, 322] width 719 height 28
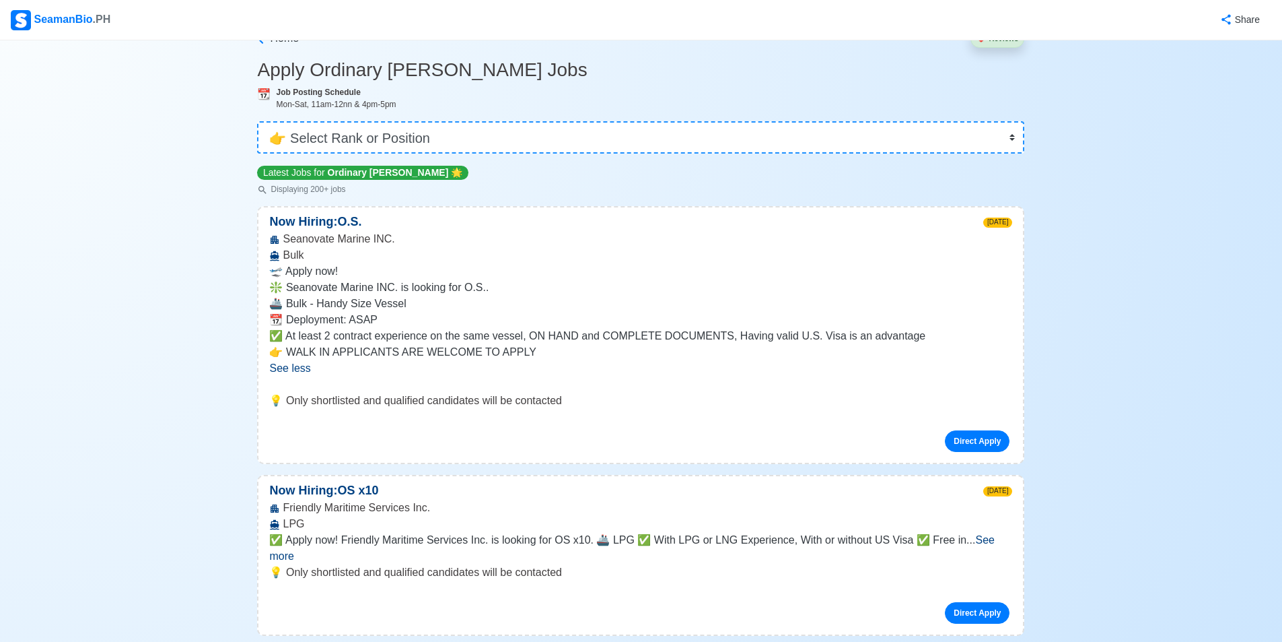
scroll to position [67, 0]
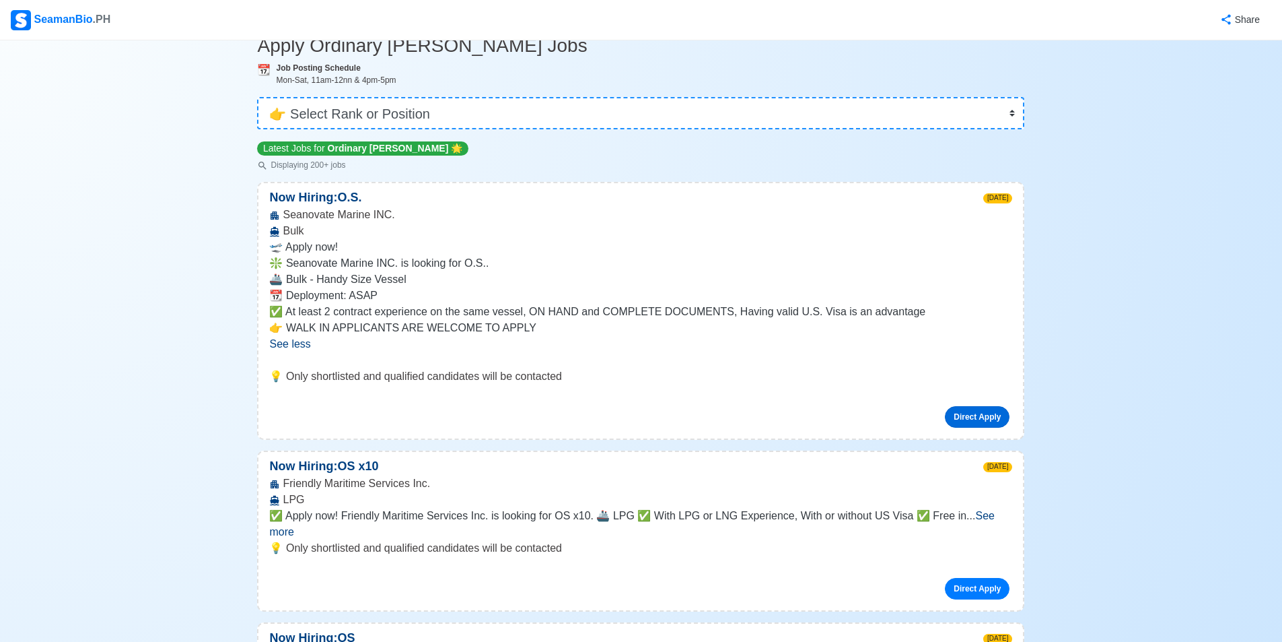
click at [972, 414] on link "Direct Apply" at bounding box center [977, 417] width 65 height 22
click at [980, 578] on link "Direct Apply" at bounding box center [977, 589] width 65 height 22
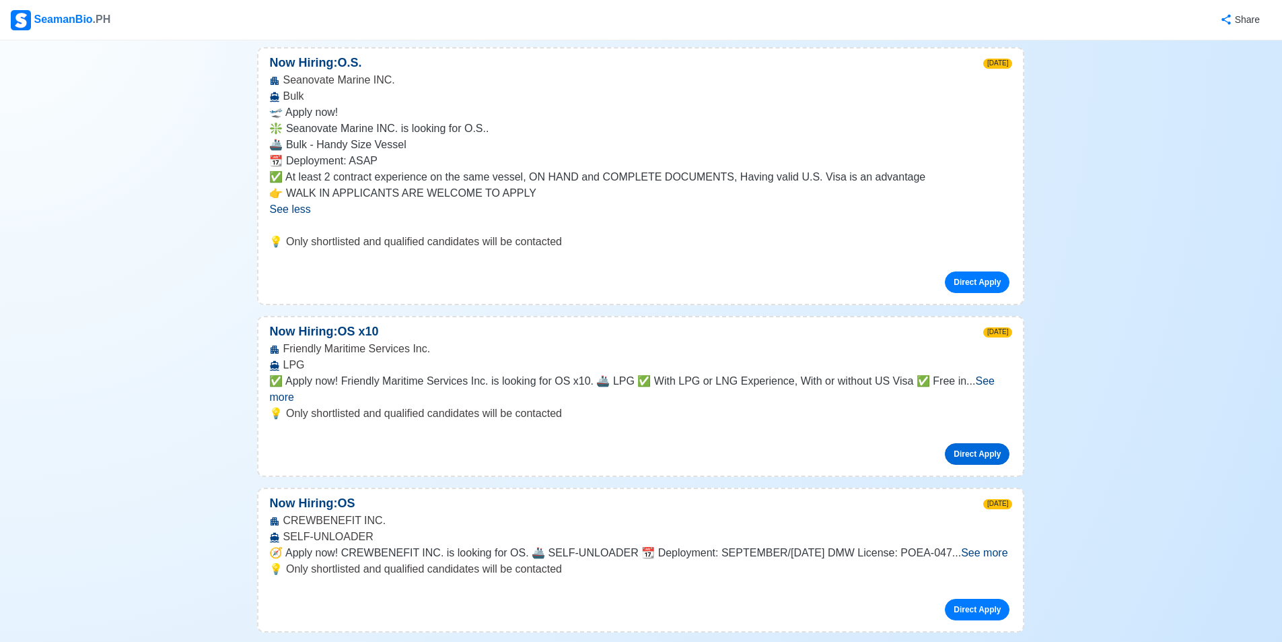
scroll to position [269, 0]
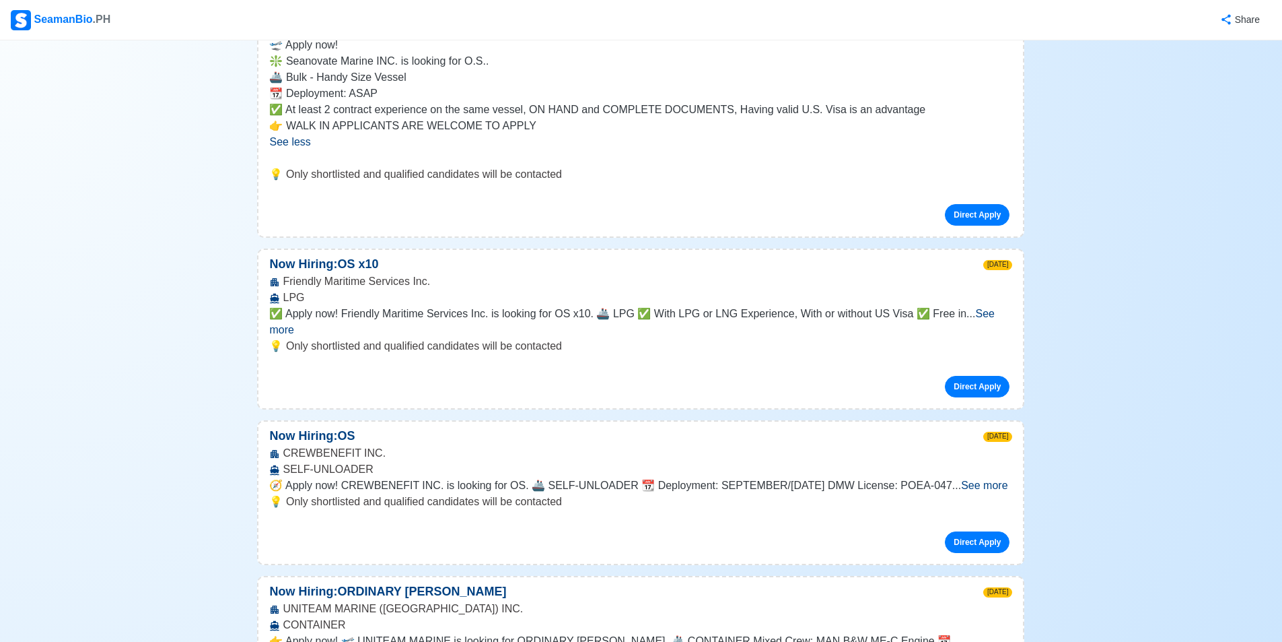
click at [1000, 479] on span "See more" at bounding box center [984, 484] width 46 height 11
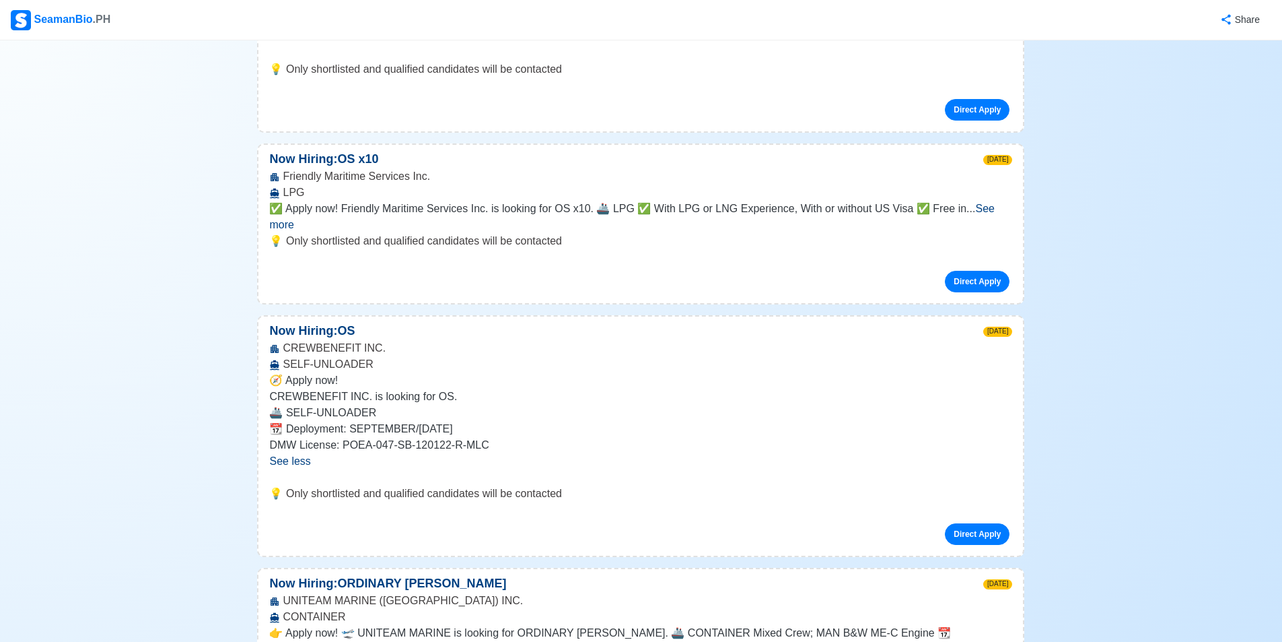
scroll to position [404, 0]
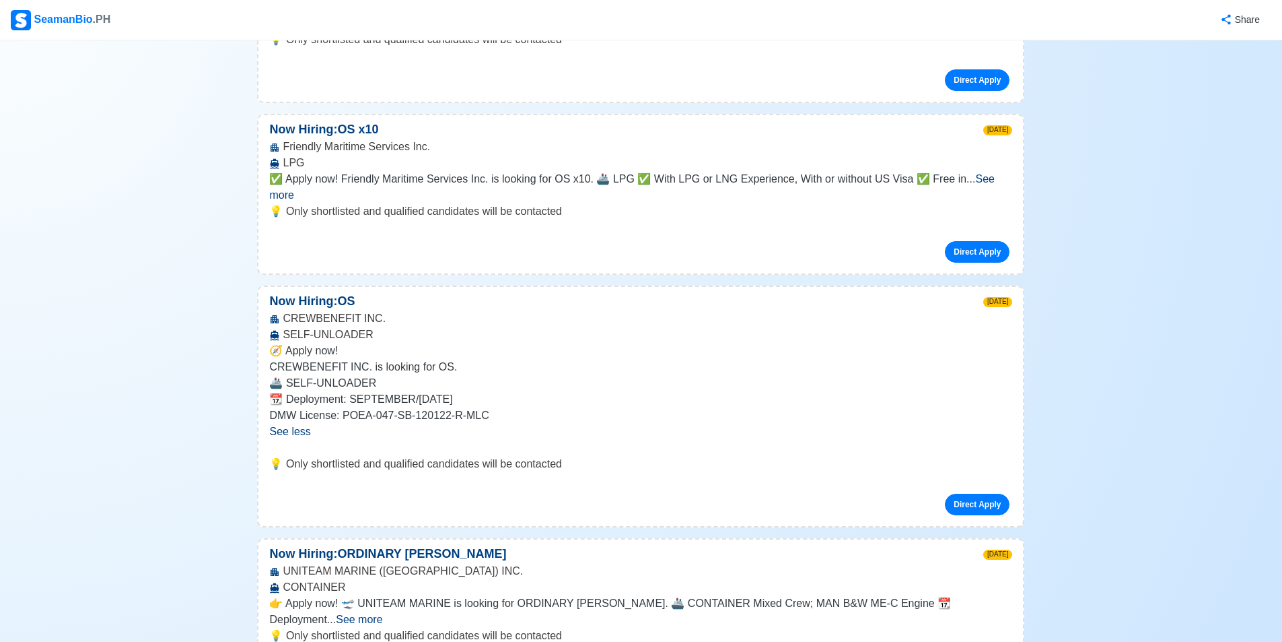
click at [349, 310] on div "CREWBENEFIT INC. SELF-UNLOADER" at bounding box center [641, 326] width 765 height 32
drag, startPoint x: 426, startPoint y: 446, endPoint x: 416, endPoint y: 447, distance: 10.1
click at [421, 456] on p "💡 Only shortlisted and qualified candidates will be contacted" at bounding box center [640, 464] width 743 height 16
click at [460, 483] on div "Direct Apply" at bounding box center [640, 499] width 743 height 32
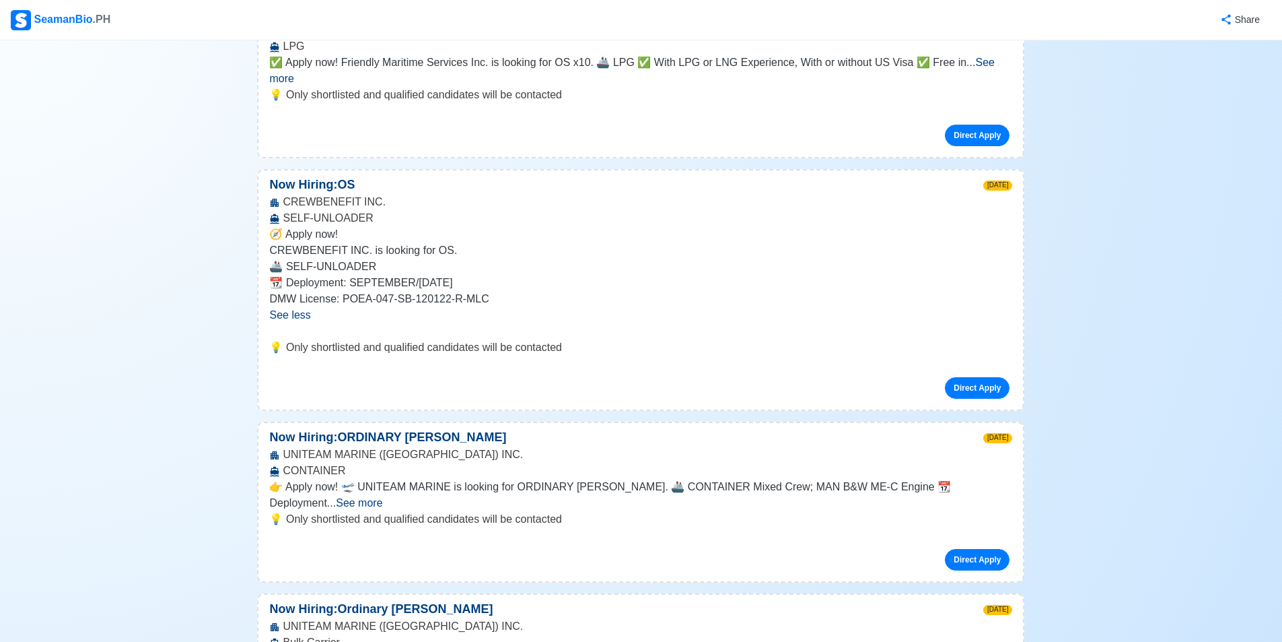
scroll to position [539, 0]
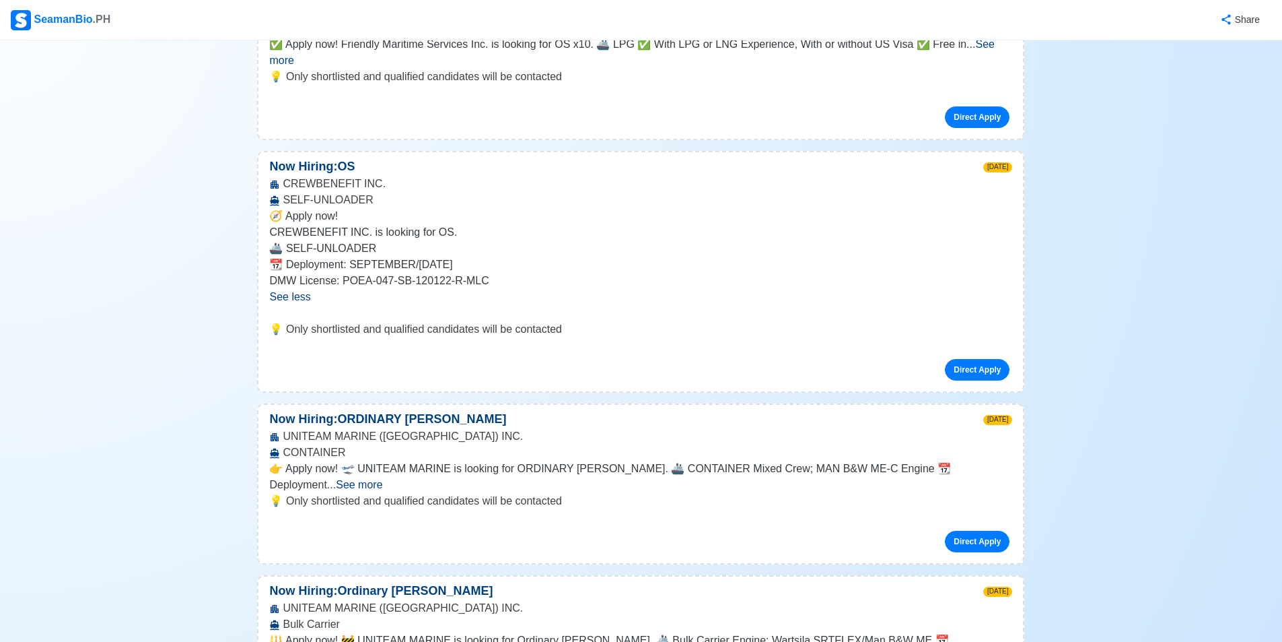
click at [382, 479] on span "See more" at bounding box center [359, 484] width 46 height 11
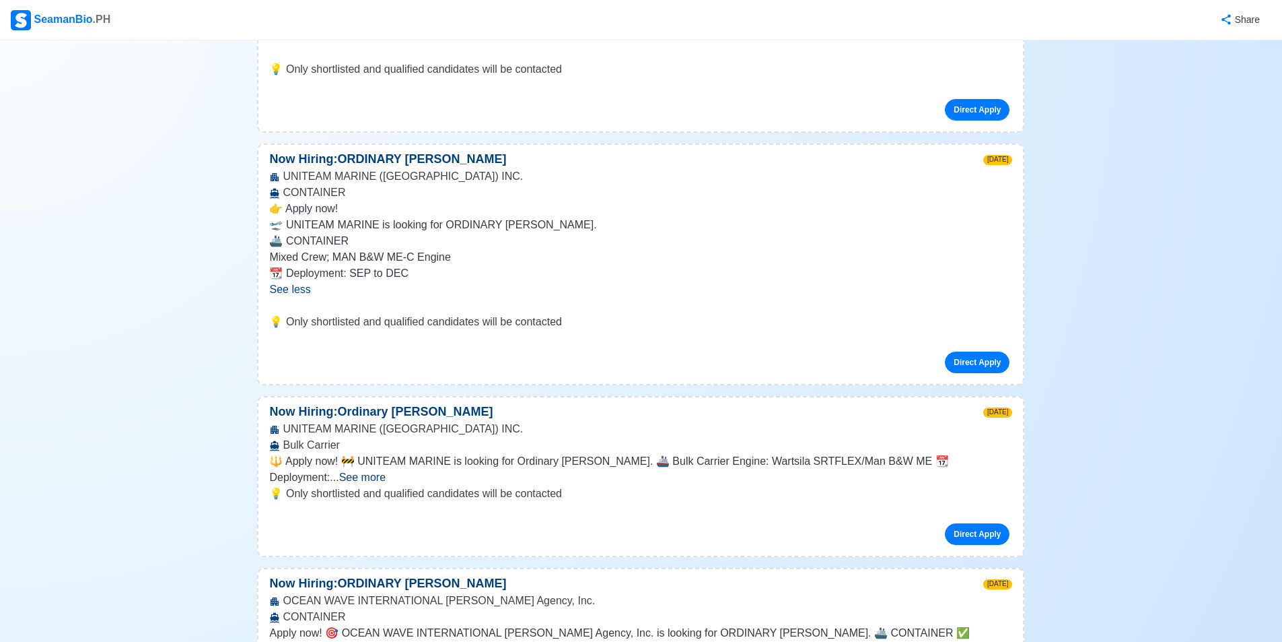
scroll to position [808, 0]
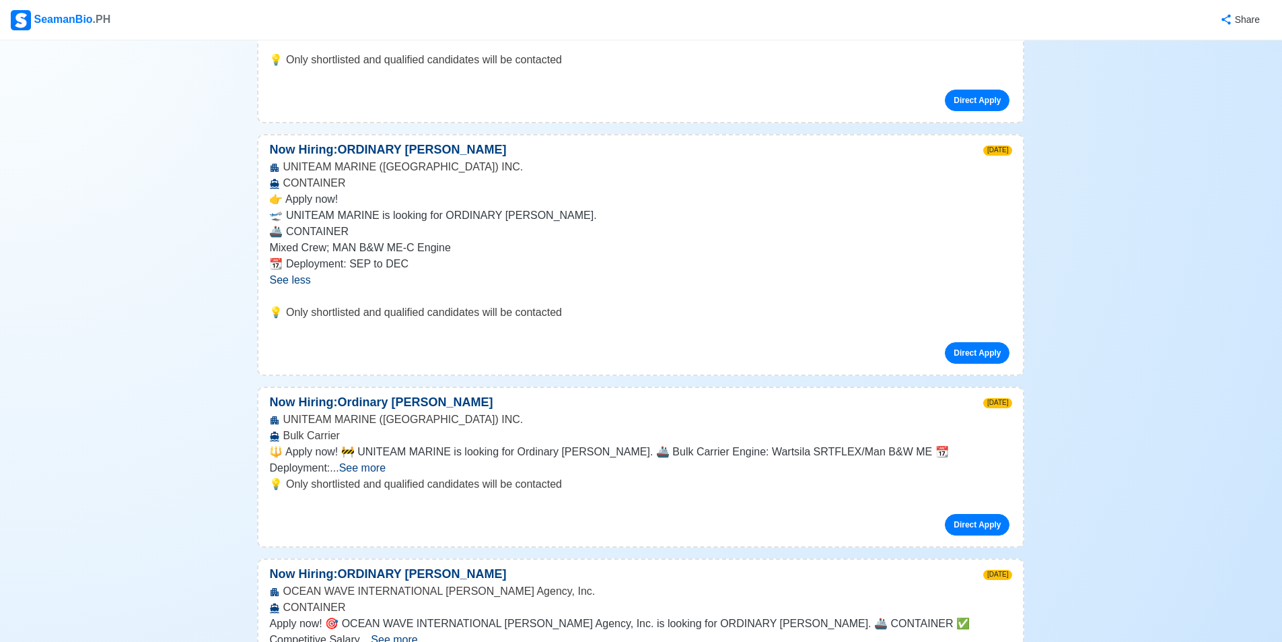
click at [386, 462] on span "See more" at bounding box center [362, 467] width 46 height 11
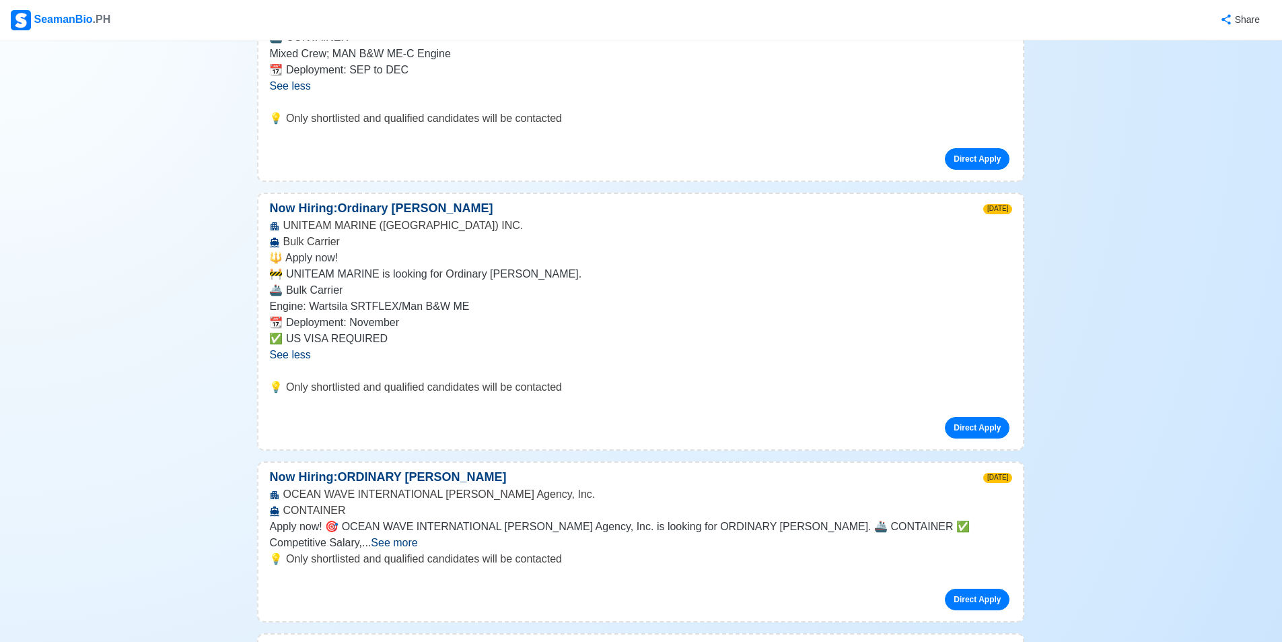
scroll to position [1077, 0]
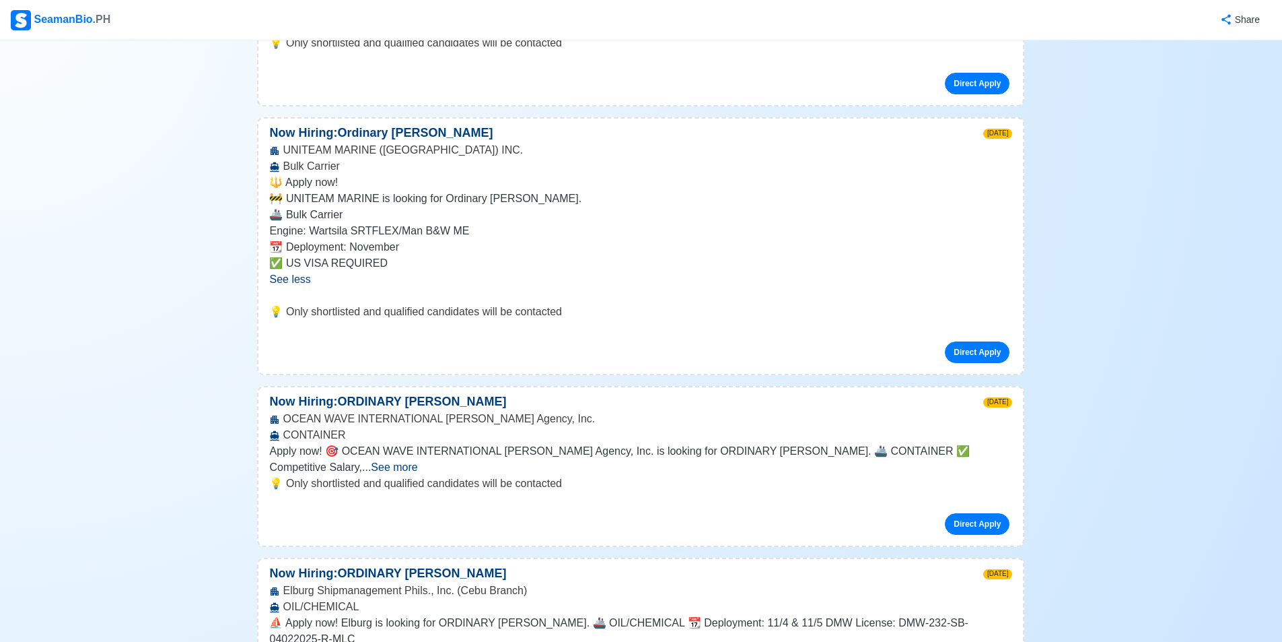
click at [417, 461] on span "See more" at bounding box center [394, 466] width 46 height 11
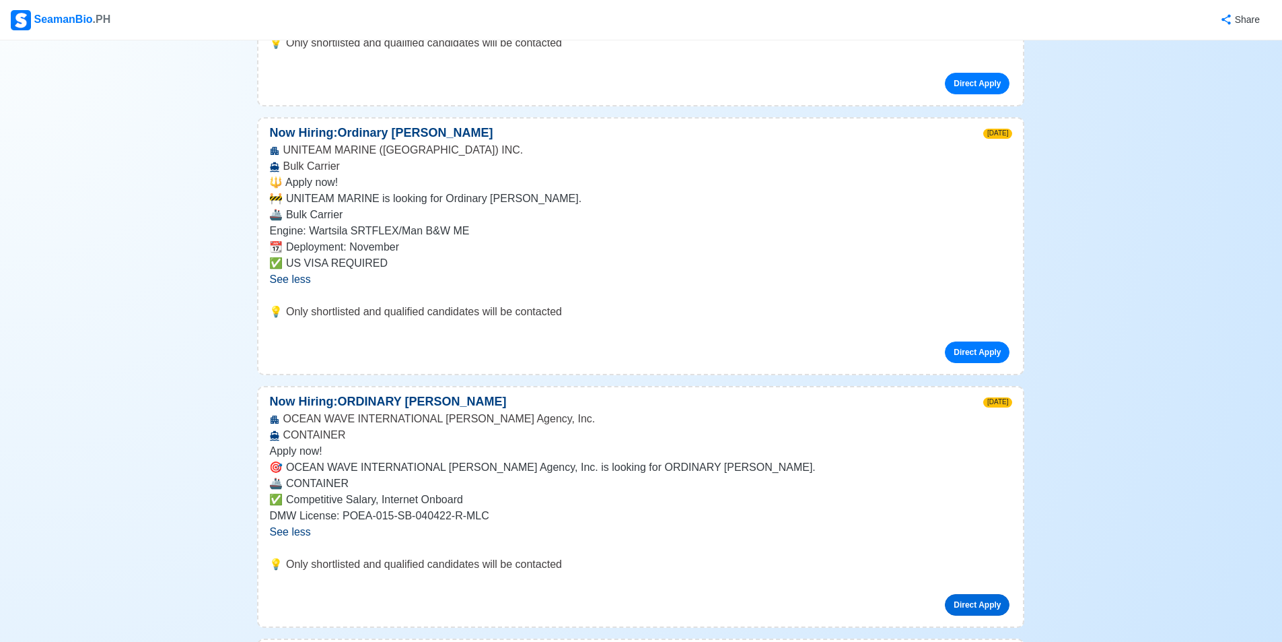
click at [977, 594] on link "Direct Apply" at bounding box center [977, 605] width 65 height 22
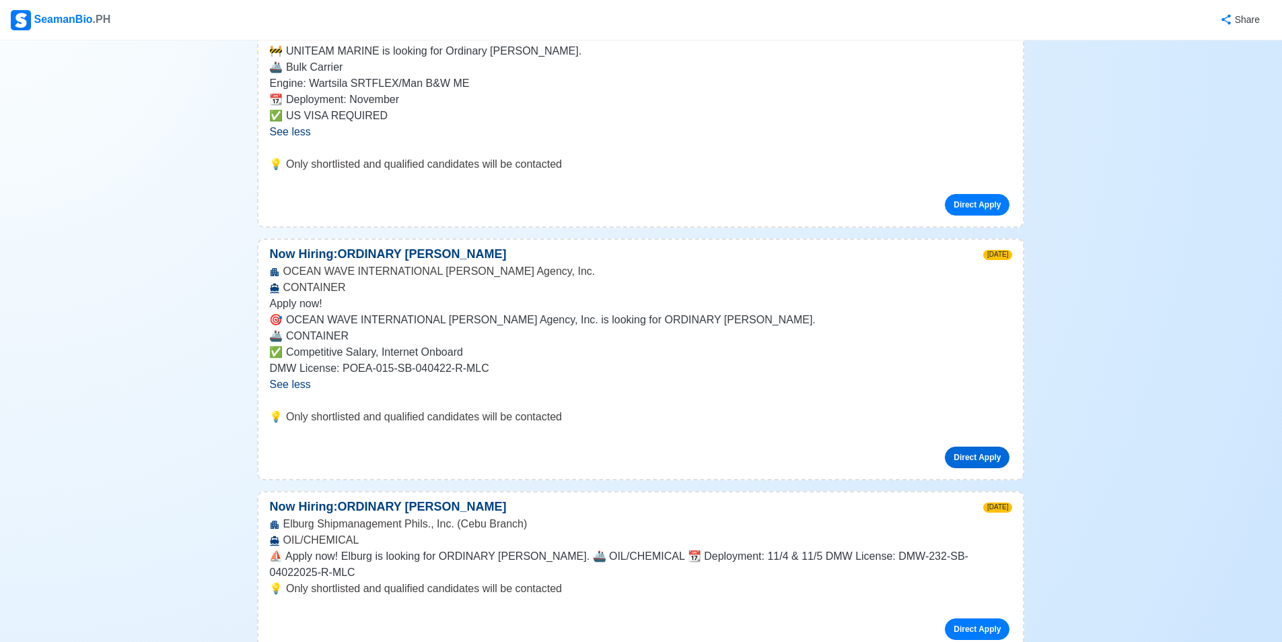
scroll to position [1279, 0]
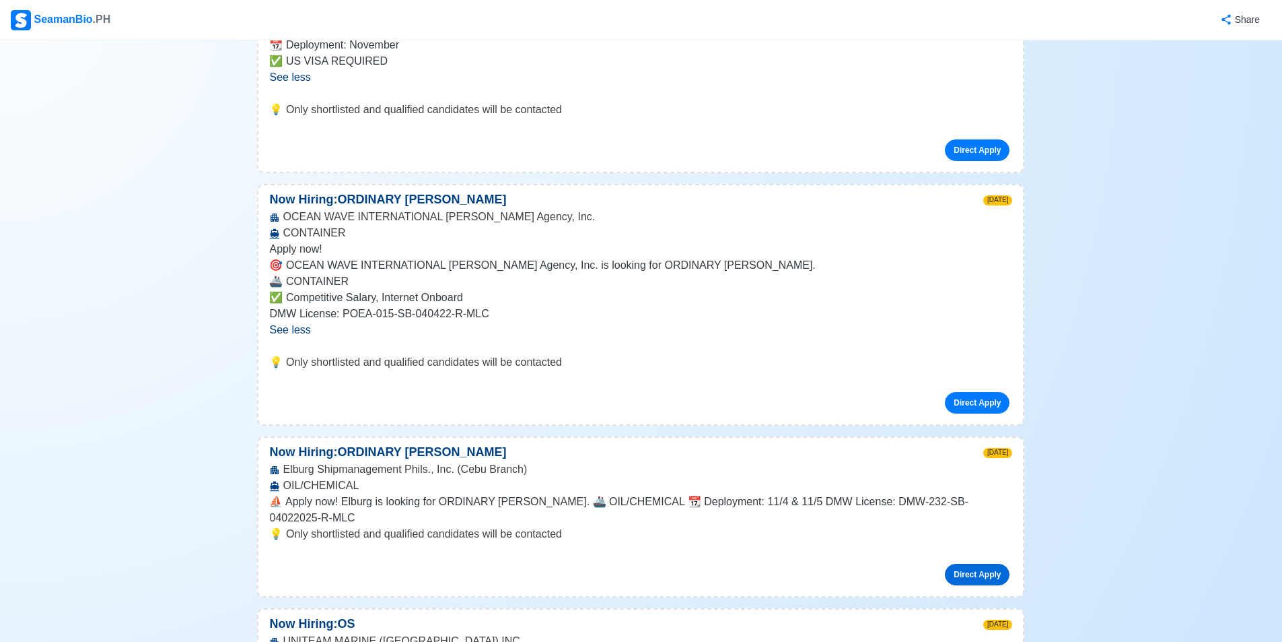
click at [975, 563] on link "Direct Apply" at bounding box center [977, 574] width 65 height 22
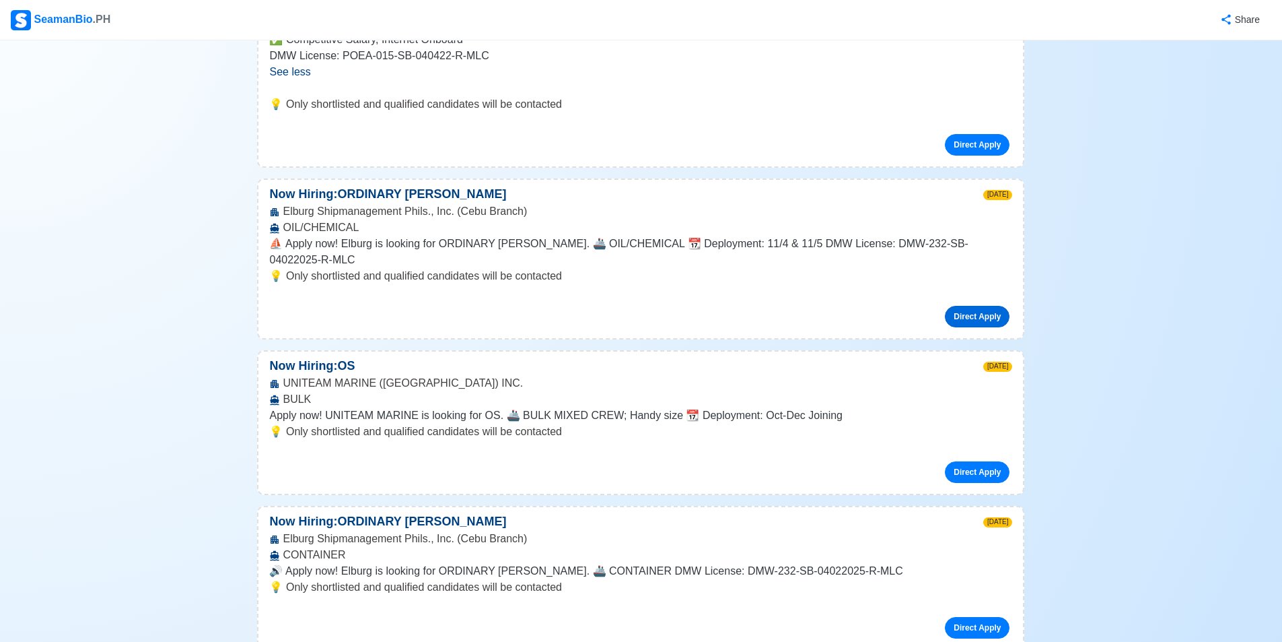
scroll to position [1548, 0]
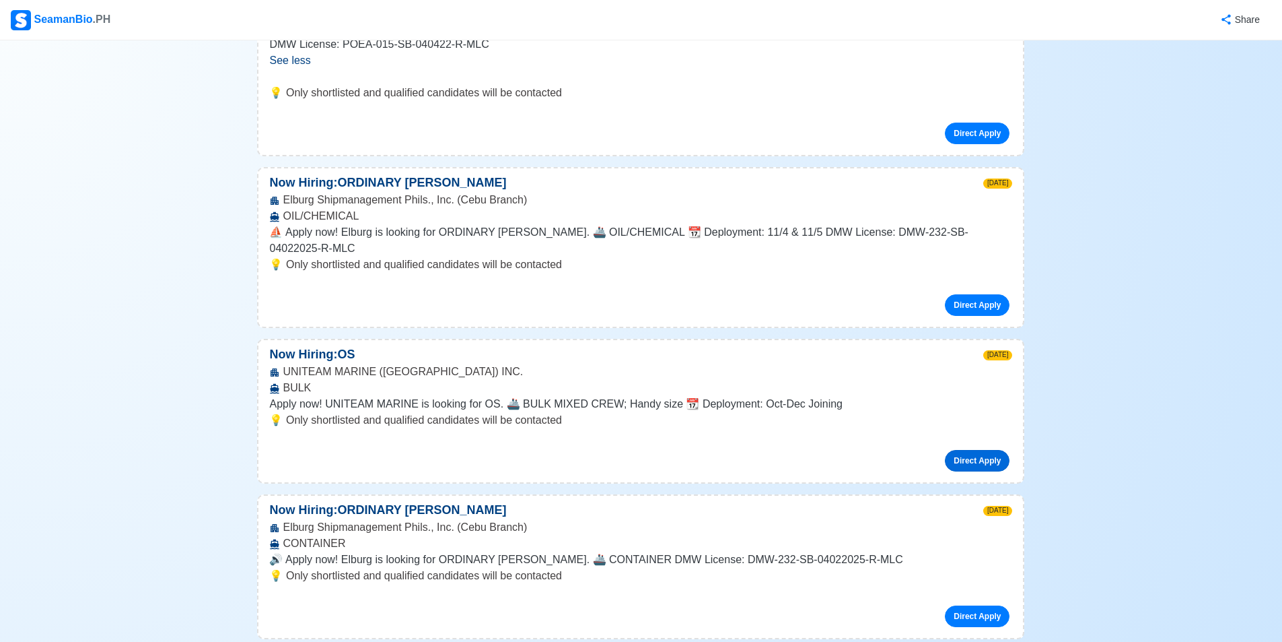
click at [976, 450] on link "Direct Apply" at bounding box center [977, 461] width 65 height 22
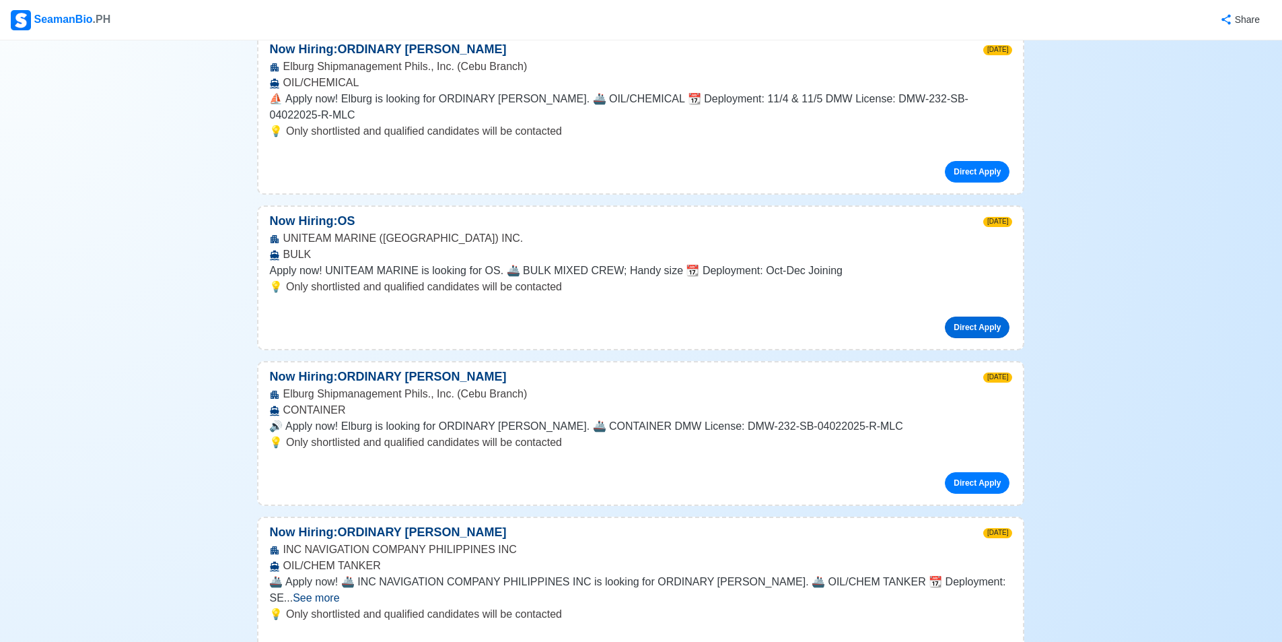
scroll to position [1683, 0]
click at [966, 641] on link "Direct Apply" at bounding box center [977, 653] width 65 height 22
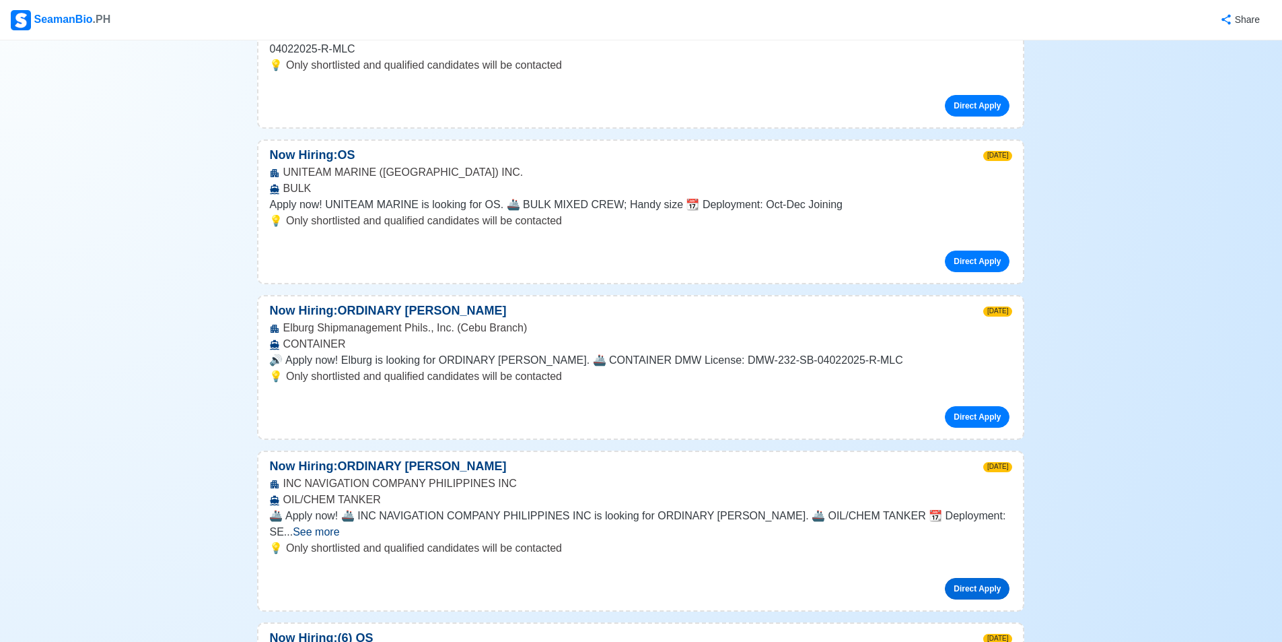
scroll to position [1885, 0]
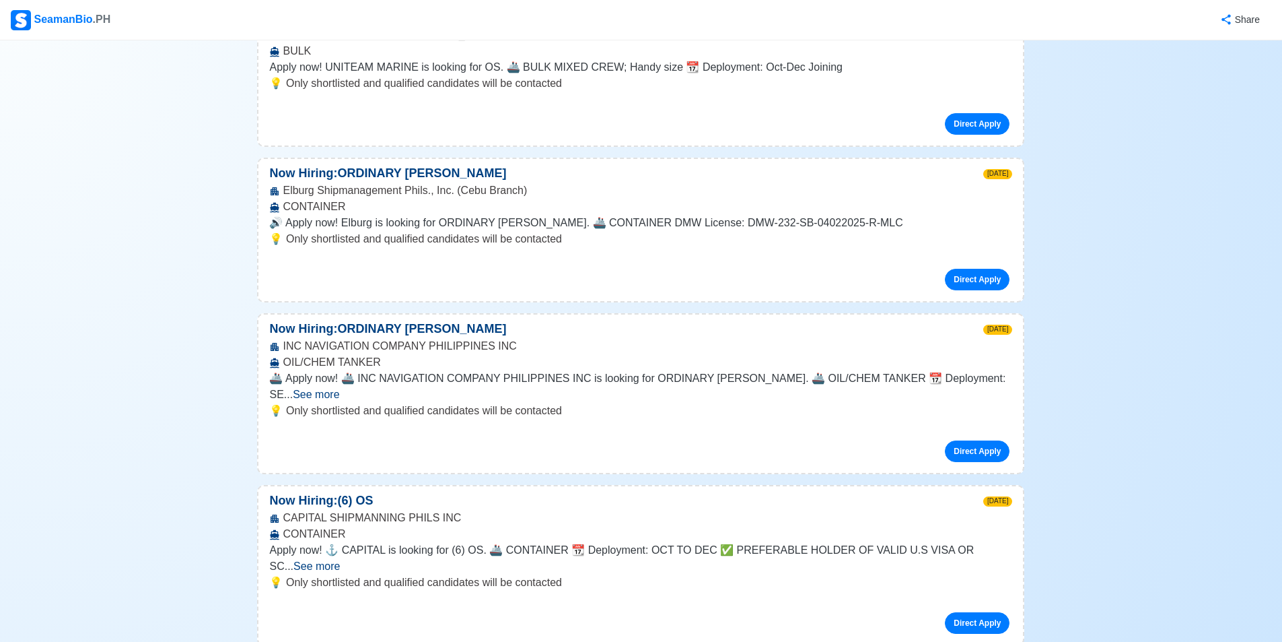
click at [340, 560] on span "See more" at bounding box center [317, 565] width 46 height 11
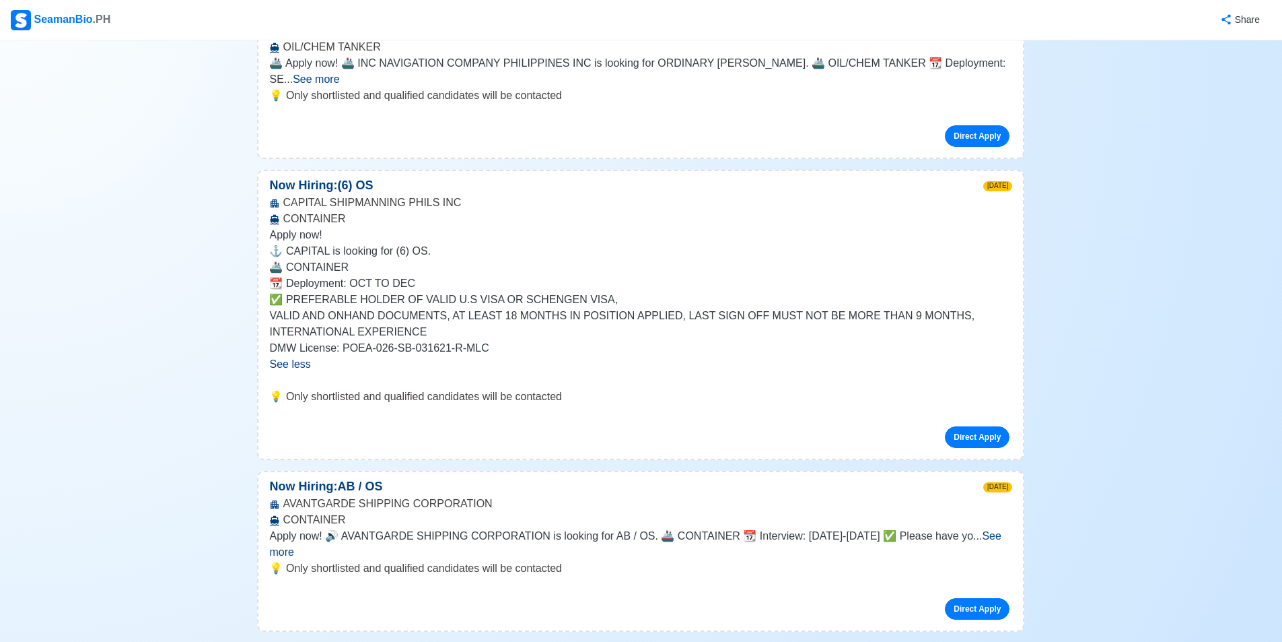
scroll to position [2222, 0]
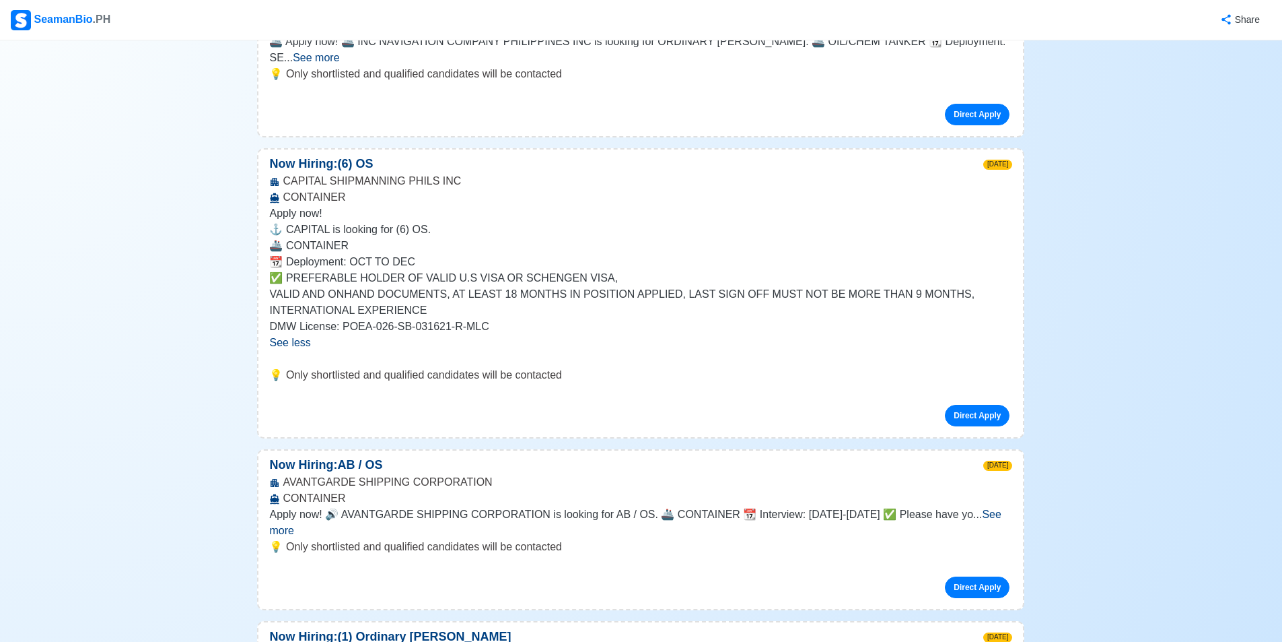
click at [988, 508] on span "See more" at bounding box center [635, 522] width 732 height 28
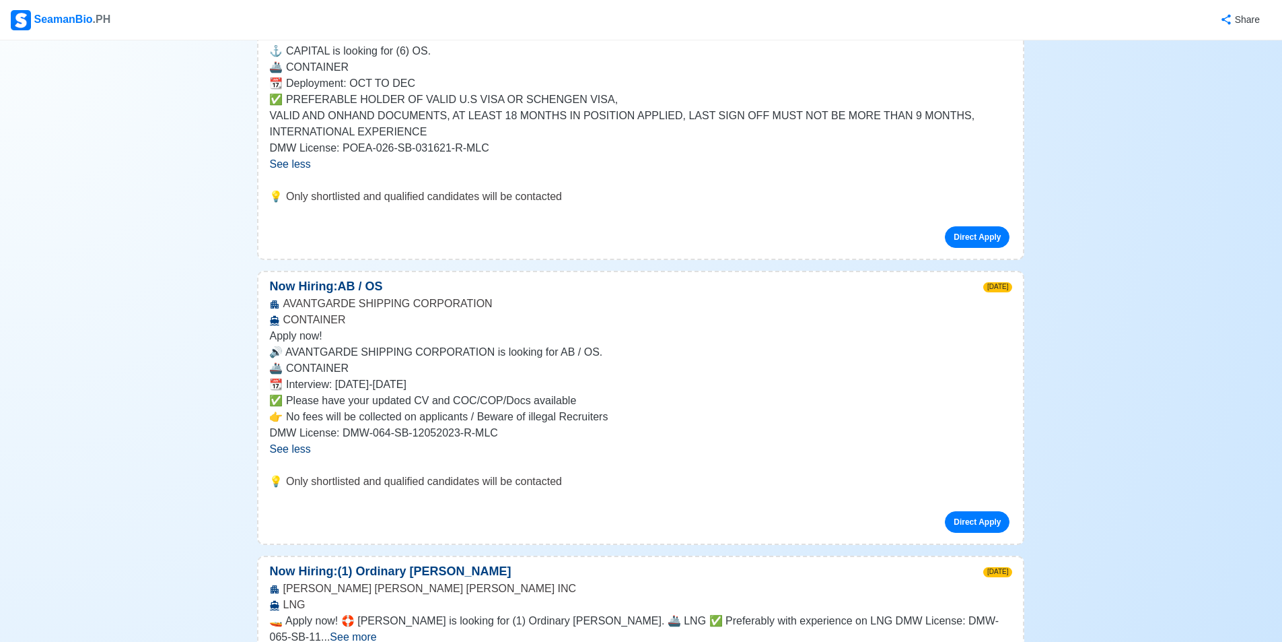
scroll to position [2424, 0]
